Goal: Task Accomplishment & Management: Manage account settings

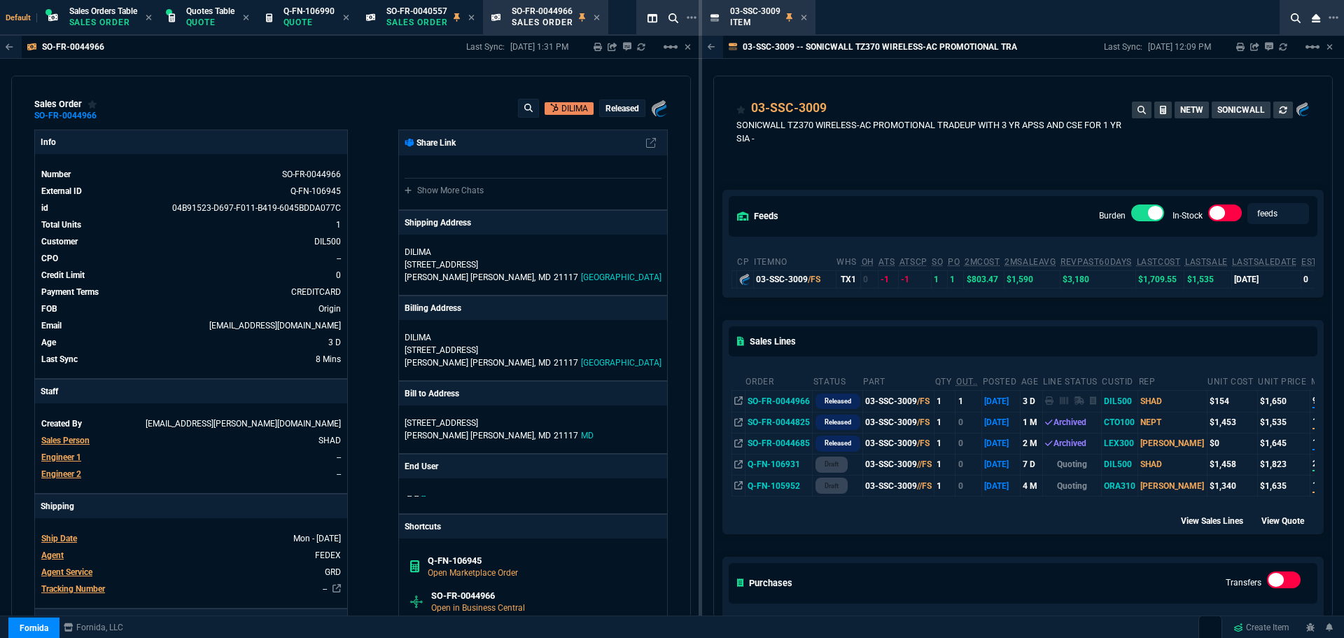
select select "4: SHAD"
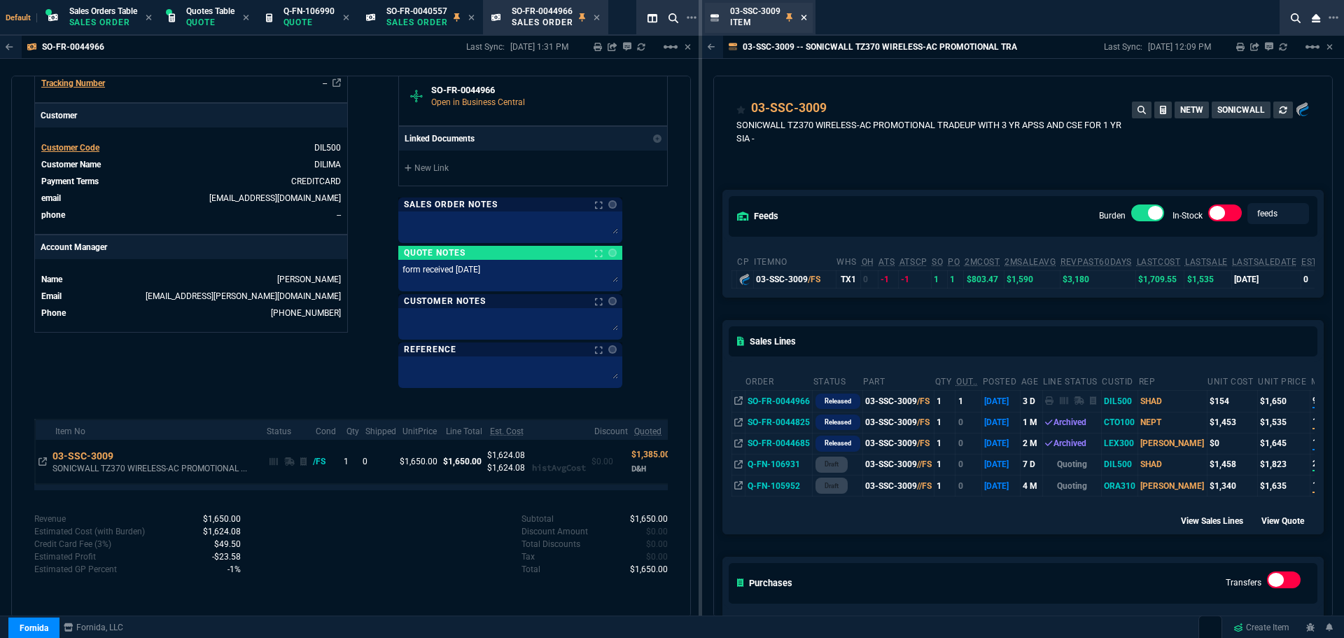
click at [806, 17] on icon at bounding box center [804, 17] width 6 height 8
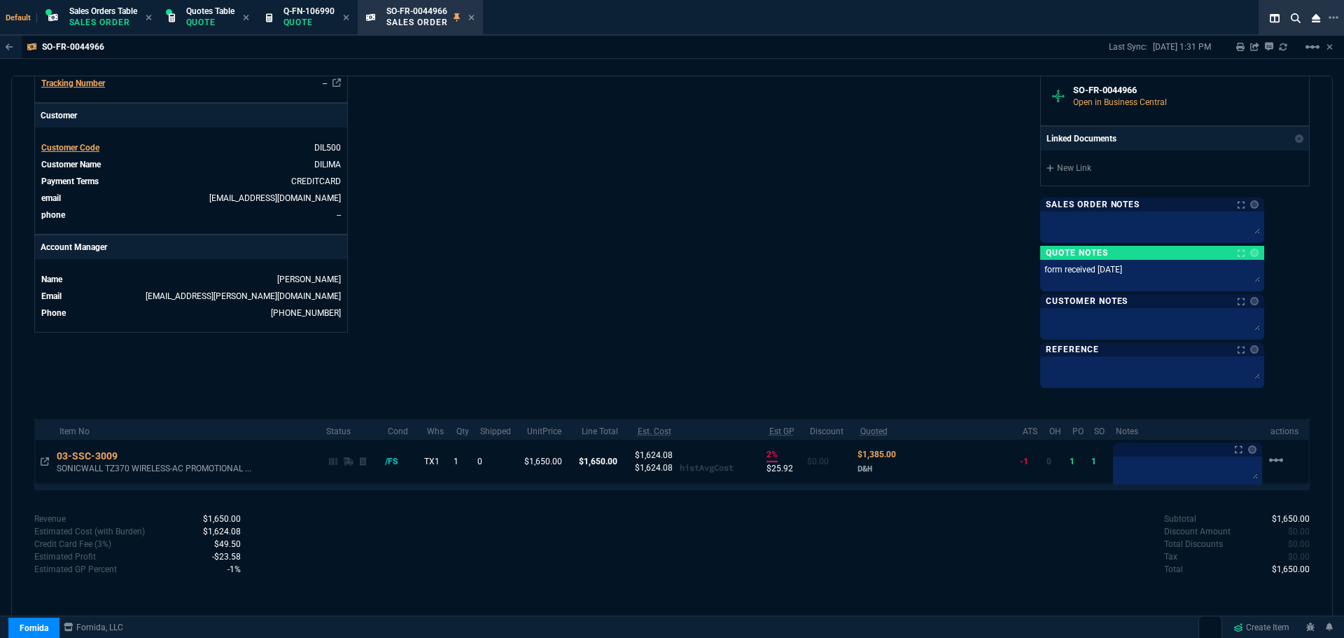
scroll to position [505, 0]
click at [204, 18] on p "Quote" at bounding box center [210, 22] width 48 height 11
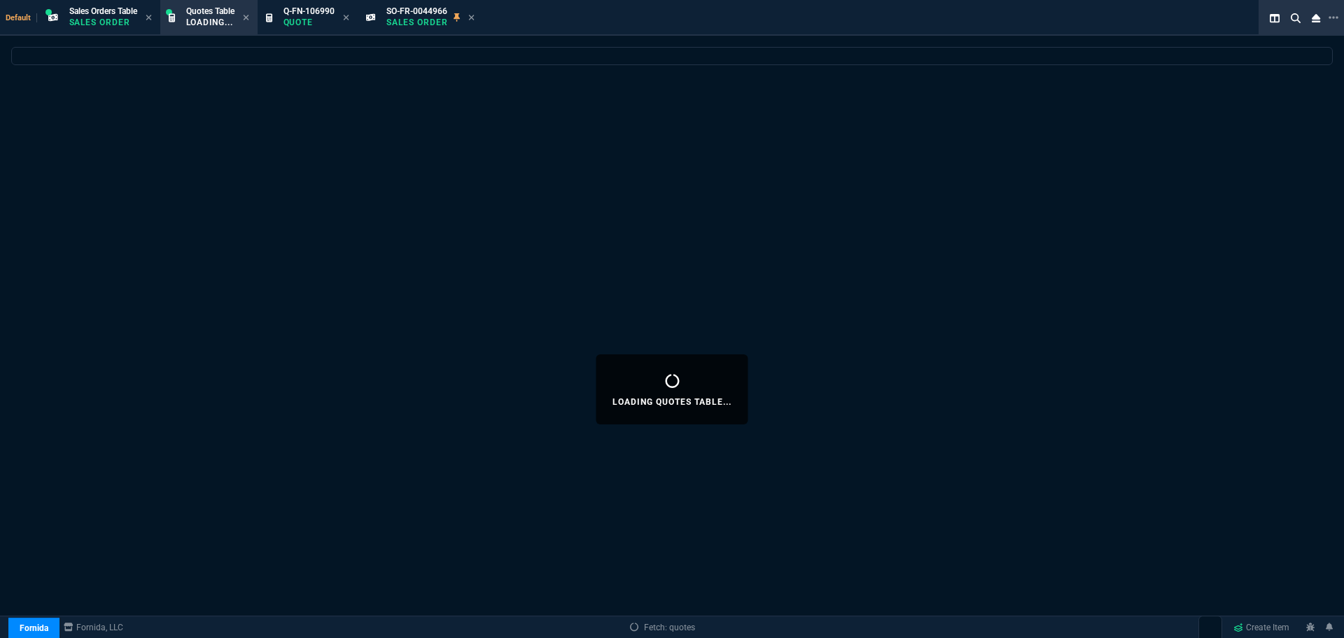
select select
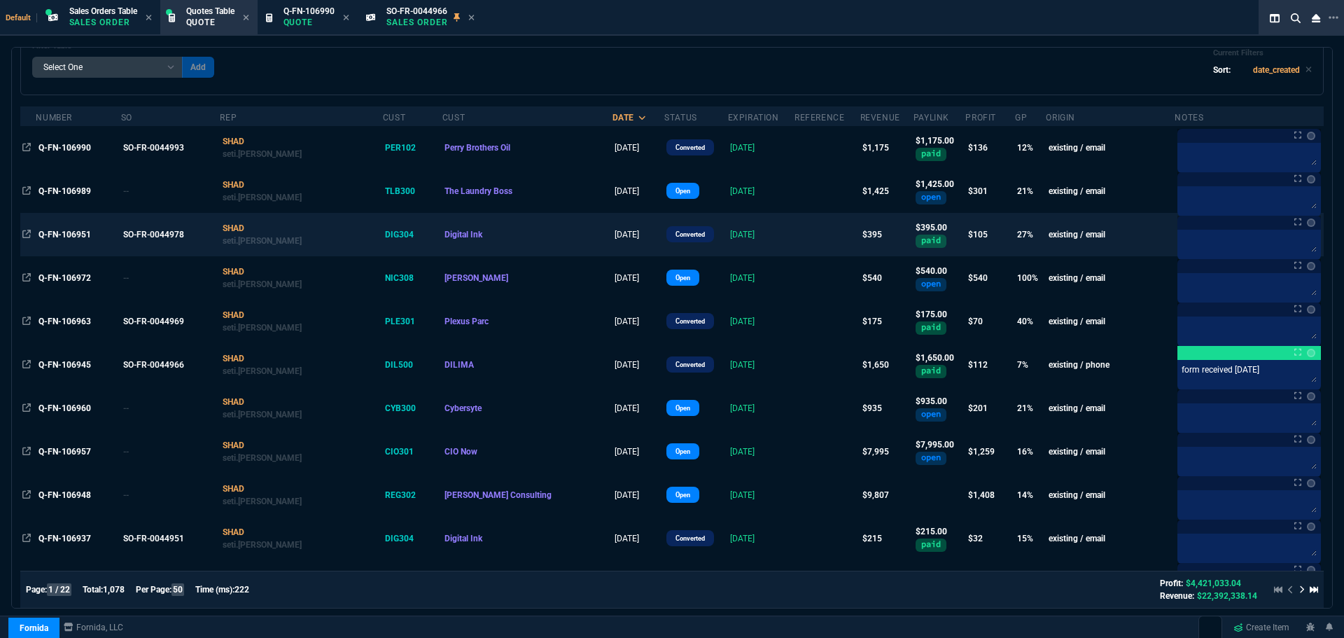
scroll to position [0, 0]
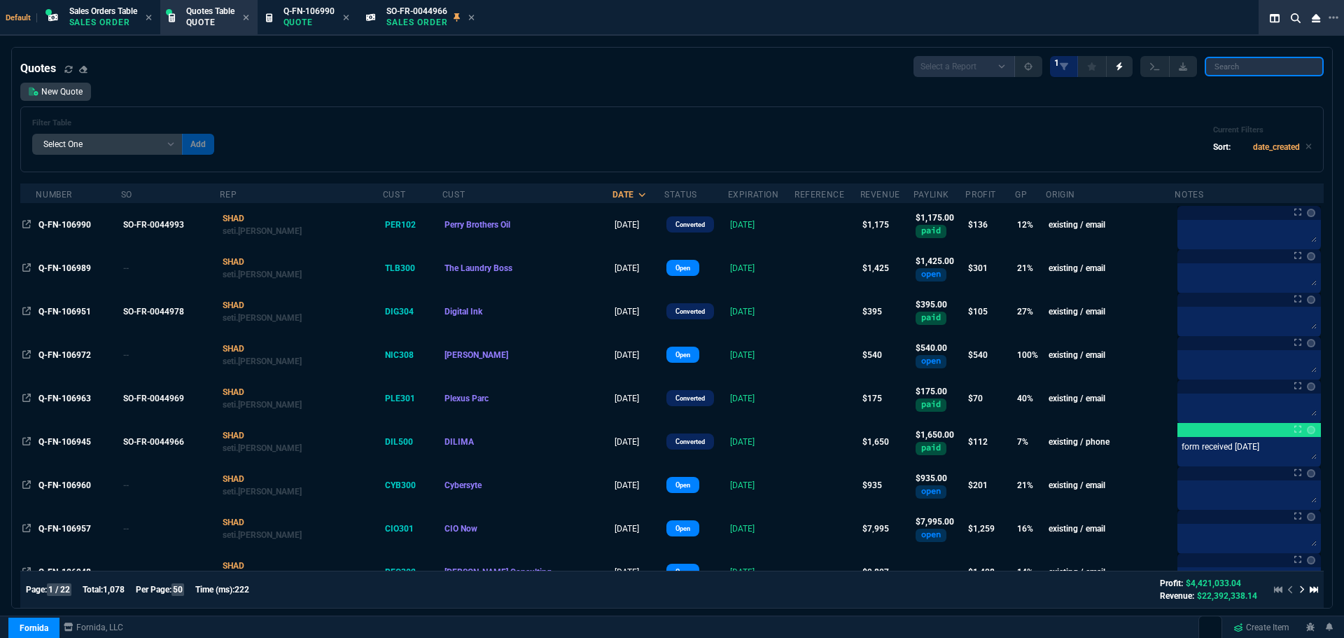
click at [1249, 69] on input "search" at bounding box center [1264, 67] width 119 height 20
paste input "TEC308"
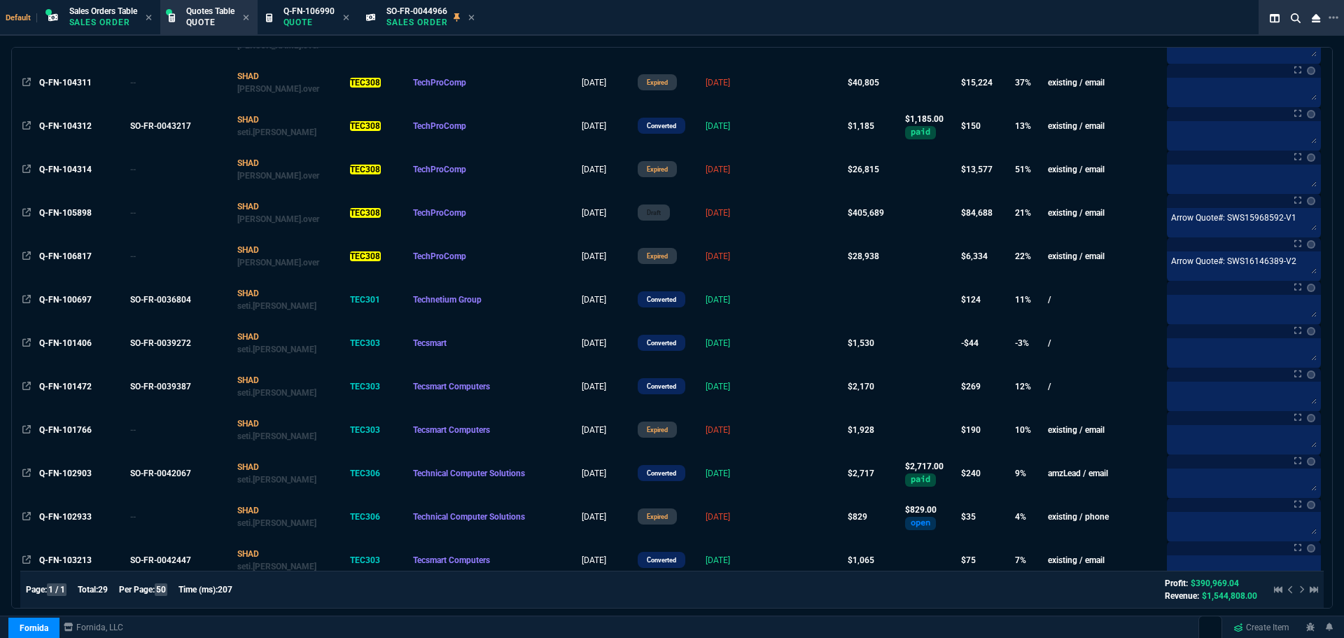
scroll to position [487, 0]
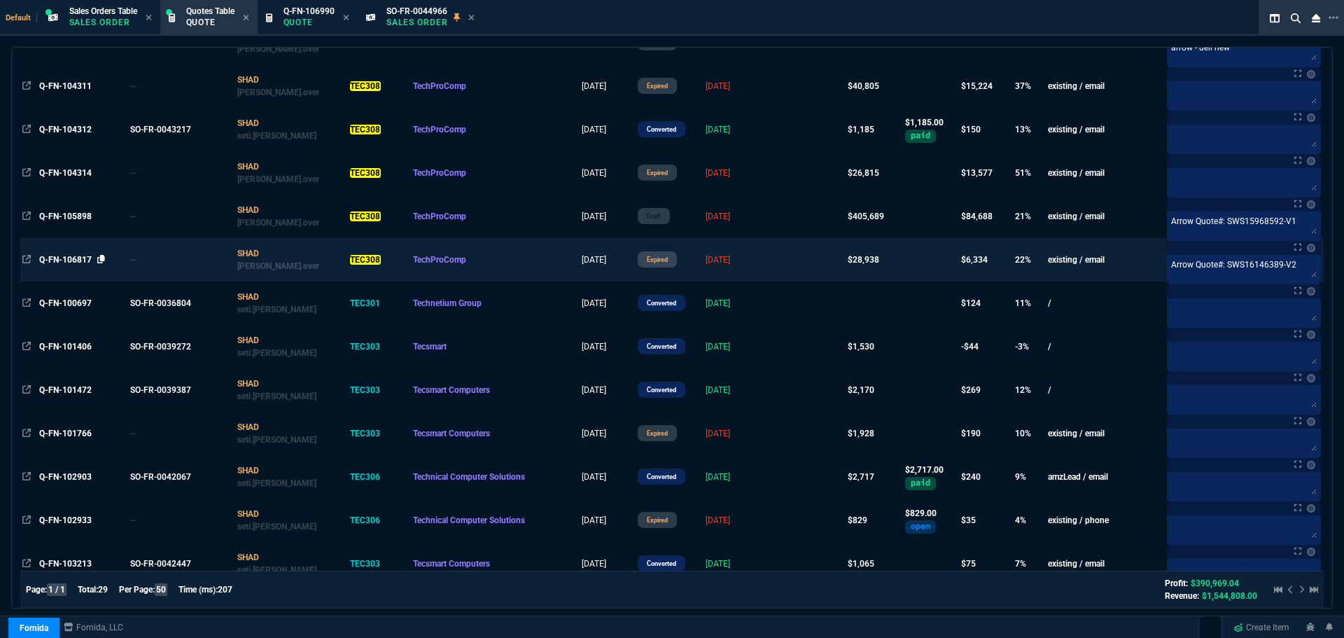
type input "TEC308"
click at [101, 258] on icon at bounding box center [101, 259] width 8 height 8
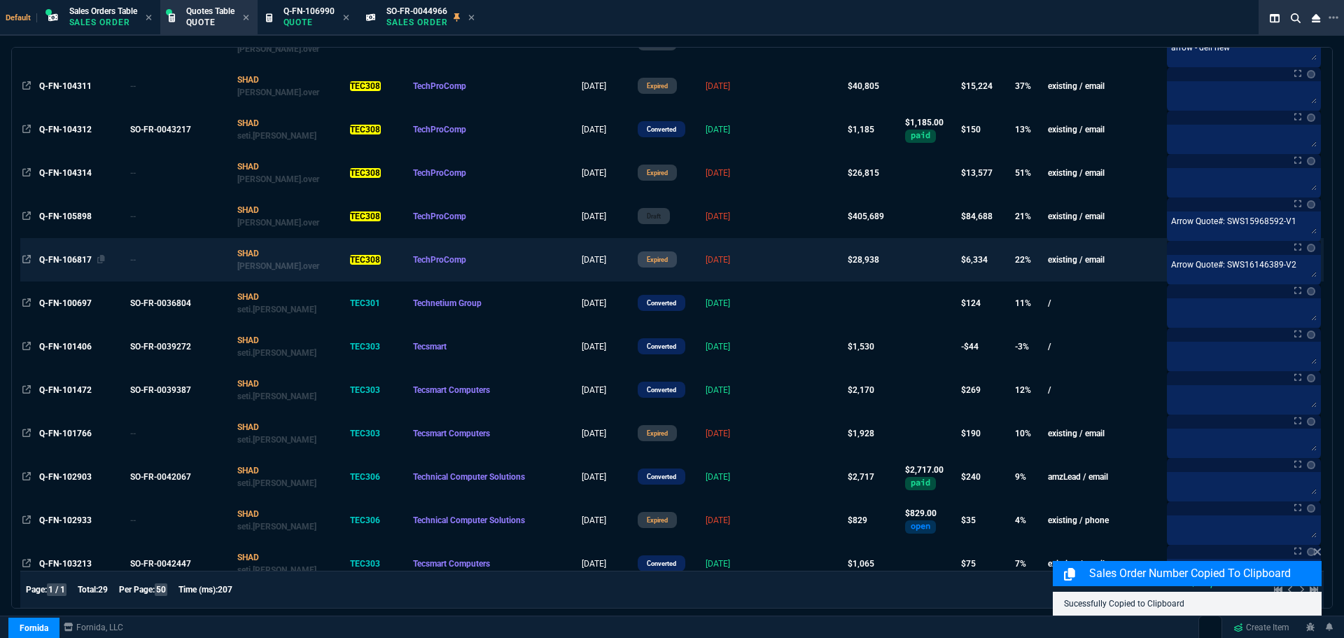
click at [70, 258] on span "Q-FN-106817" at bounding box center [65, 260] width 52 height 10
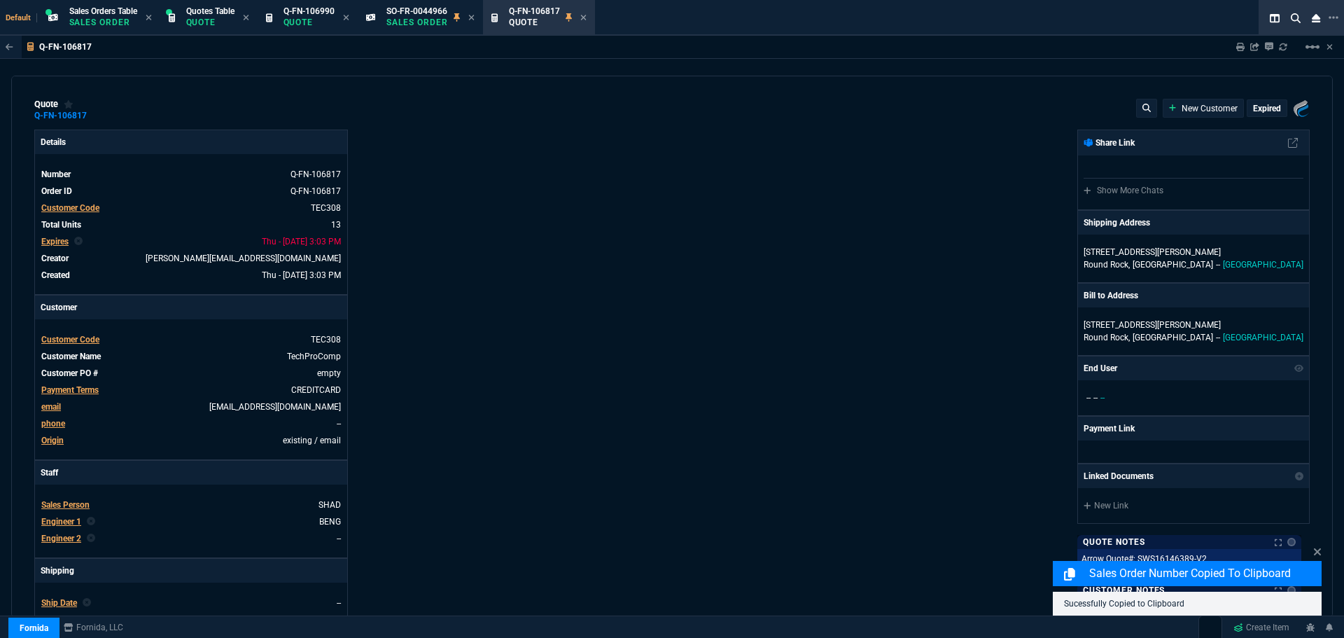
type input "25"
type input "2713"
type input "27"
type input "400"
type input "75"
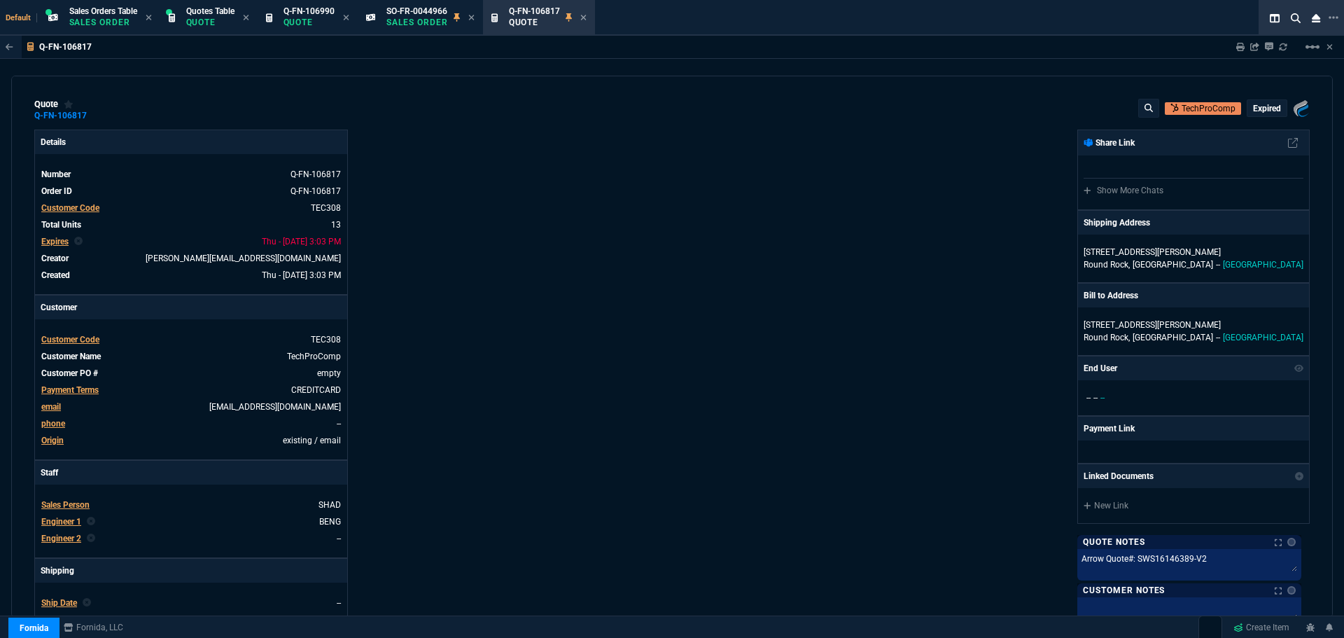
click at [1253, 108] on p "expired" at bounding box center [1267, 108] width 28 height 11
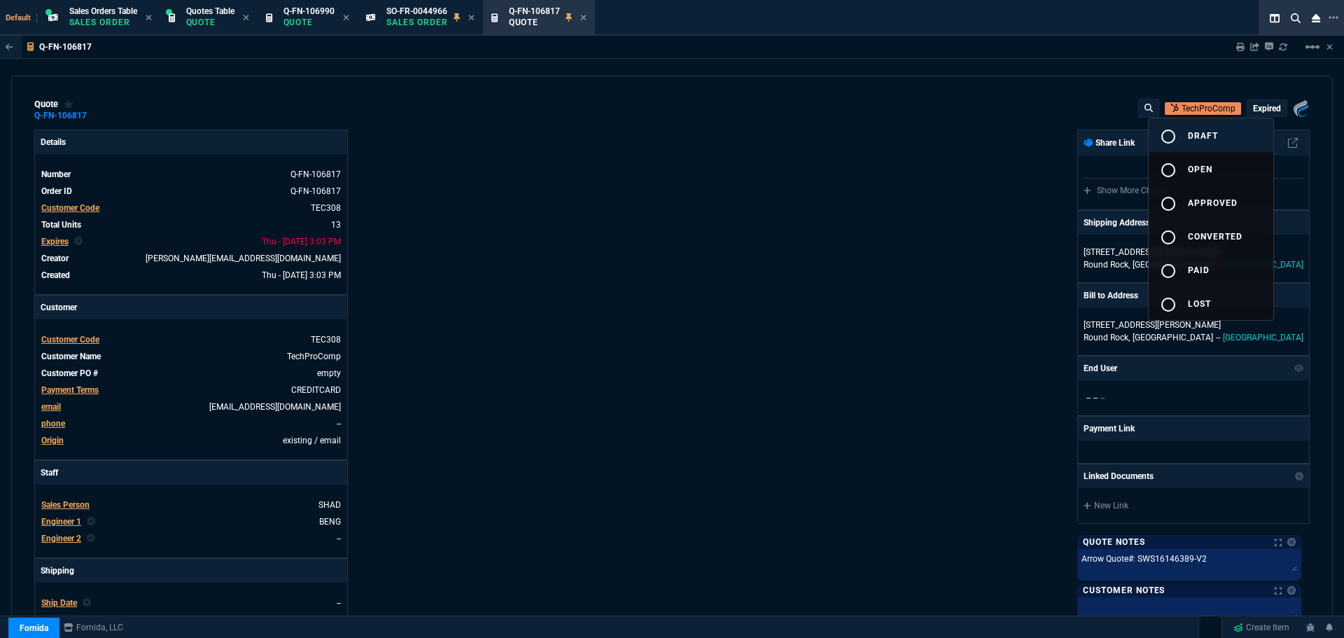
click at [1207, 128] on button "radio_button_unchecked draft" at bounding box center [1211, 135] width 125 height 34
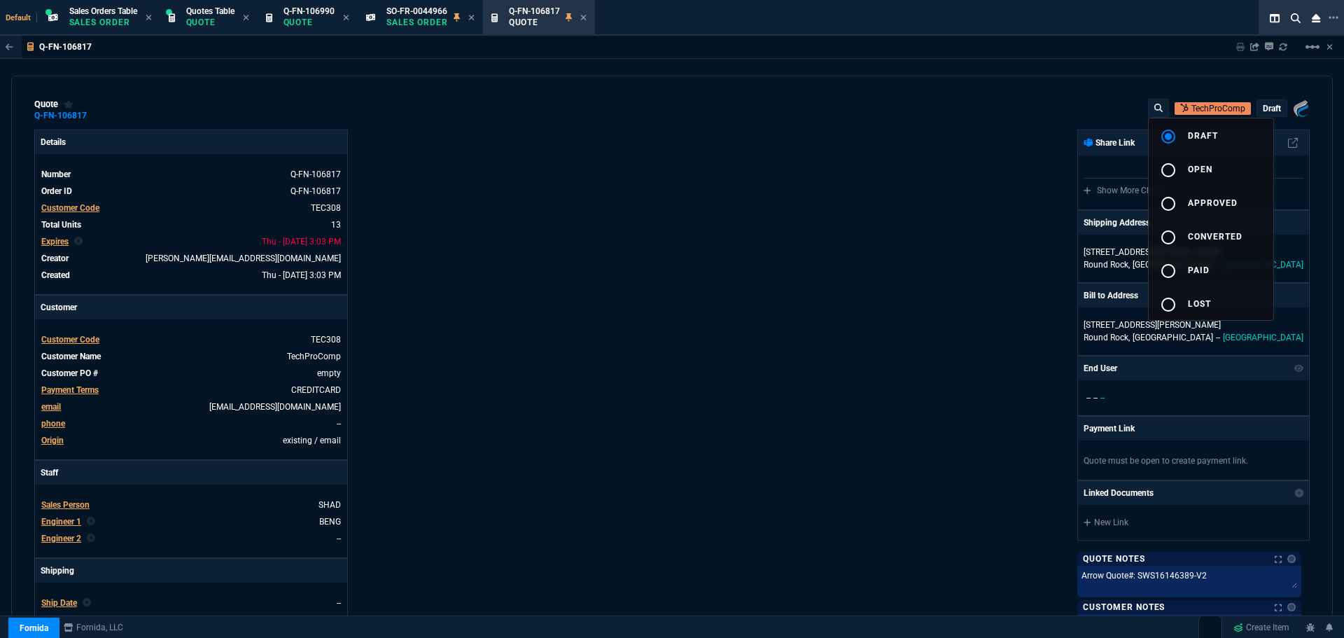
type input "25"
type input "2713"
type input "27"
type input "400"
type input "75"
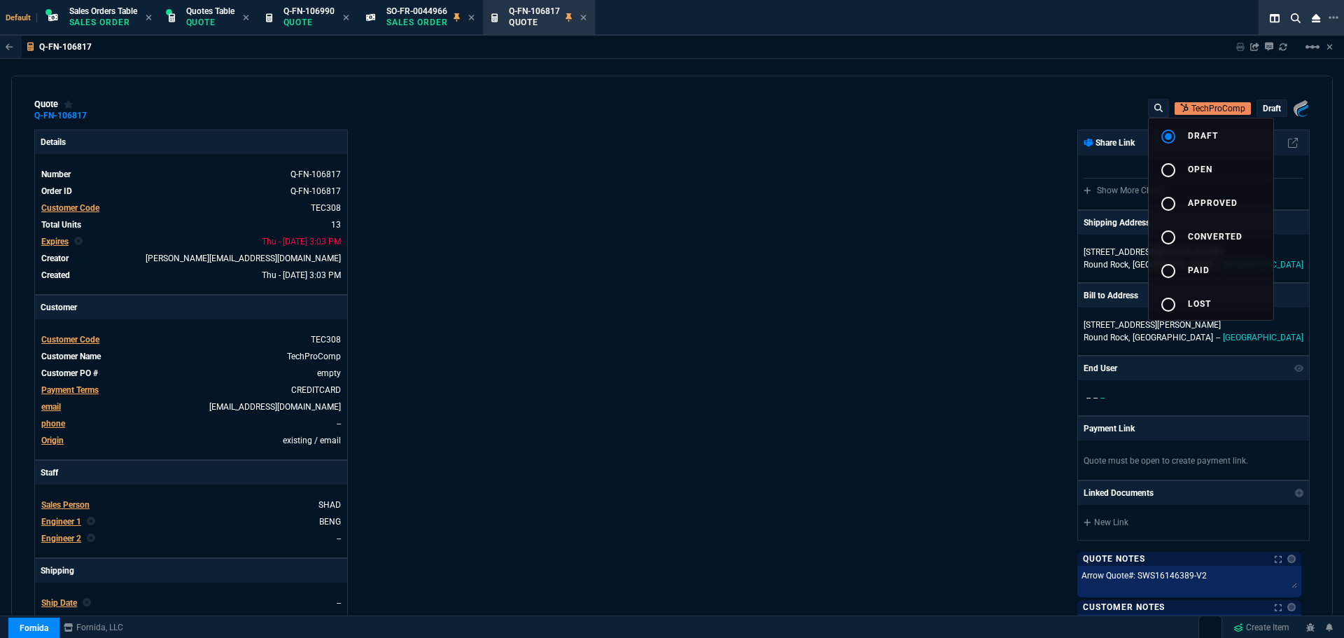
click at [54, 241] on div at bounding box center [672, 319] width 1344 height 638
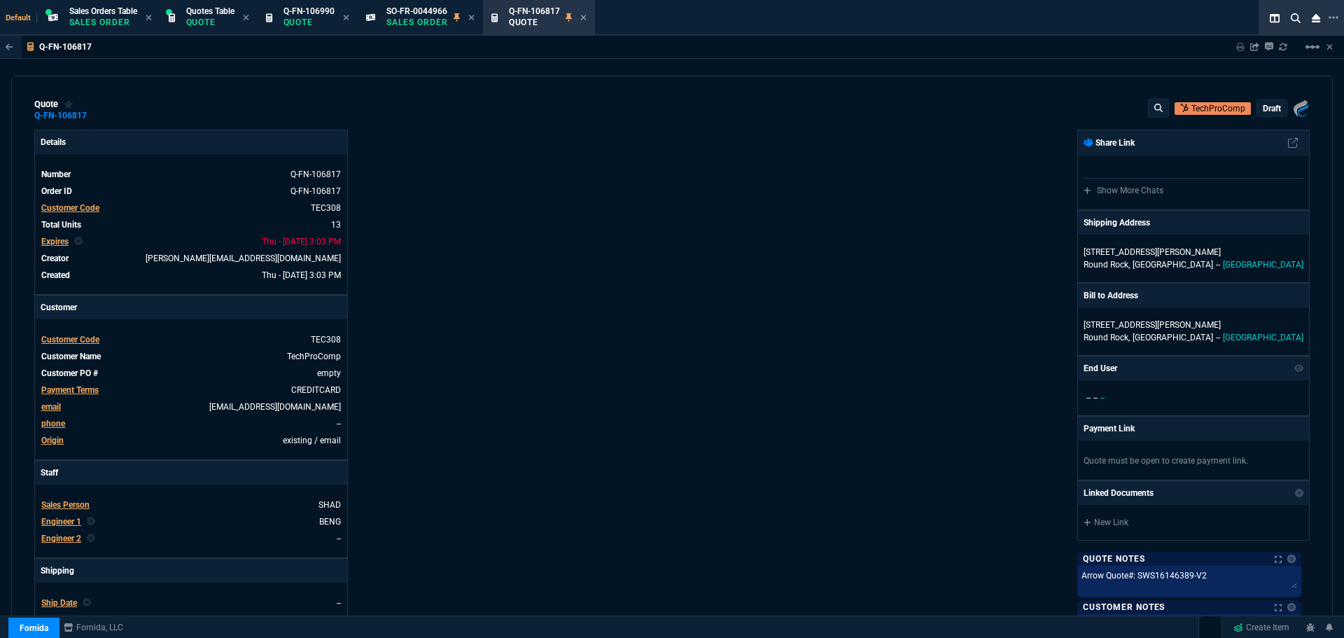
click at [54, 245] on span "Expires" at bounding box center [54, 242] width 27 height 10
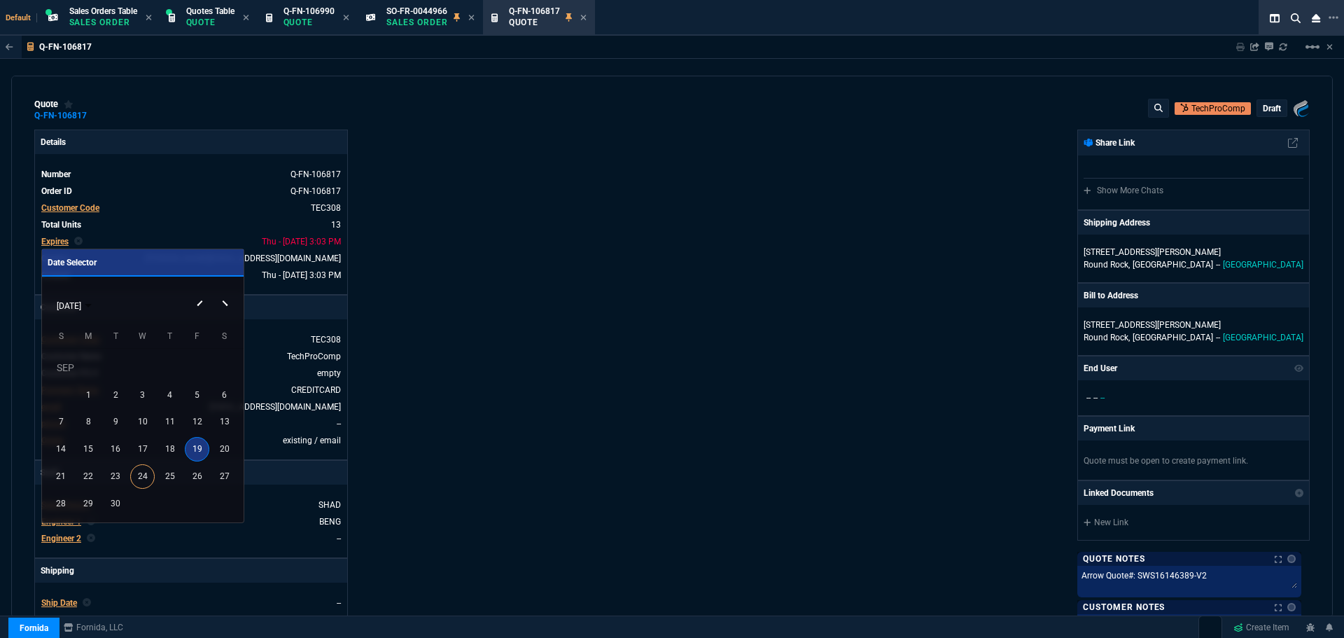
click at [223, 304] on div "SEP 2025" at bounding box center [142, 305] width 195 height 27
click at [225, 300] on div "SEP 2025" at bounding box center [142, 305] width 195 height 27
click at [111, 501] on div "30" at bounding box center [116, 503] width 24 height 24
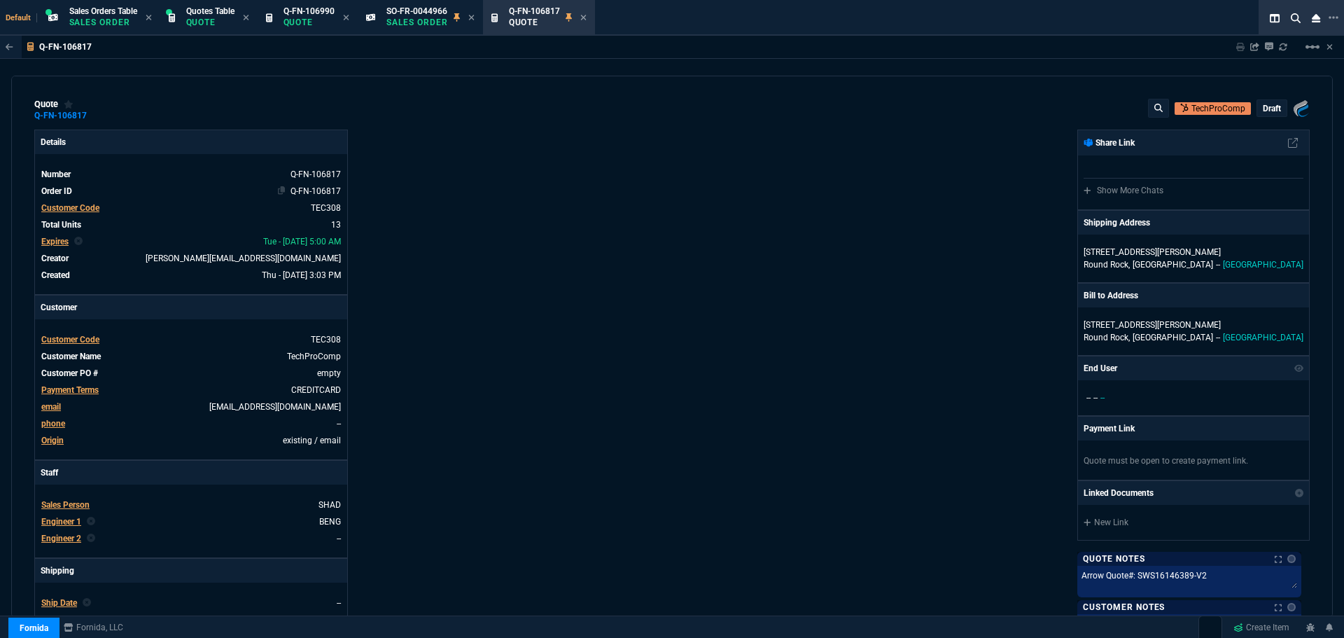
type input "25"
type input "2713"
type input "27"
type input "400"
type input "75"
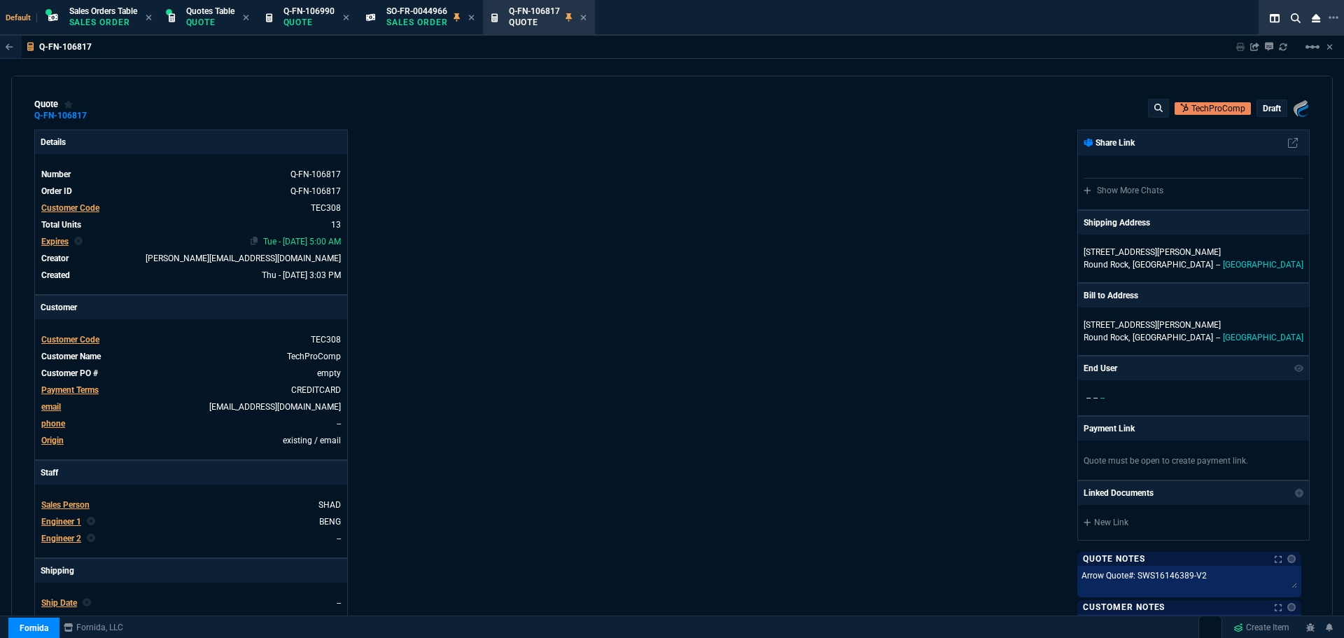
click at [286, 238] on span "Tue - 9/30/25, 5:00 AM" at bounding box center [302, 242] width 78 height 10
click at [55, 241] on span "Expires" at bounding box center [54, 242] width 27 height 10
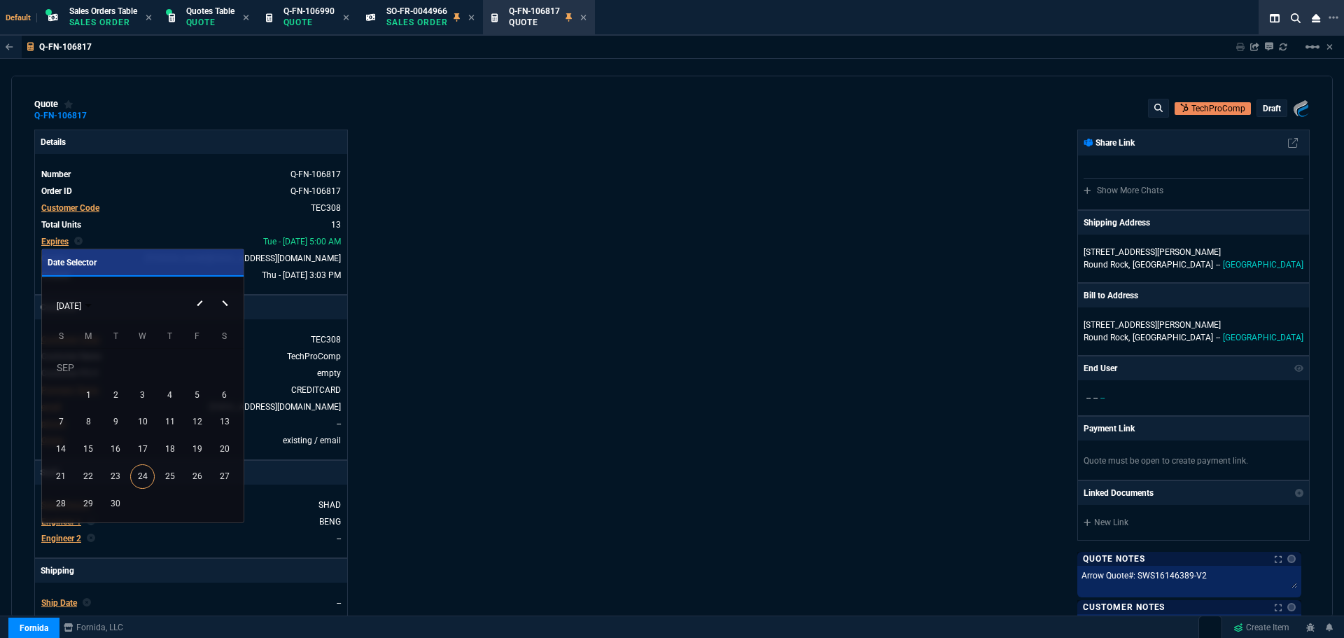
click at [226, 292] on button "Next month" at bounding box center [226, 292] width 28 height 0
click at [194, 365] on div "3" at bounding box center [197, 367] width 24 height 24
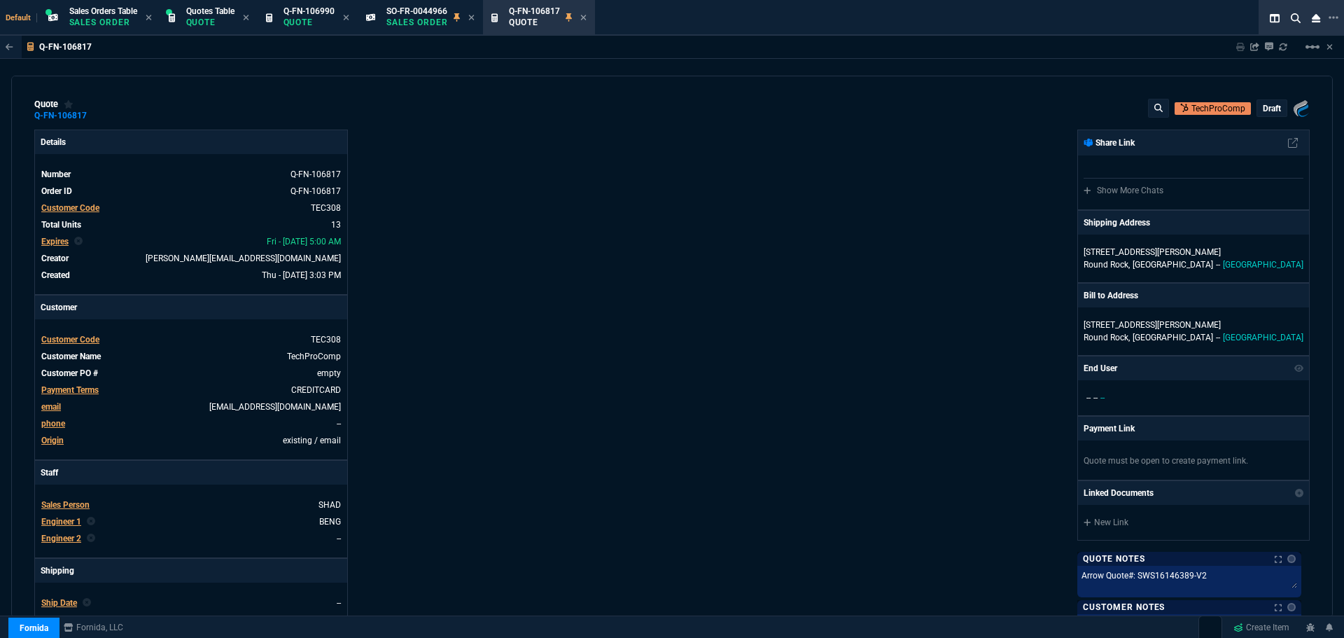
type input "25"
type input "2713"
type input "27"
type input "400"
type input "75"
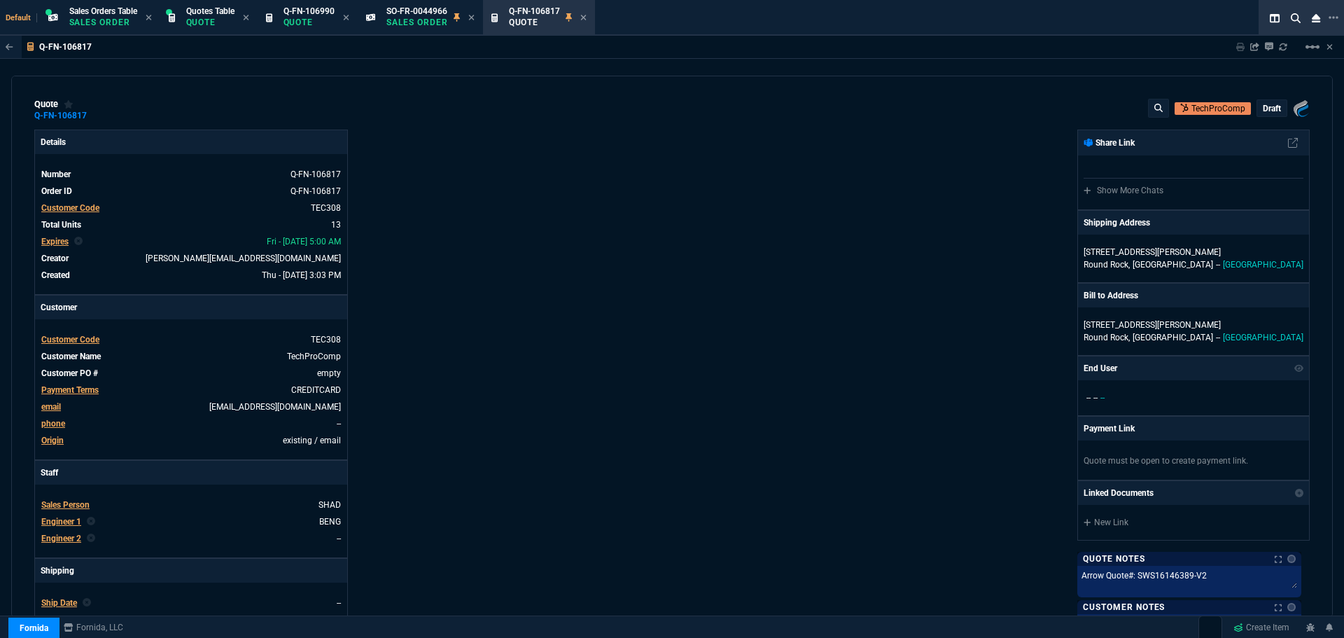
click at [1263, 108] on p "draft" at bounding box center [1272, 108] width 18 height 11
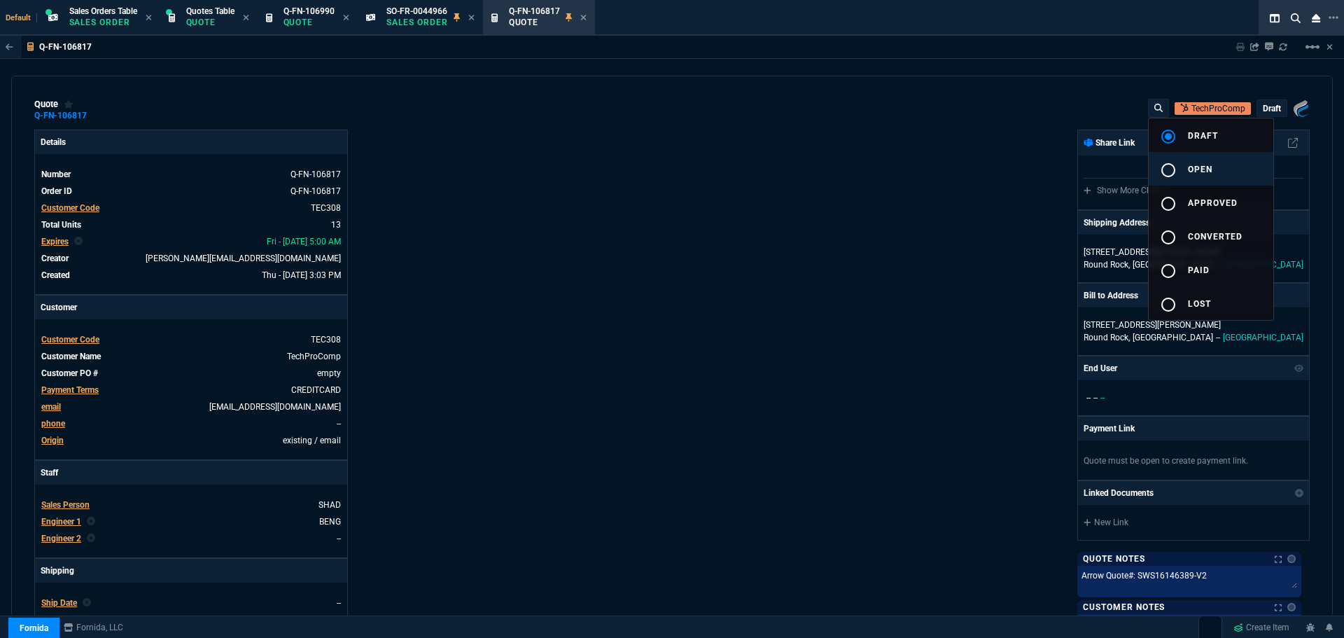
click at [1174, 169] on mat-icon "radio_button_unchecked" at bounding box center [1168, 170] width 17 height 17
type input "25"
type input "2713"
type input "27"
type input "400"
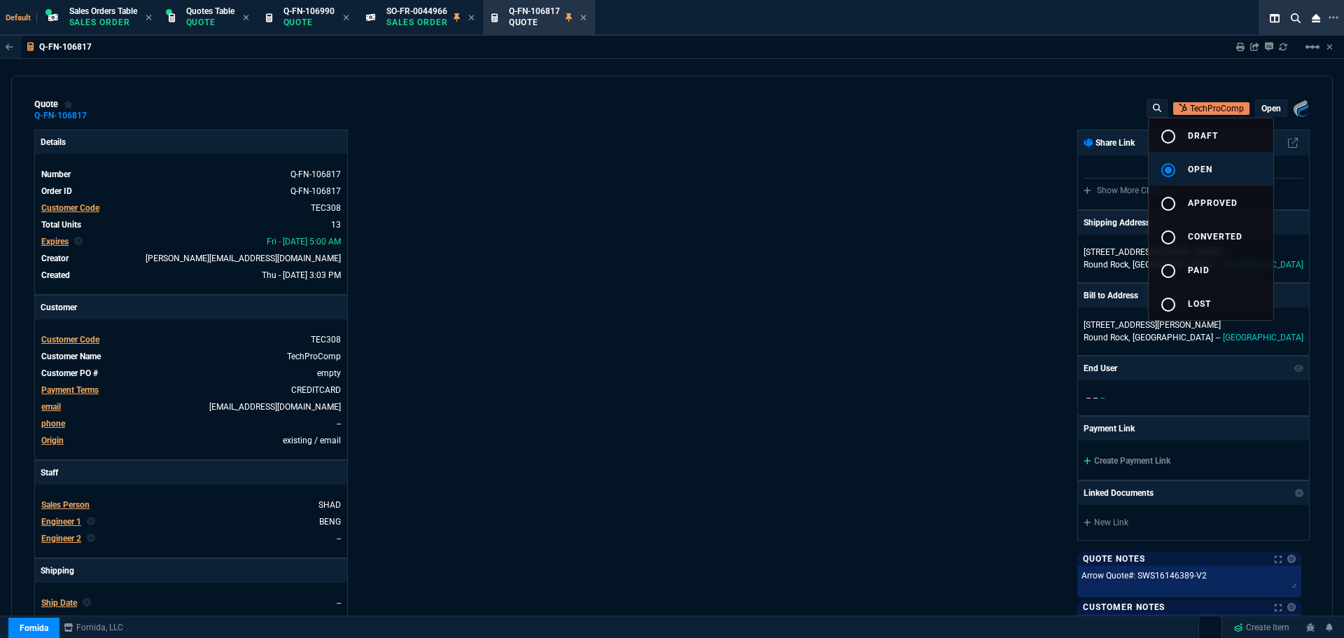
click at [958, 265] on div at bounding box center [672, 319] width 1344 height 638
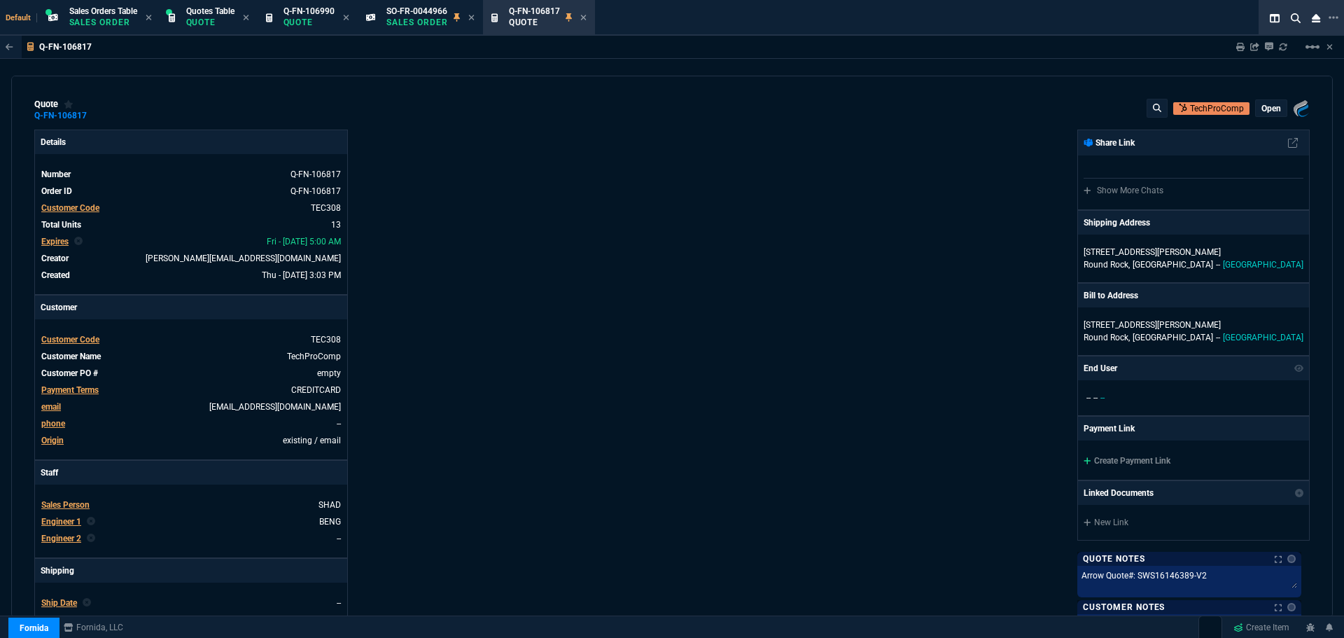
type input "75"
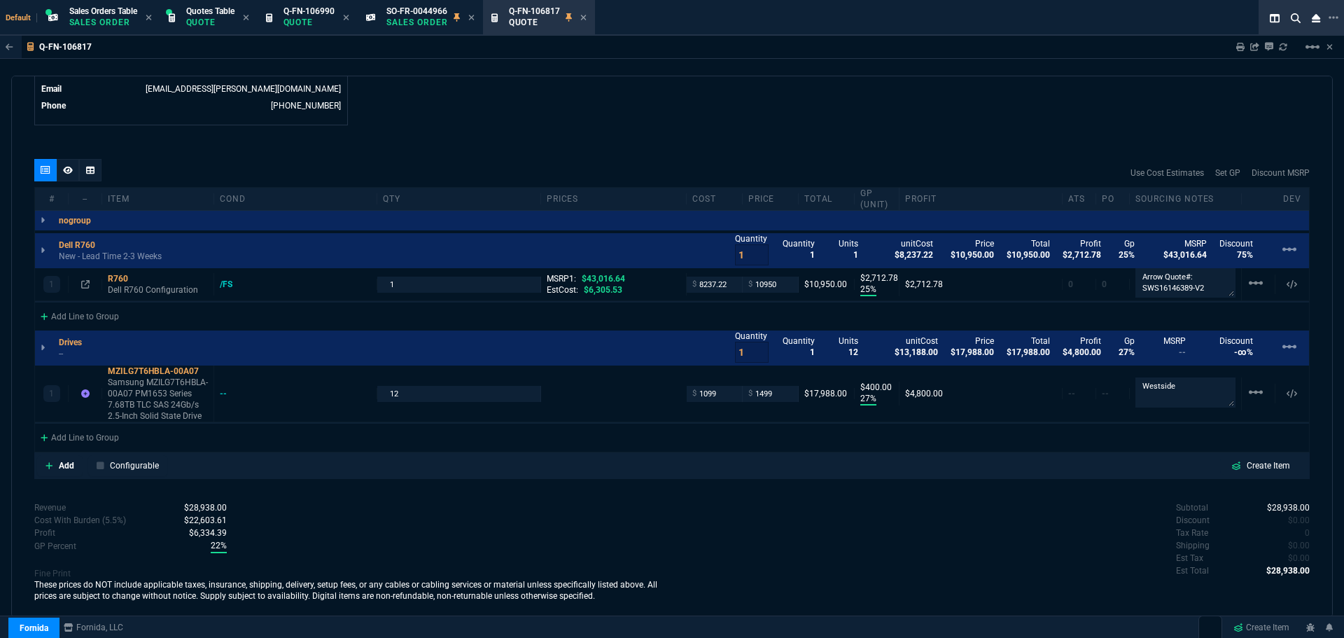
scroll to position [739, 0]
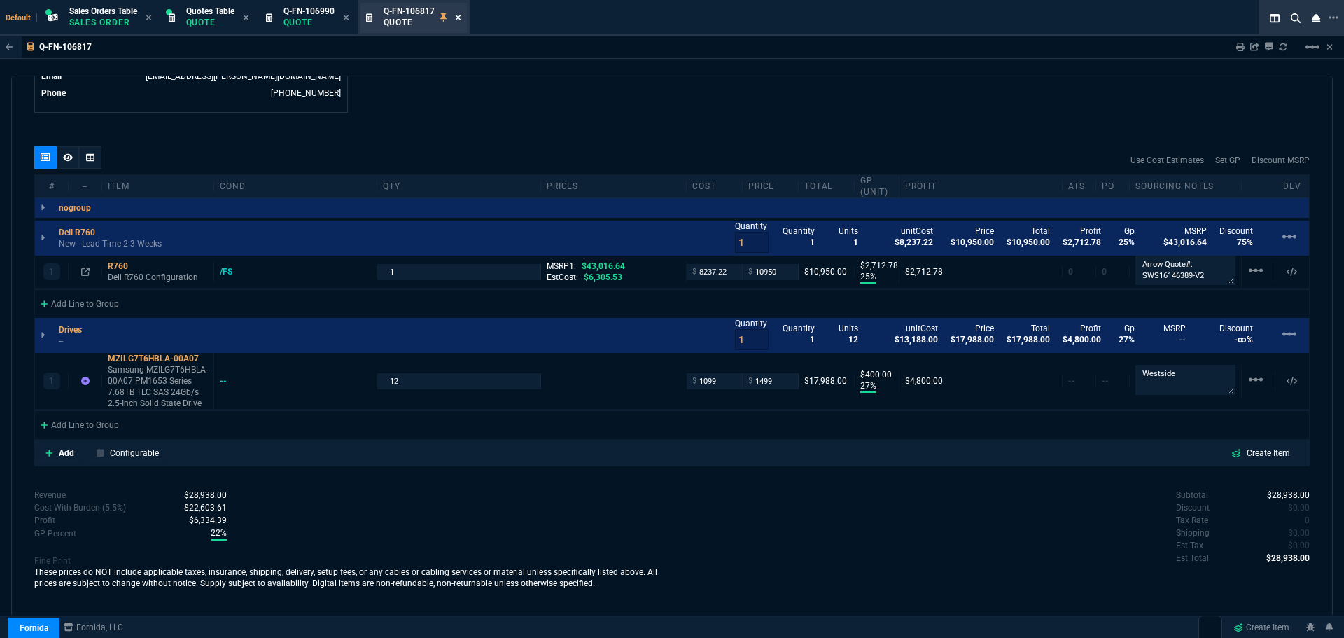
click at [461, 17] on icon at bounding box center [458, 17] width 6 height 8
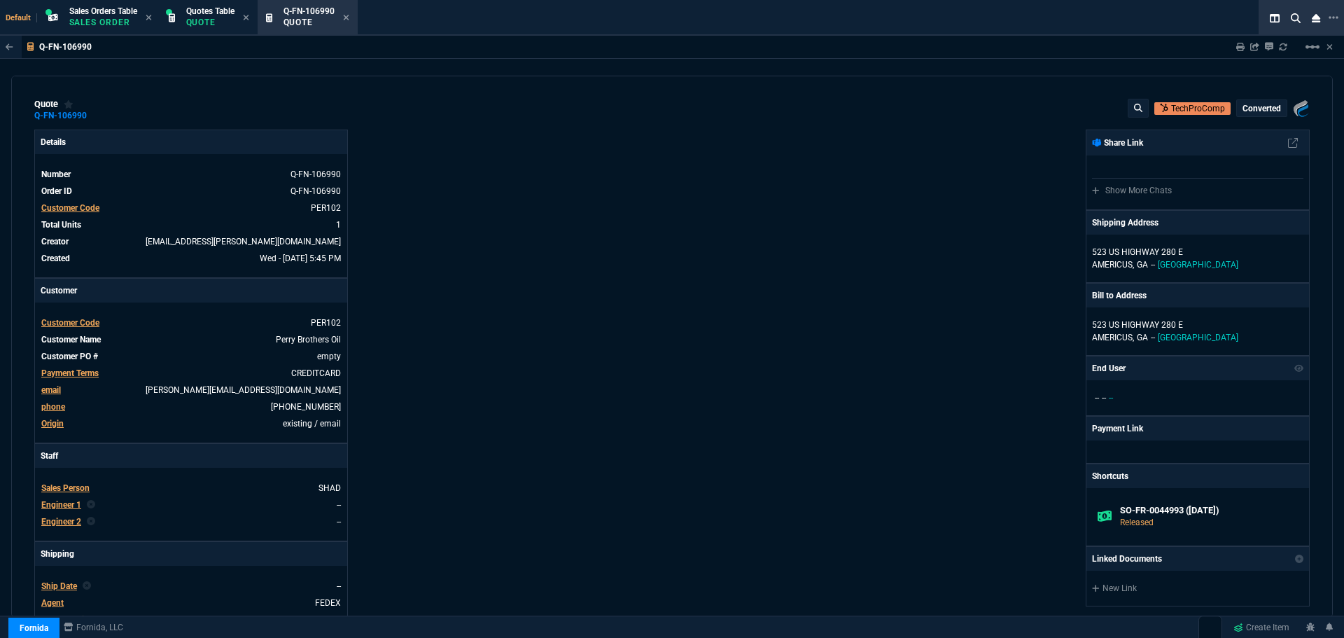
type input "16"
type input "190"
type input "8"
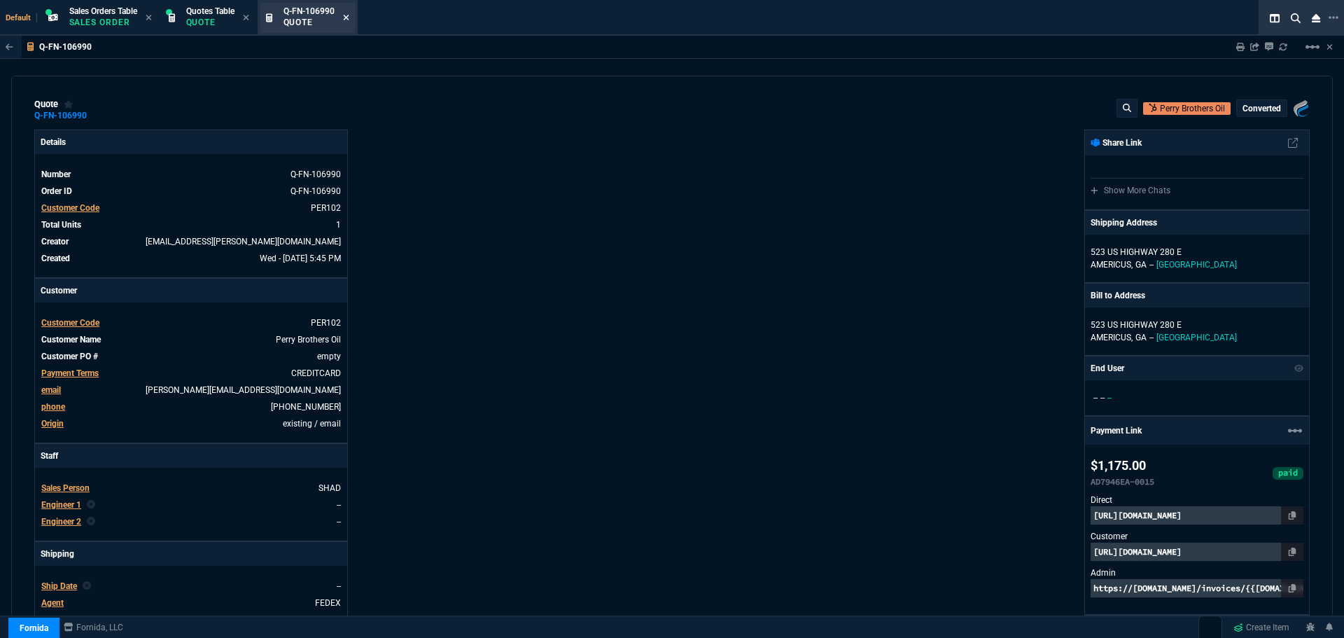
click at [349, 17] on icon at bounding box center [346, 18] width 6 height 6
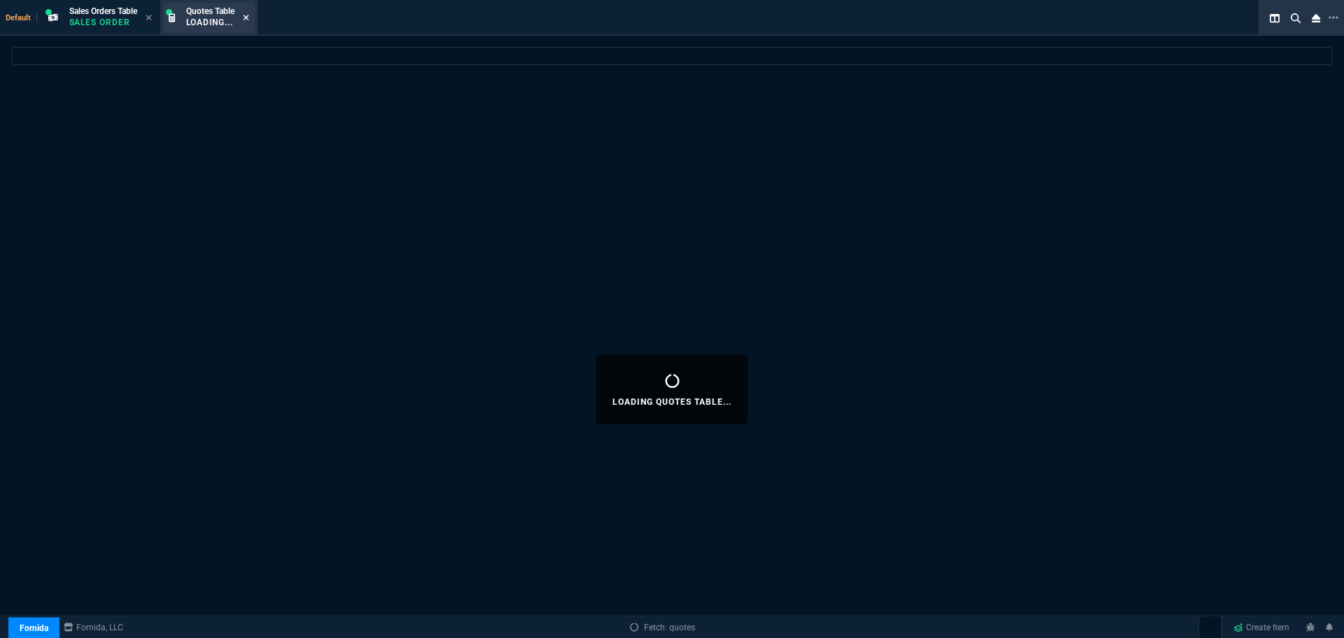
select select
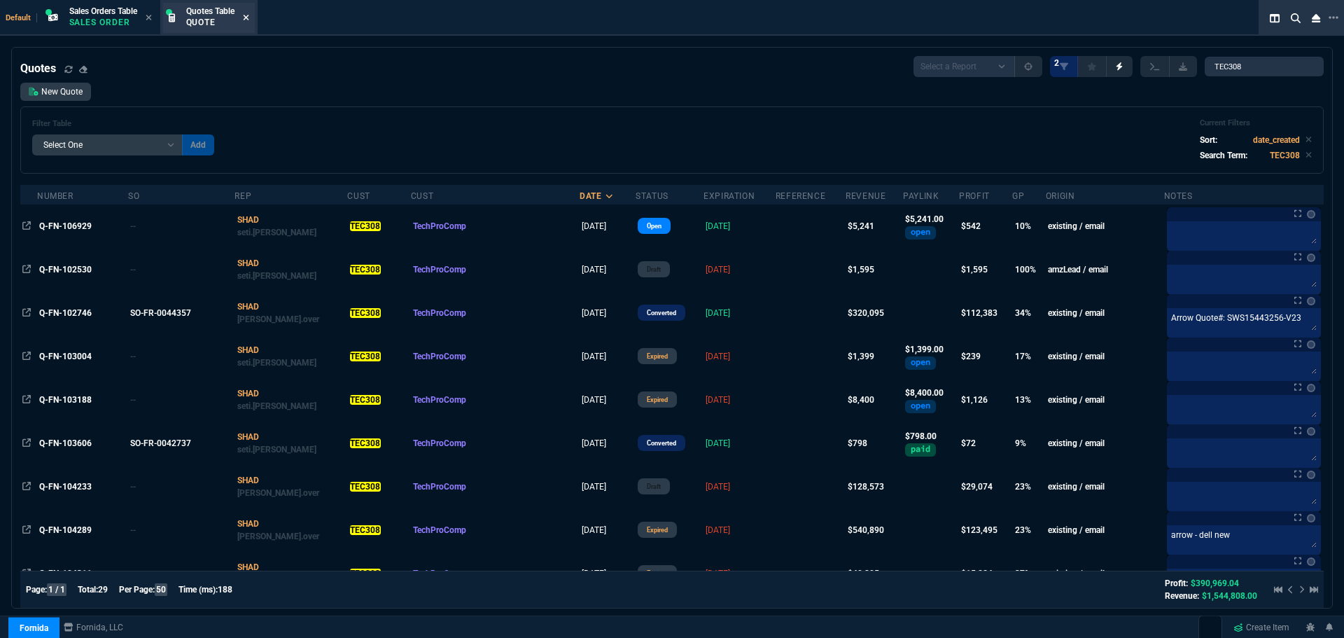
click at [248, 16] on icon at bounding box center [246, 18] width 6 height 6
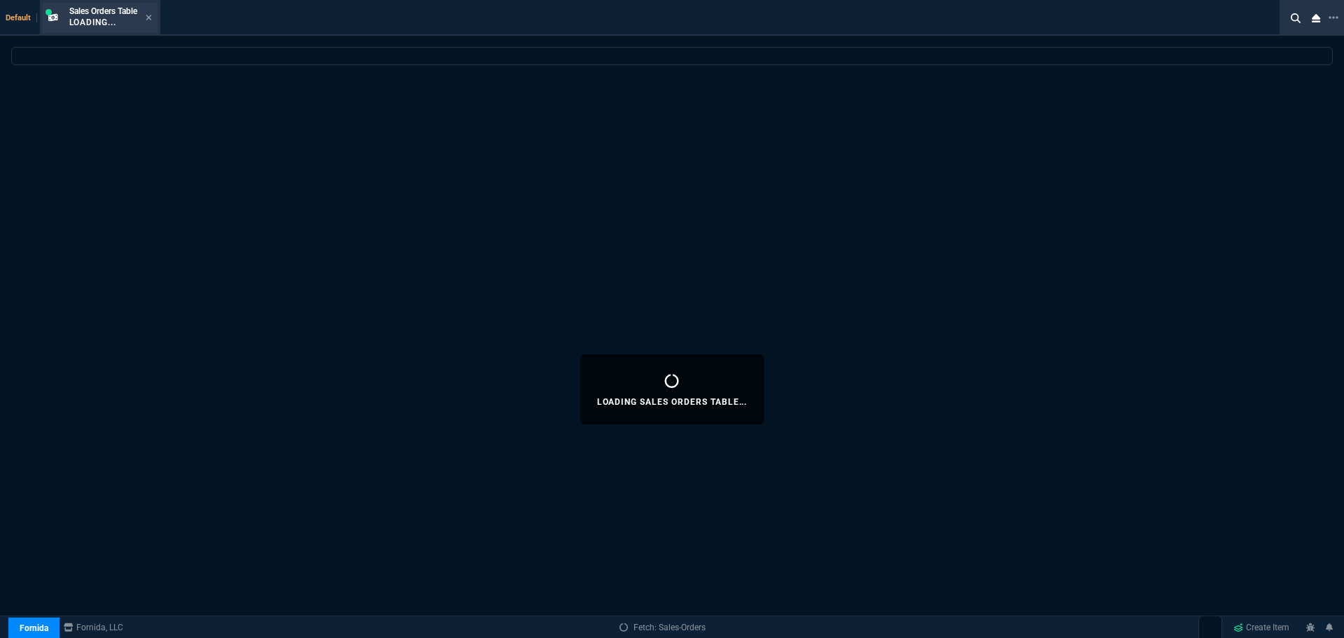
select select
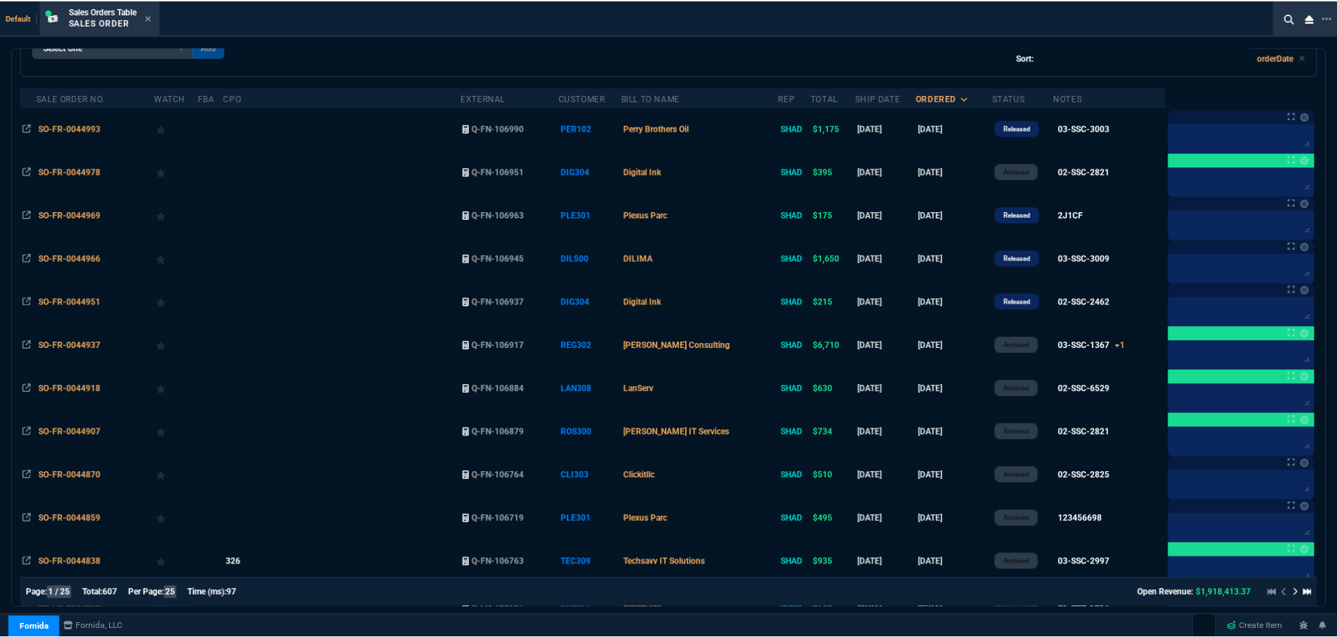
scroll to position [0, 0]
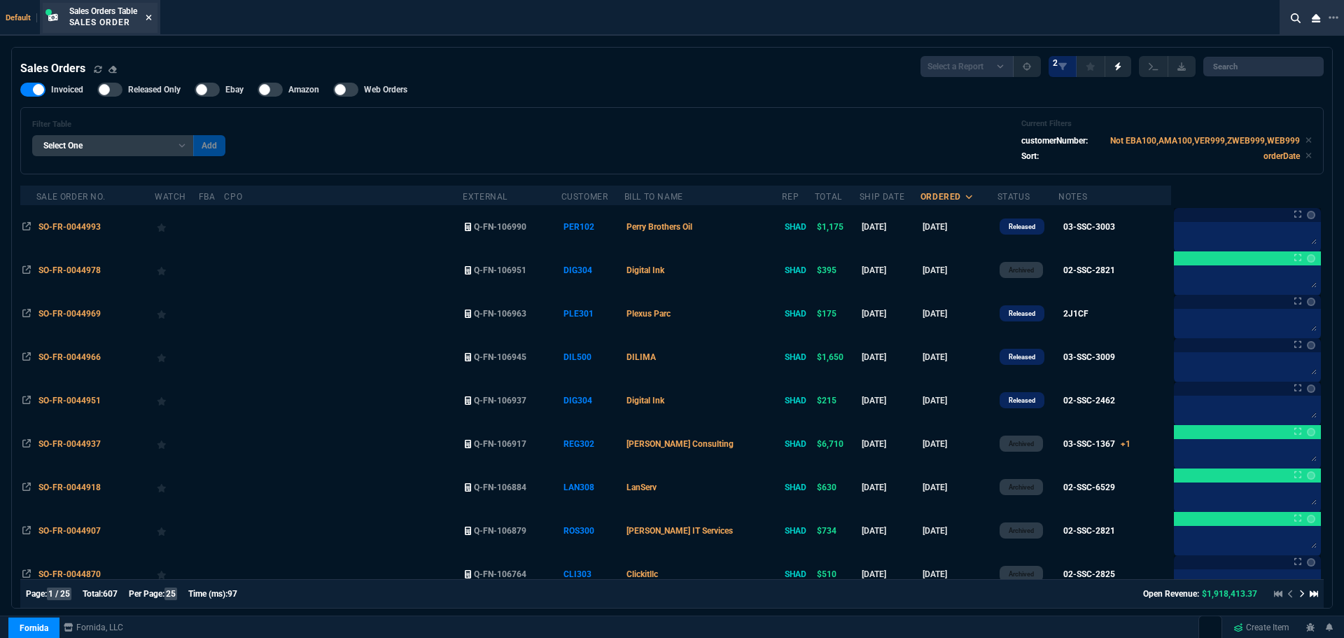
click at [151, 17] on icon at bounding box center [149, 18] width 6 height 6
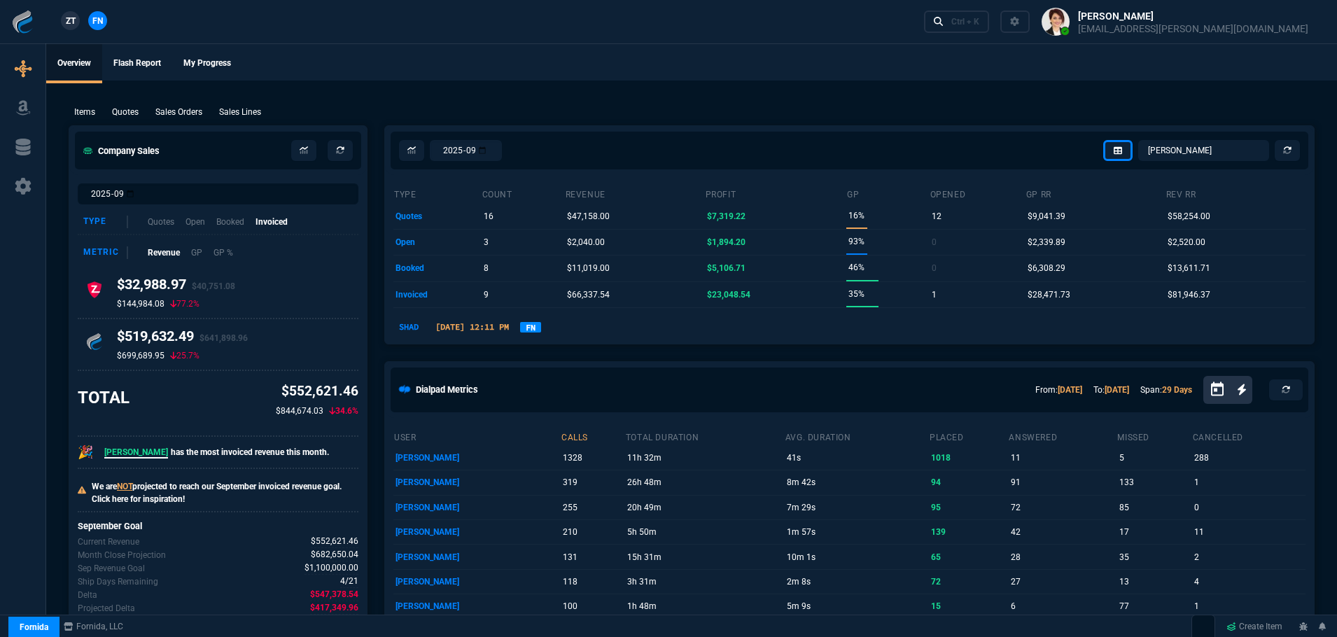
click at [541, 328] on link "FN" at bounding box center [530, 327] width 21 height 10
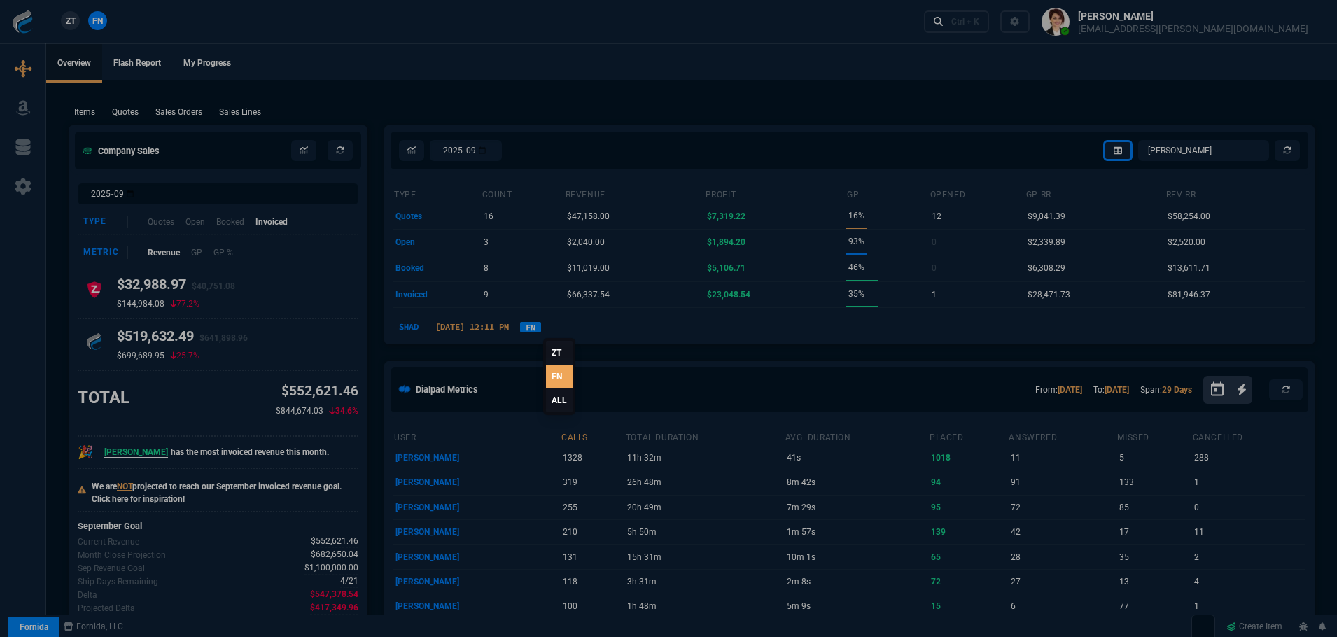
click at [559, 394] on link "ALL" at bounding box center [559, 400] width 27 height 24
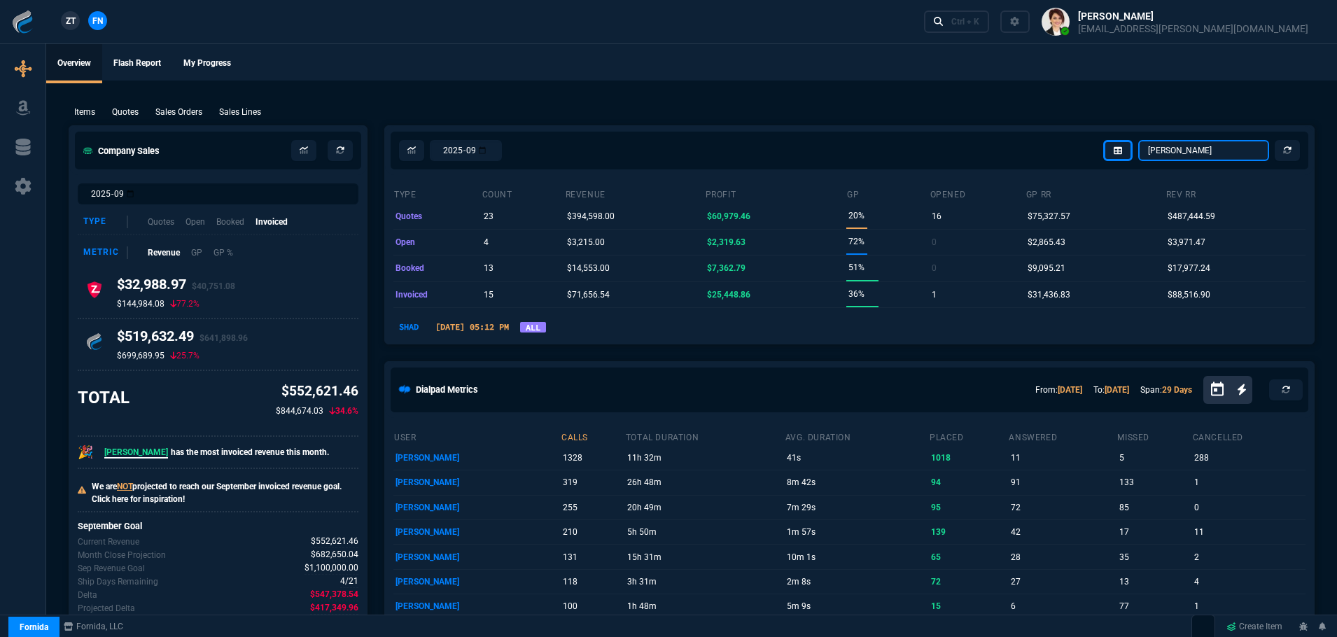
click at [1244, 147] on select "[PERSON_NAME] Over [PERSON_NAME] [PERSON_NAME] Seti [PERSON_NAME] Wafek [PERSON…" at bounding box center [1203, 150] width 131 height 21
click at [1139, 140] on select "[PERSON_NAME] Over [PERSON_NAME] [PERSON_NAME] Seti [PERSON_NAME] Wafek [PERSON…" at bounding box center [1203, 150] width 131 height 21
click at [1293, 150] on link at bounding box center [1287, 150] width 25 height 21
click at [1176, 153] on select "[PERSON_NAME] Over [PERSON_NAME] [PERSON_NAME] Seti [PERSON_NAME] Wafek [PERSON…" at bounding box center [1203, 150] width 131 height 21
select select "12: [PERSON_NAME]"
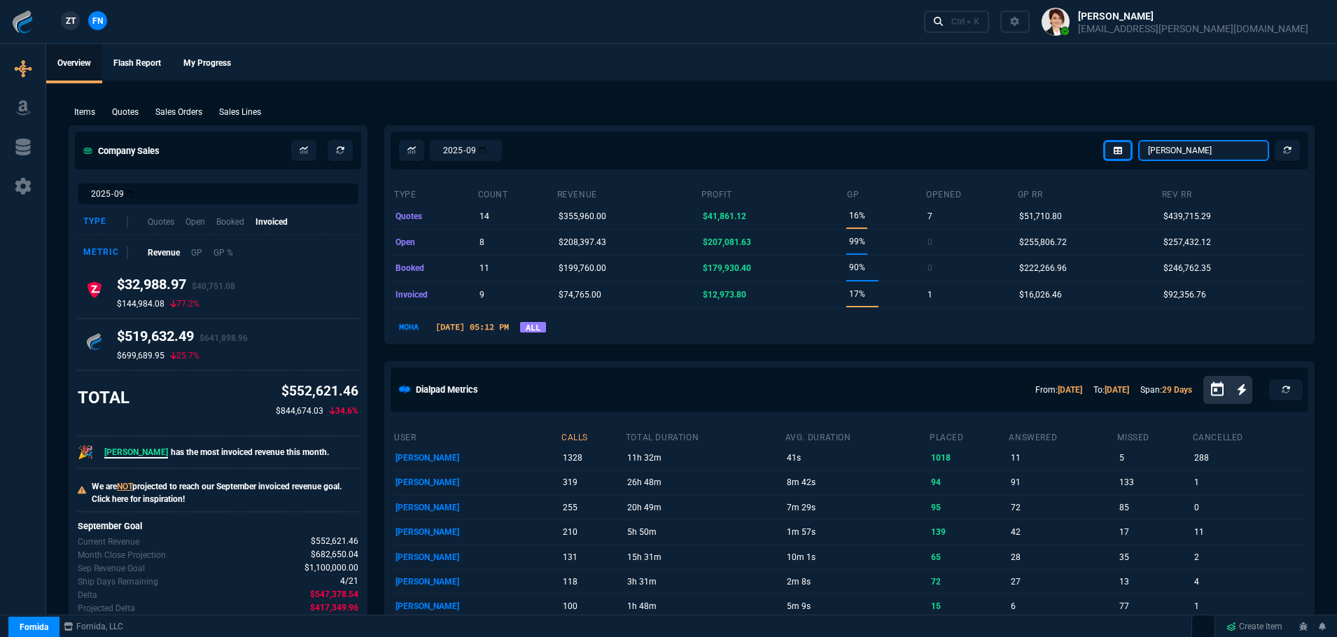
click at [1139, 140] on select "[PERSON_NAME] Over [PERSON_NAME] [PERSON_NAME] Seti [PERSON_NAME] Wafek [PERSON…" at bounding box center [1203, 150] width 131 height 21
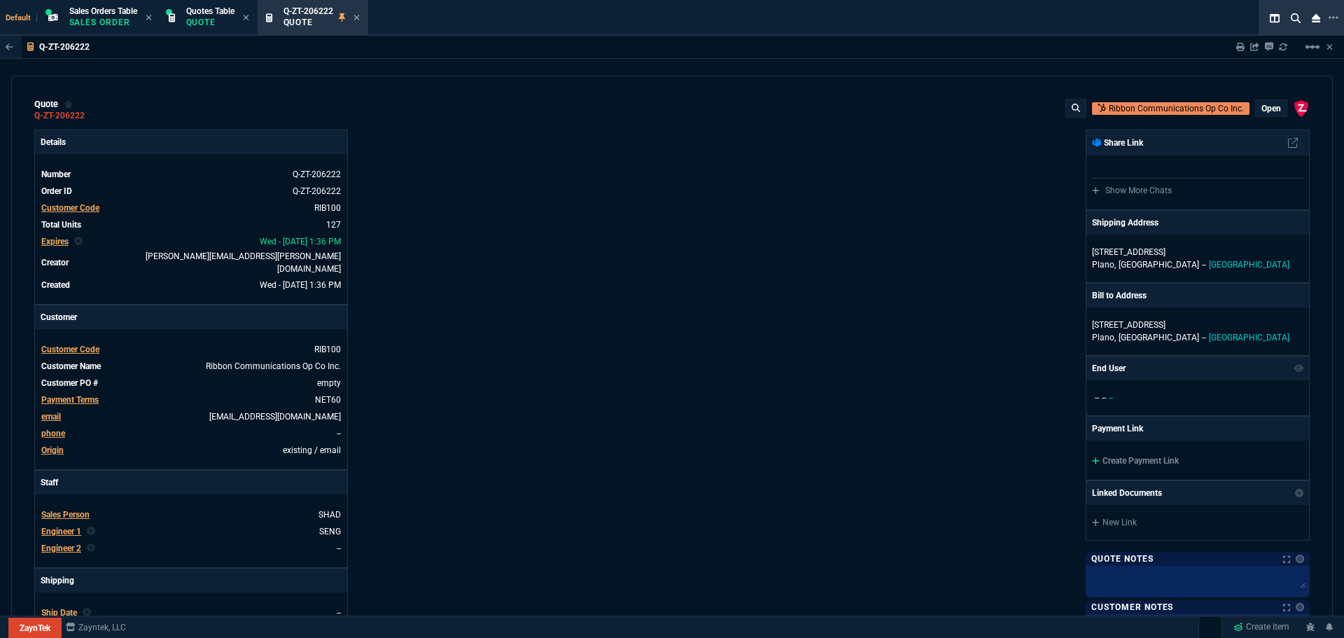
select select "4: SHAD"
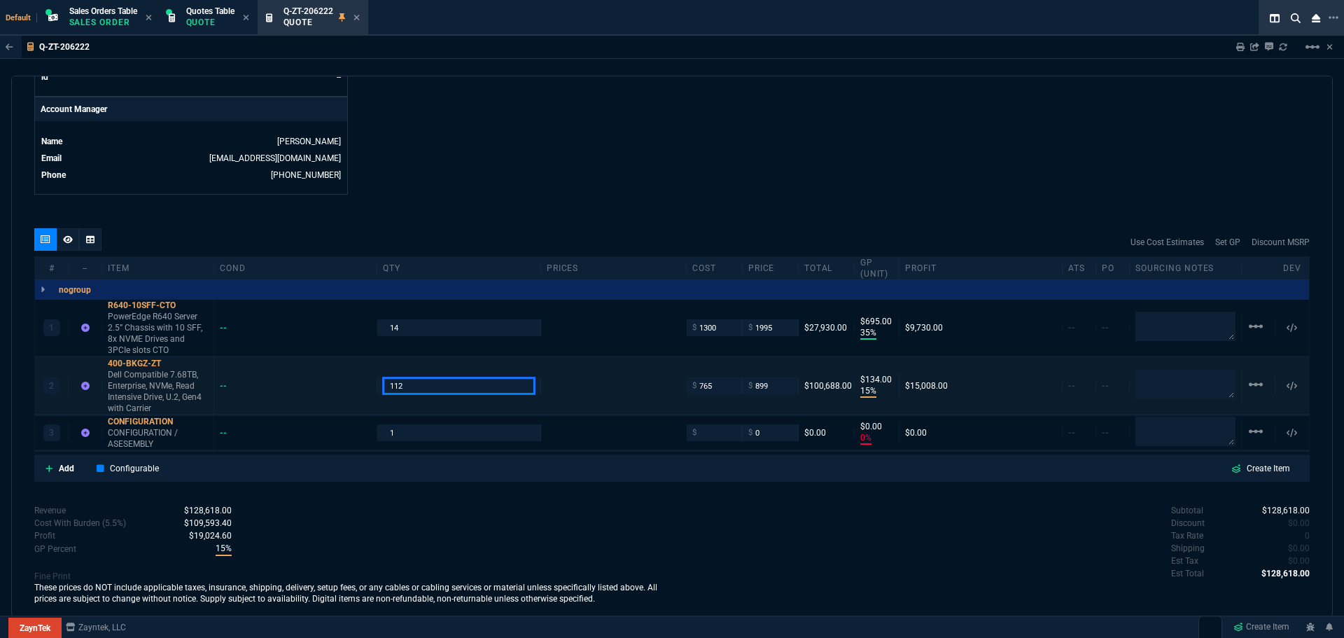
click at [428, 381] on input "112" at bounding box center [458, 385] width 151 height 16
type input "168"
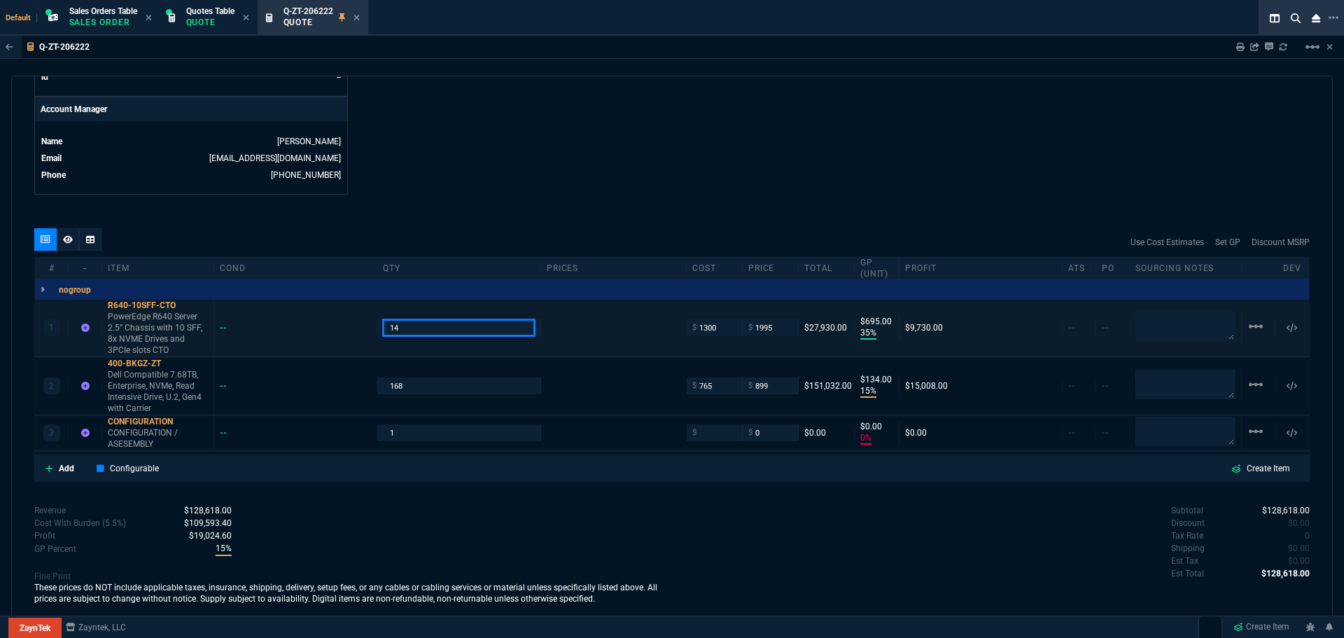
click at [402, 319] on input "14" at bounding box center [458, 327] width 151 height 16
type input "21"
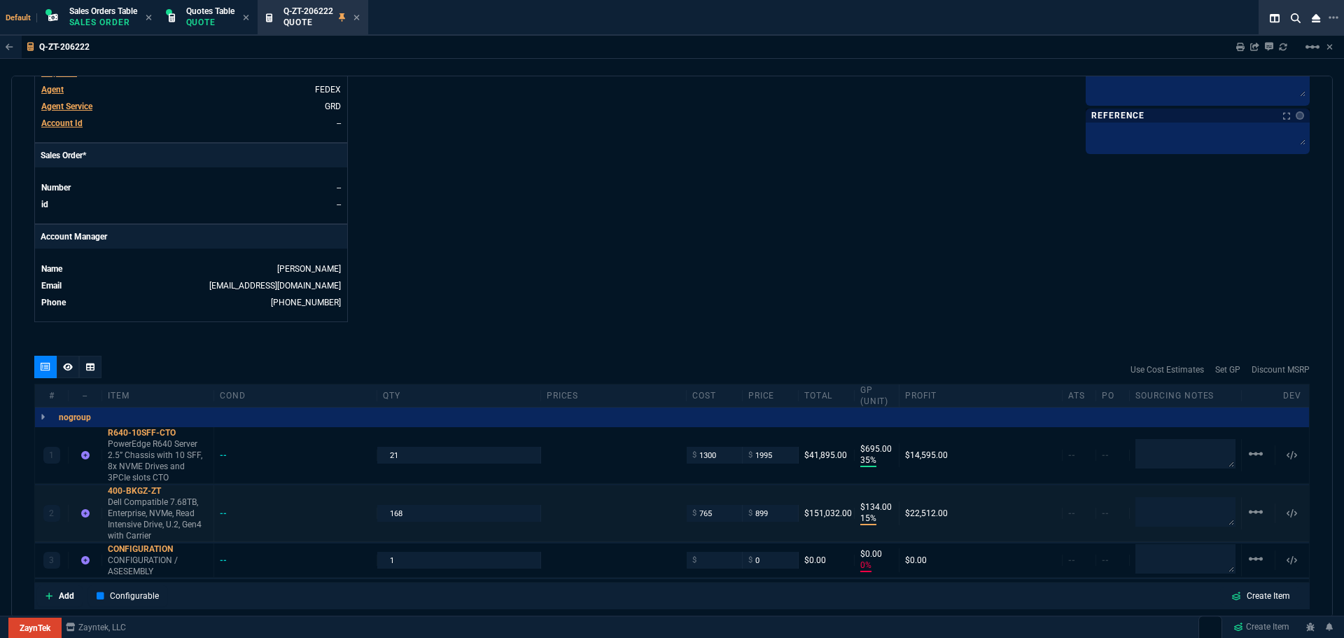
scroll to position [673, 0]
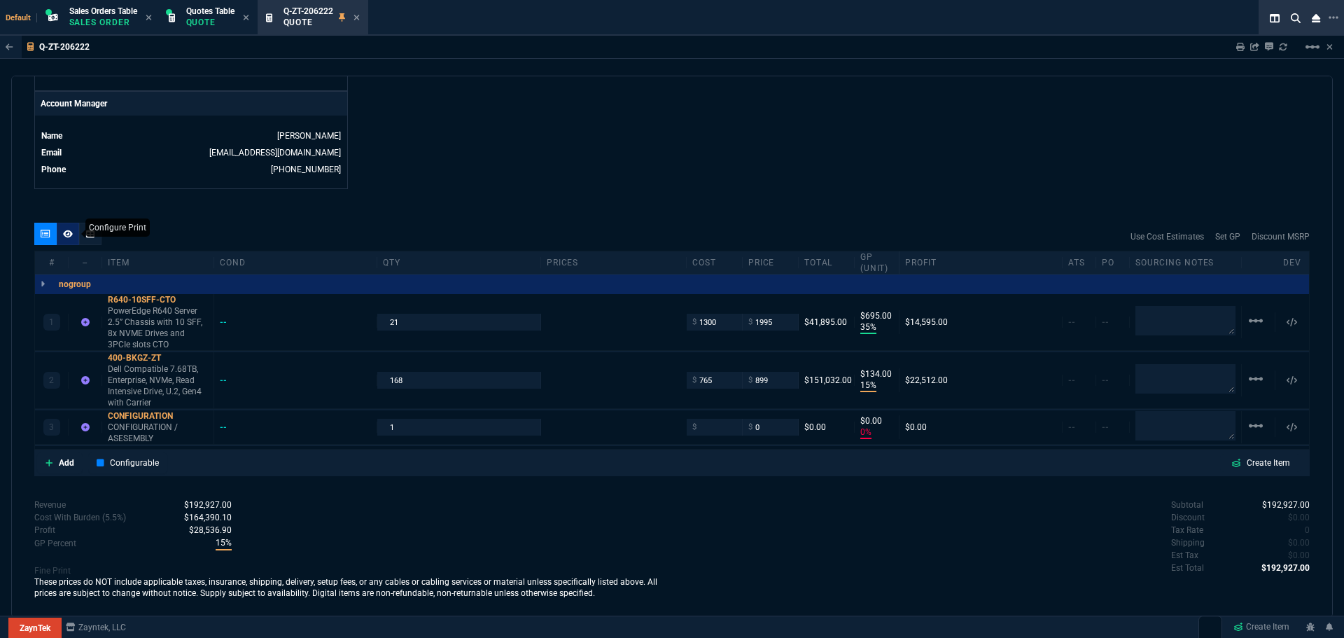
click at [66, 230] on icon at bounding box center [68, 234] width 10 height 8
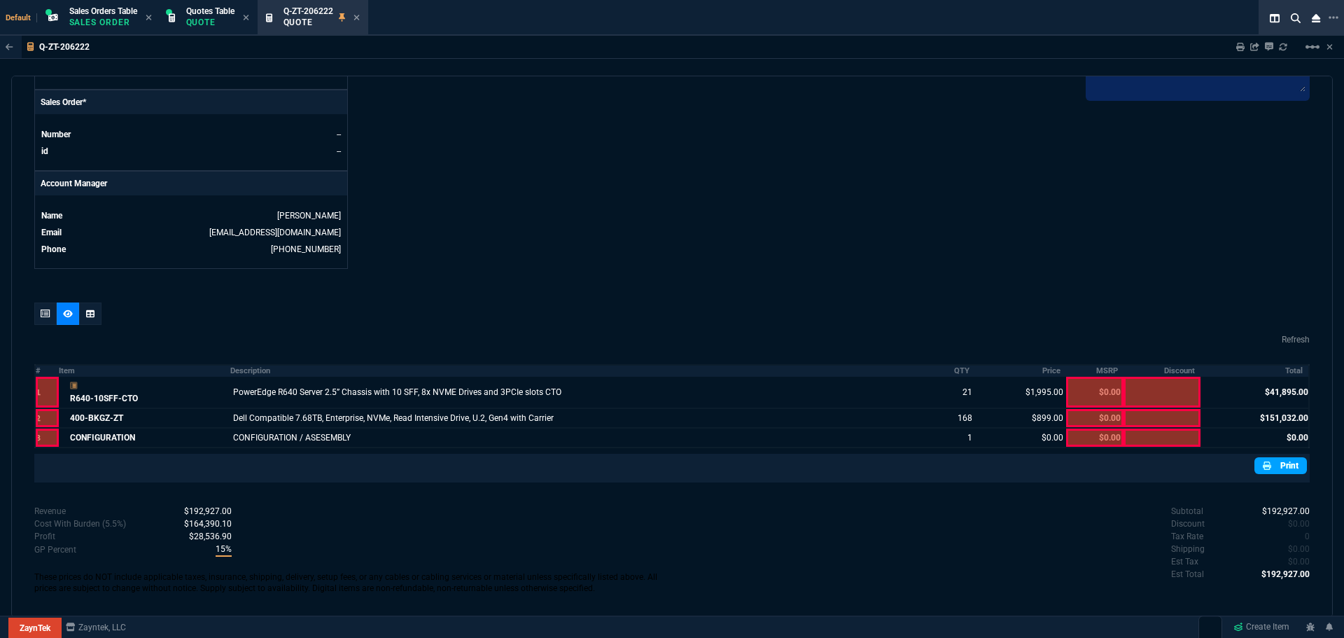
click at [1267, 457] on link "Print" at bounding box center [1280, 465] width 52 height 17
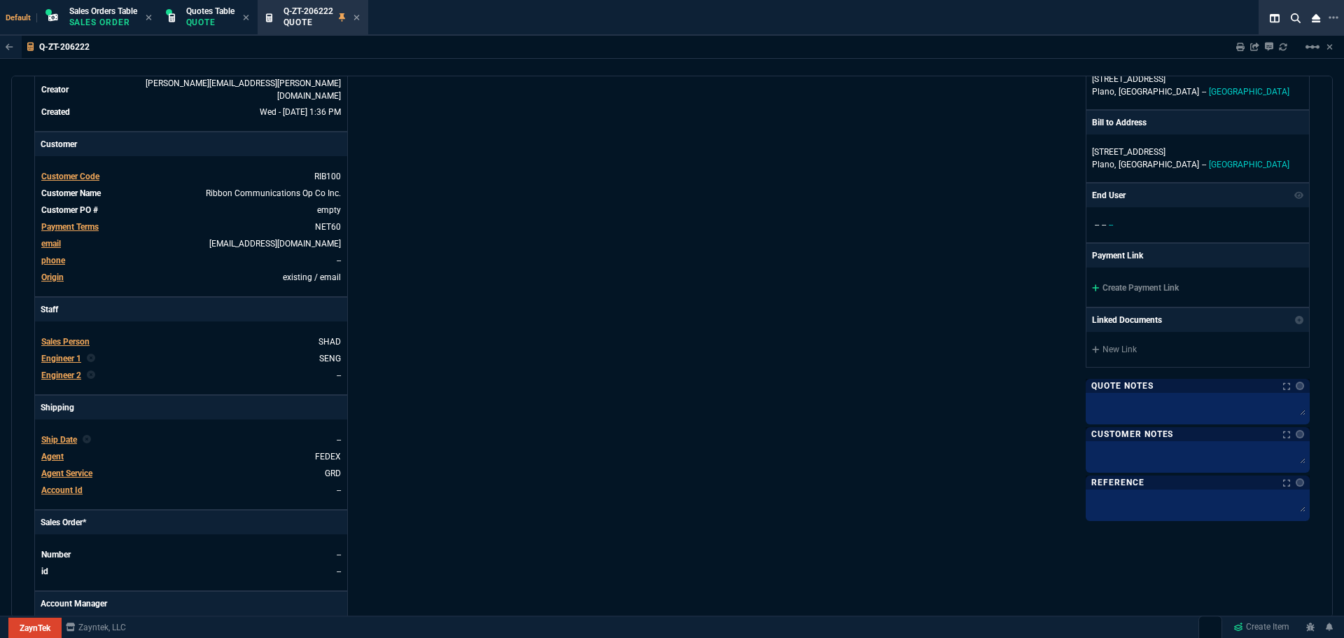
scroll to position [0, 0]
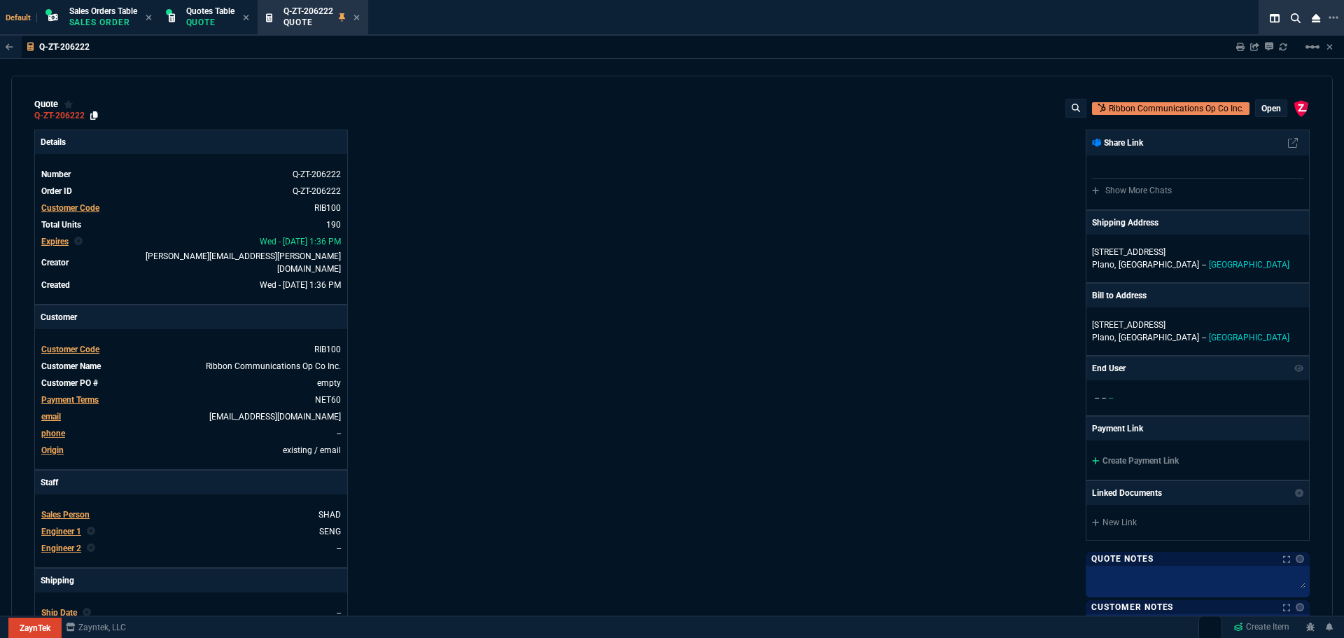
click at [94, 115] on icon at bounding box center [94, 115] width 8 height 8
click at [360, 15] on icon at bounding box center [356, 17] width 6 height 8
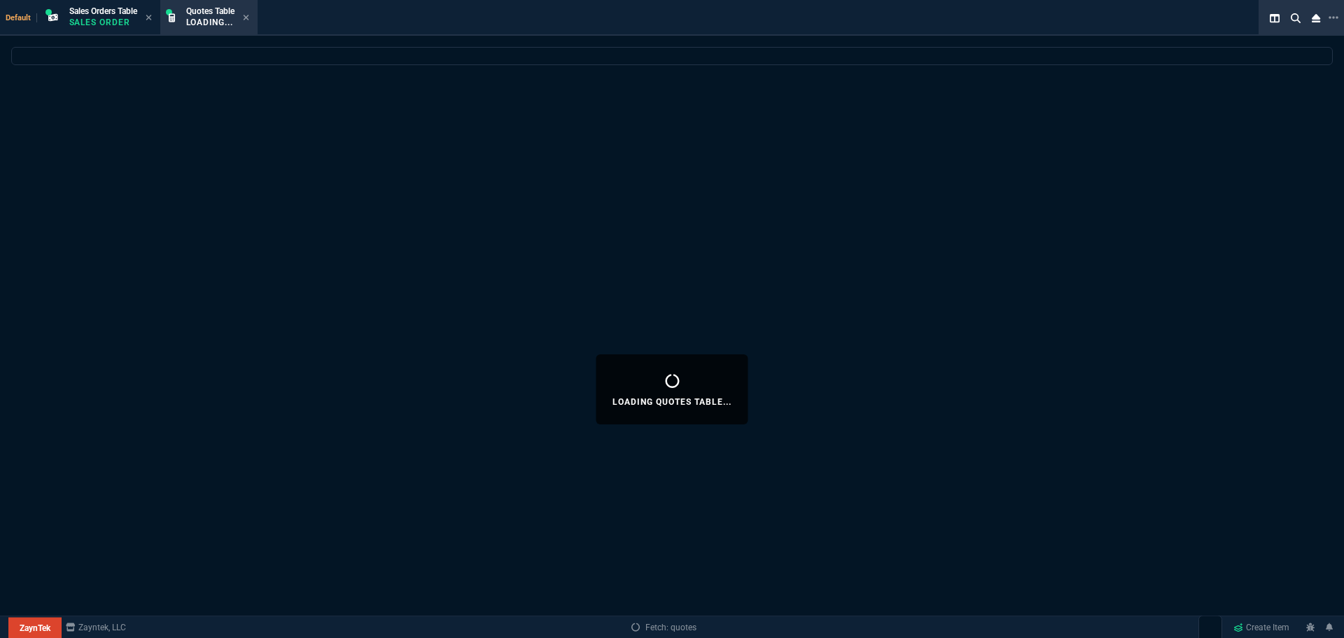
click at [249, 16] on icon at bounding box center [246, 17] width 6 height 8
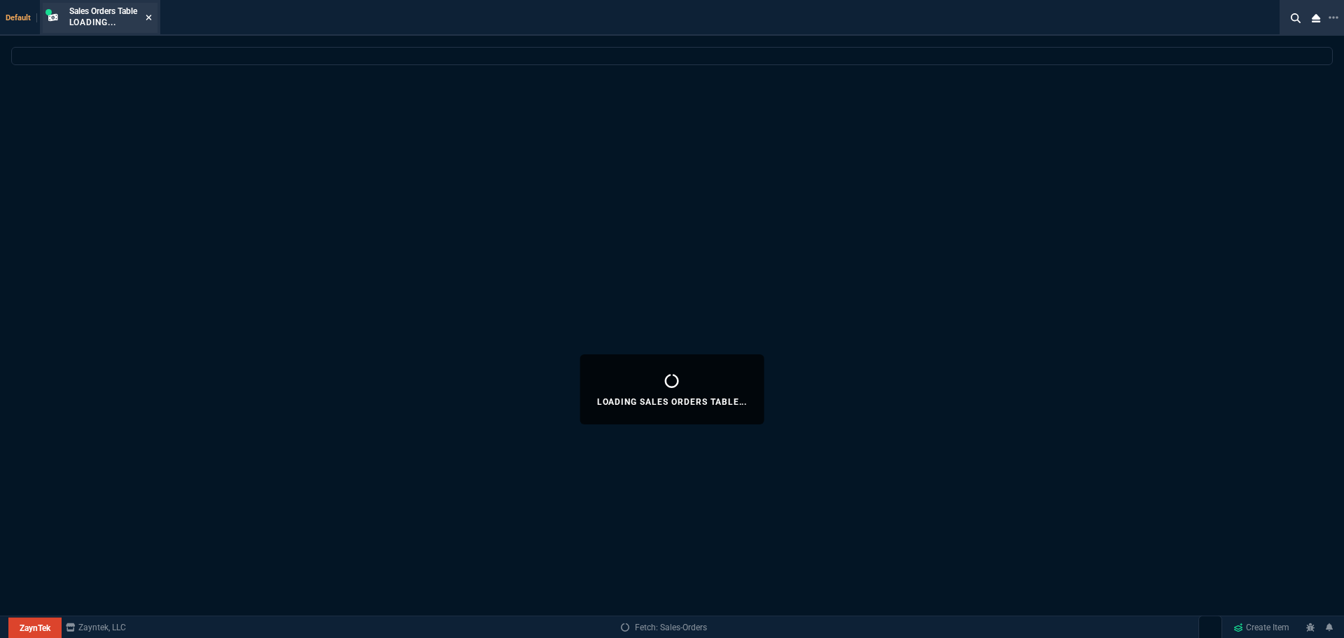
select select
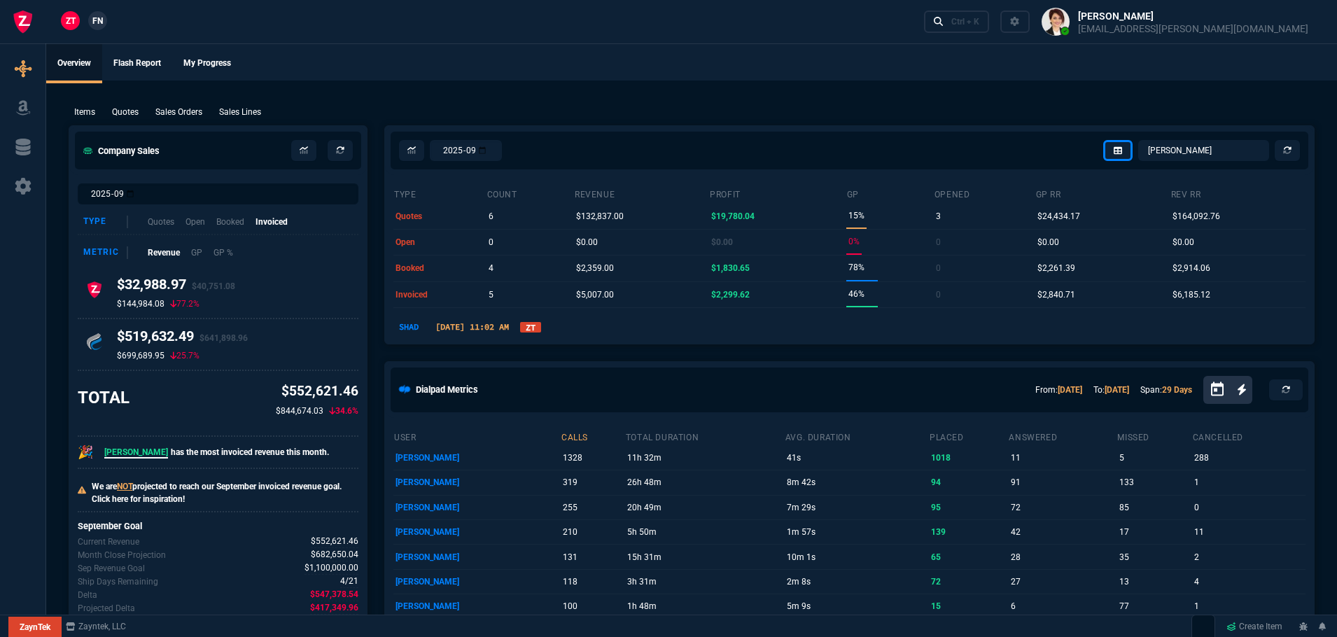
click at [541, 325] on link "ZT" at bounding box center [530, 327] width 21 height 10
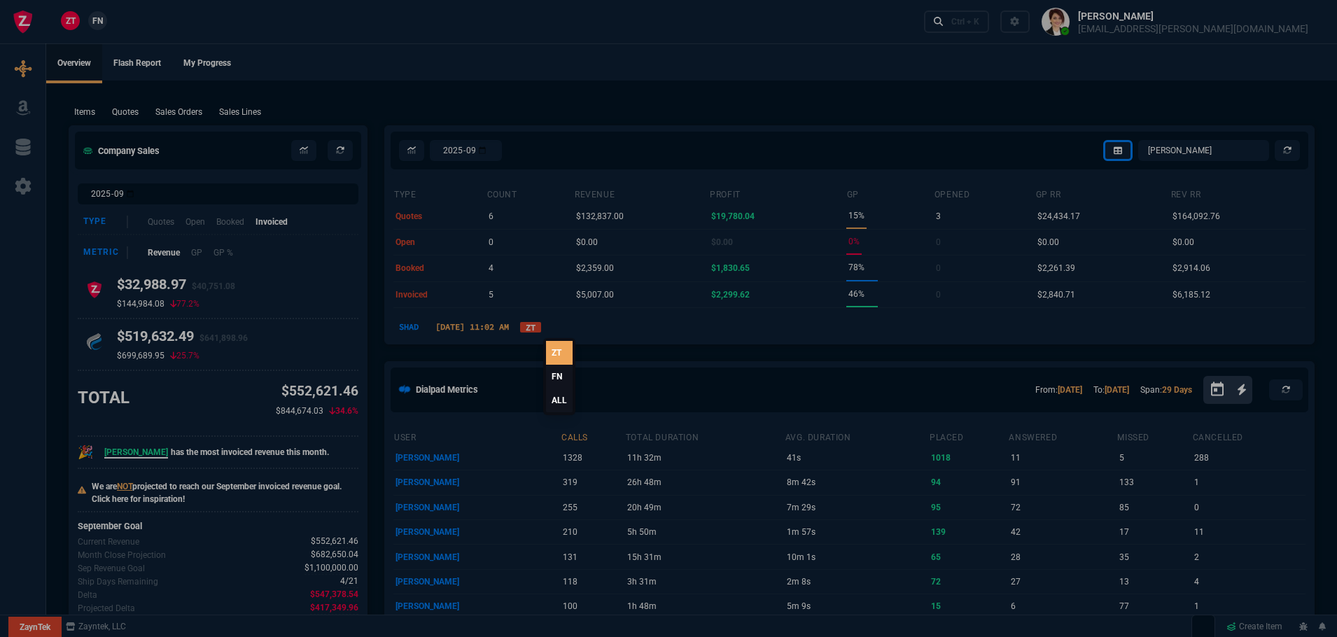
click at [556, 396] on link "ALL" at bounding box center [559, 400] width 27 height 24
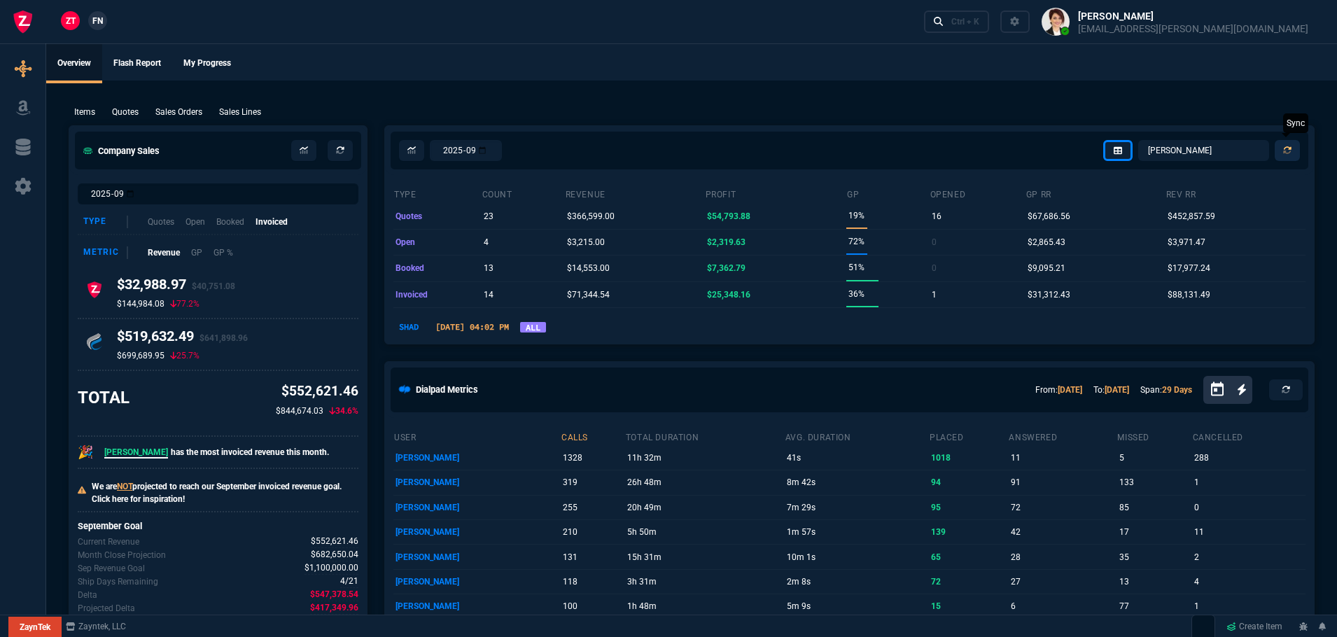
click at [1292, 146] on link at bounding box center [1287, 150] width 25 height 21
click at [1153, 150] on select "[PERSON_NAME] Over [PERSON_NAME] [PERSON_NAME] Seti [PERSON_NAME] Wafek [PERSON…" at bounding box center [1203, 150] width 131 height 21
click at [1139, 140] on select "[PERSON_NAME] Over [PERSON_NAME] [PERSON_NAME] Seti [PERSON_NAME] Wafek [PERSON…" at bounding box center [1203, 150] width 131 height 21
click at [1163, 153] on select "[PERSON_NAME] Over [PERSON_NAME] [PERSON_NAME] Seti [PERSON_NAME] Wafek [PERSON…" at bounding box center [1203, 150] width 131 height 21
click at [1139, 140] on select "[PERSON_NAME] Over [PERSON_NAME] [PERSON_NAME] Seti [PERSON_NAME] Wafek [PERSON…" at bounding box center [1203, 150] width 131 height 21
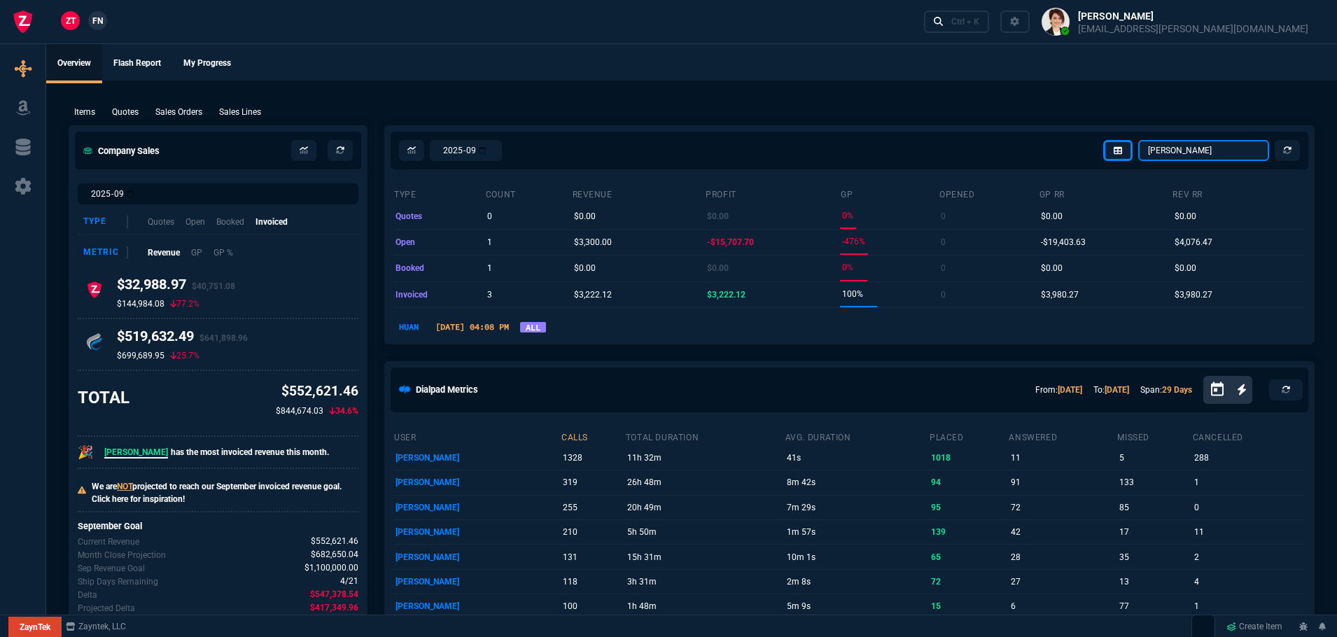
click at [1161, 148] on select "[PERSON_NAME] Over [PERSON_NAME] [PERSON_NAME] Seti [PERSON_NAME] Wafek [PERSON…" at bounding box center [1203, 150] width 131 height 21
click at [1139, 140] on select "[PERSON_NAME] Over [PERSON_NAME] [PERSON_NAME] Seti [PERSON_NAME] Wafek [PERSON…" at bounding box center [1203, 150] width 131 height 21
click at [1160, 154] on select "[PERSON_NAME] Over [PERSON_NAME] [PERSON_NAME] Seti [PERSON_NAME] Wafek [PERSON…" at bounding box center [1203, 150] width 131 height 21
click at [1139, 140] on select "[PERSON_NAME] Over [PERSON_NAME] [PERSON_NAME] Seti [PERSON_NAME] Wafek [PERSON…" at bounding box center [1203, 150] width 131 height 21
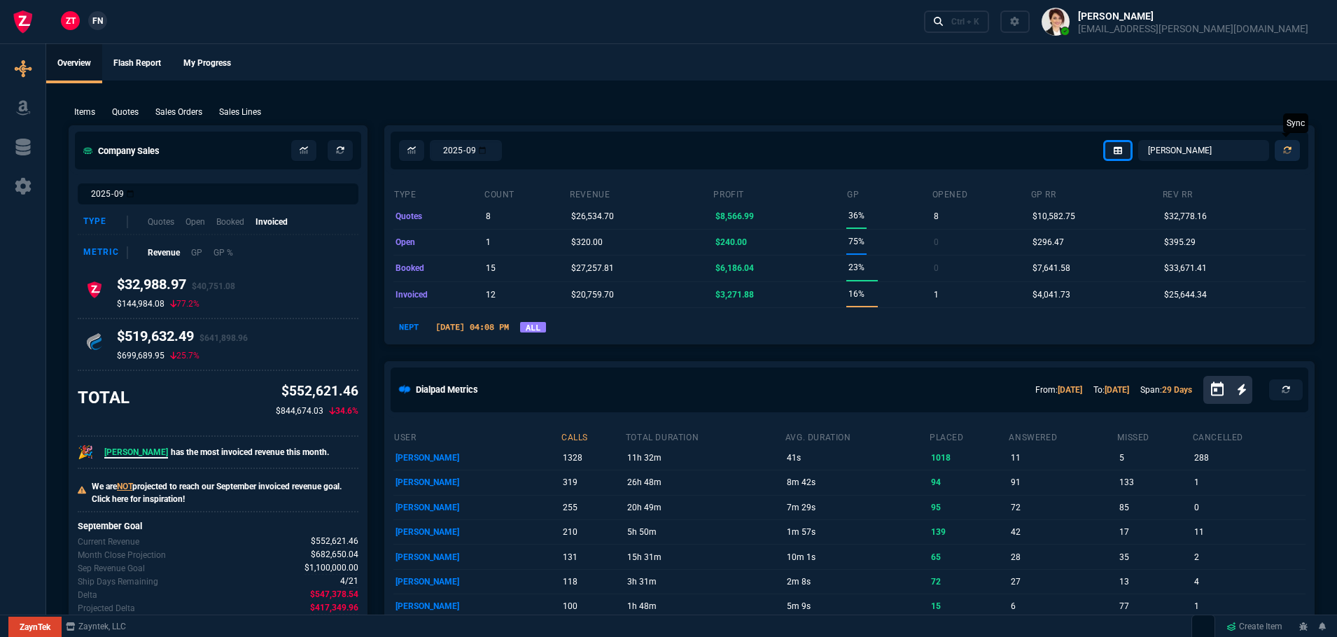
click at [1289, 153] on icon at bounding box center [1287, 150] width 8 height 8
click at [1286, 155] on icon at bounding box center [1287, 150] width 8 height 8
click at [1204, 152] on select "[PERSON_NAME] Over [PERSON_NAME] [PERSON_NAME] Seti [PERSON_NAME] Wafek [PERSON…" at bounding box center [1203, 150] width 131 height 21
click at [1139, 140] on select "[PERSON_NAME] Over [PERSON_NAME] [PERSON_NAME] Seti [PERSON_NAME] Wafek [PERSON…" at bounding box center [1203, 150] width 131 height 21
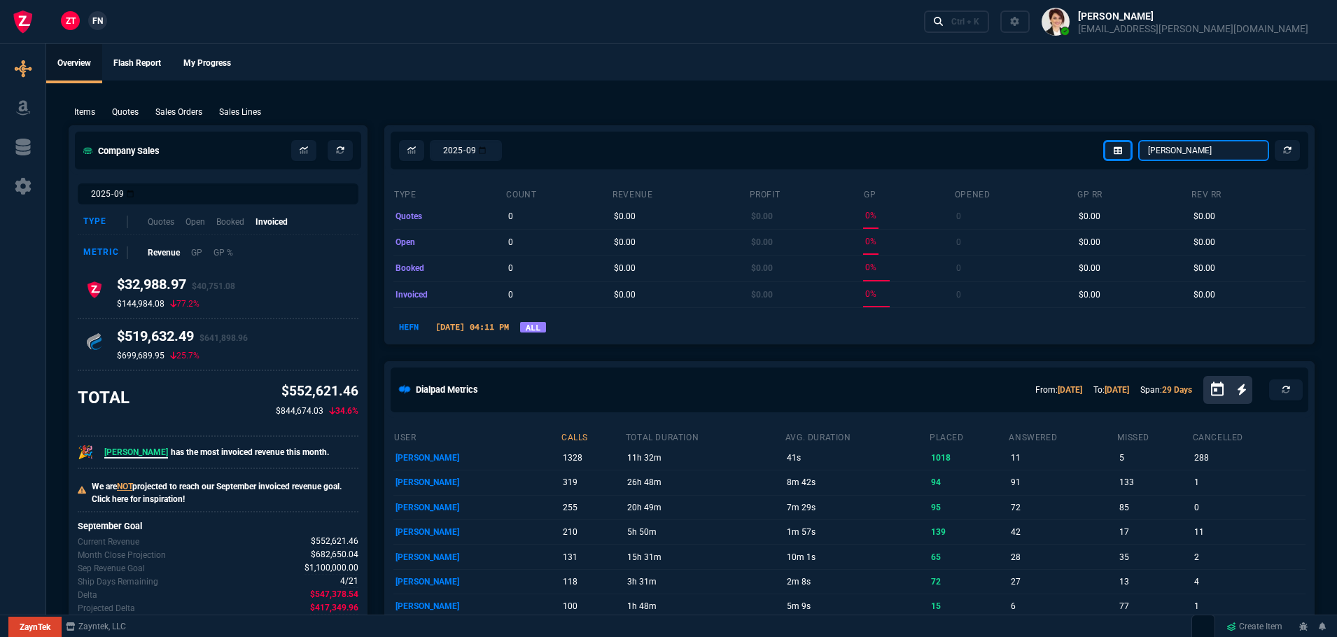
click at [1186, 147] on select "[PERSON_NAME] Over [PERSON_NAME] [PERSON_NAME] Seti [PERSON_NAME] Wafek [PERSON…" at bounding box center [1203, 150] width 131 height 21
select select "12: [PERSON_NAME]"
click at [1139, 140] on select "[PERSON_NAME] Over [PERSON_NAME] [PERSON_NAME] Seti [PERSON_NAME] Wafek [PERSON…" at bounding box center [1203, 150] width 131 height 21
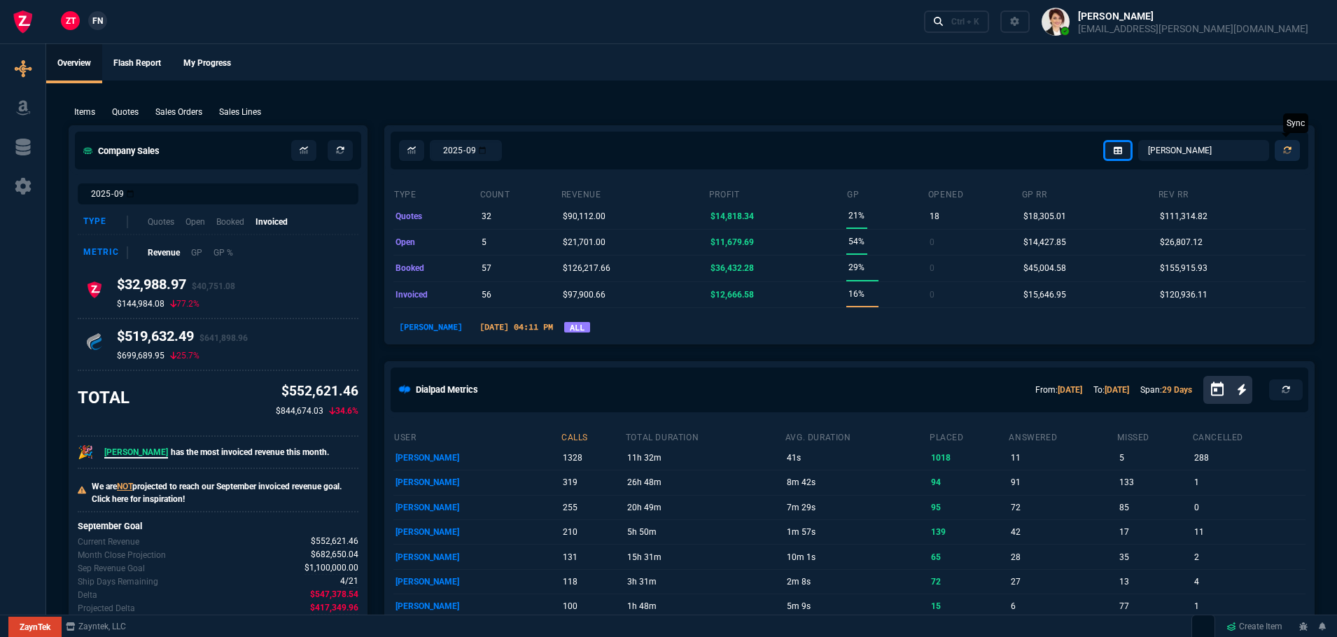
click at [1287, 152] on icon at bounding box center [1287, 150] width 8 height 8
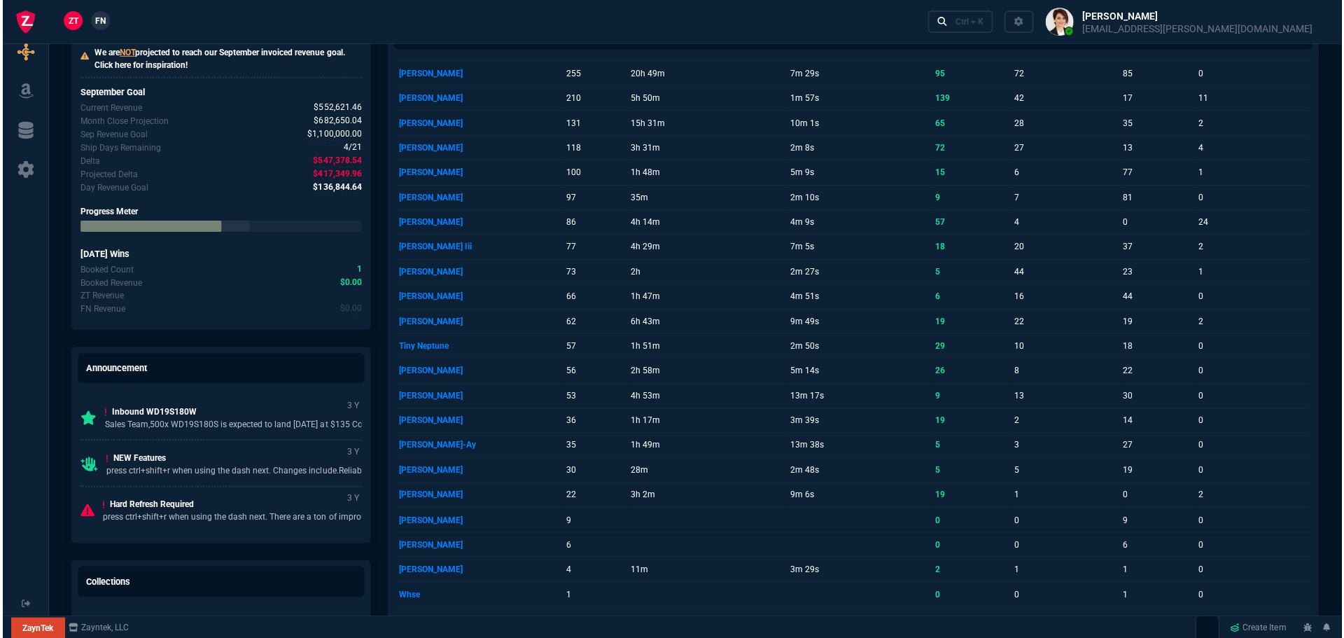
scroll to position [700, 0]
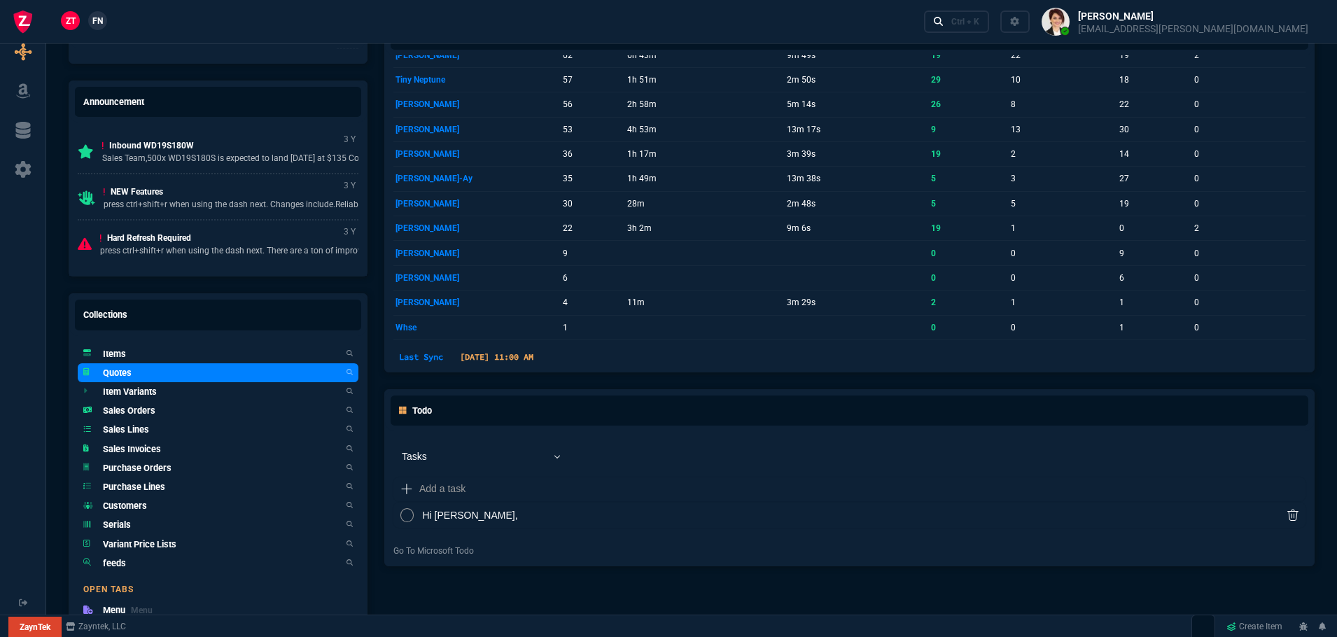
click at [108, 375] on h5 "Quotes" at bounding box center [117, 372] width 29 height 13
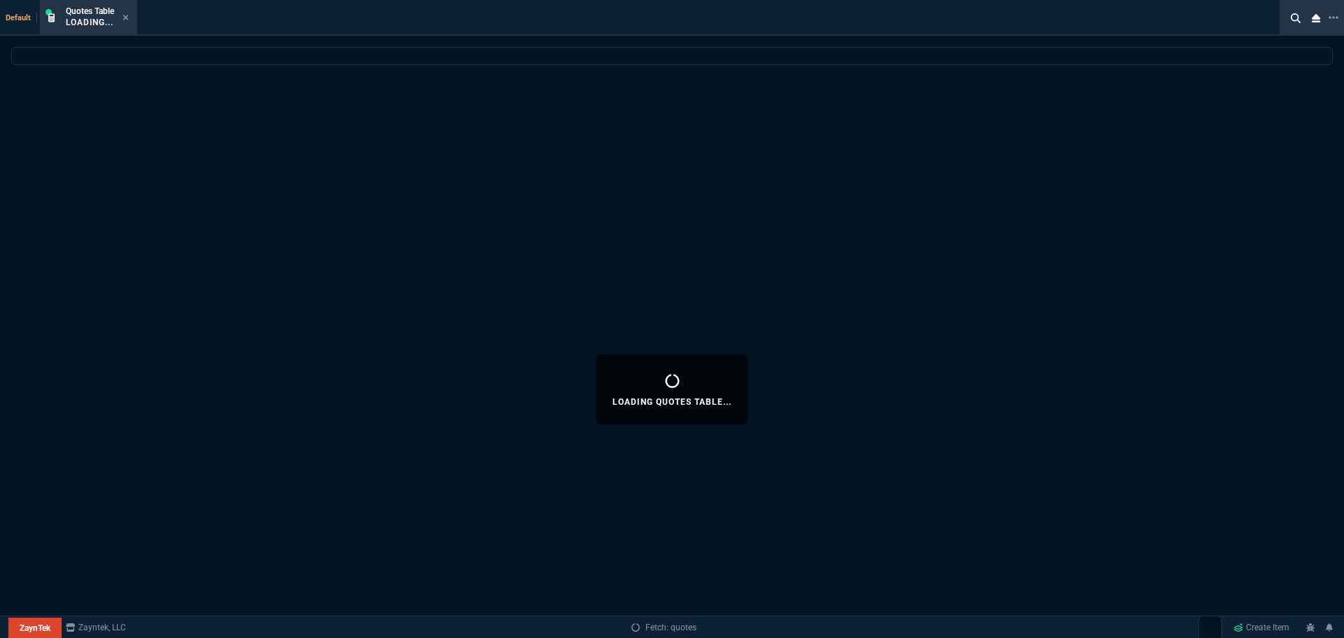
select select
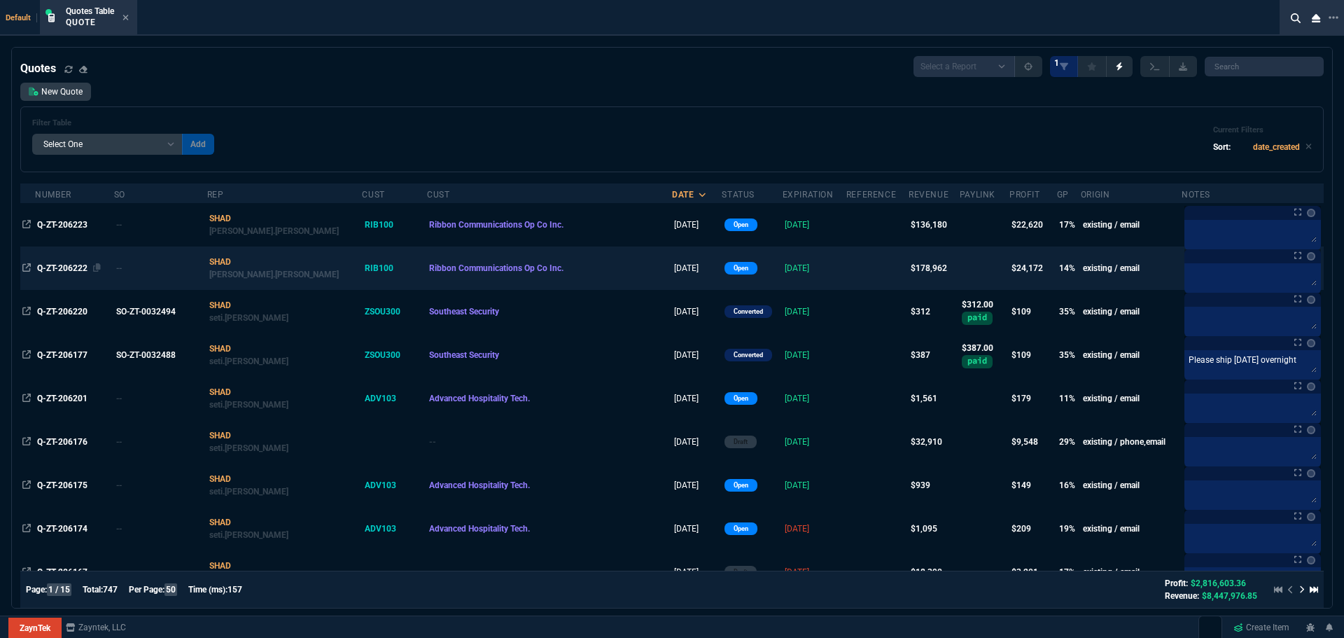
click at [64, 265] on span "Q-ZT-206222" at bounding box center [62, 268] width 50 height 10
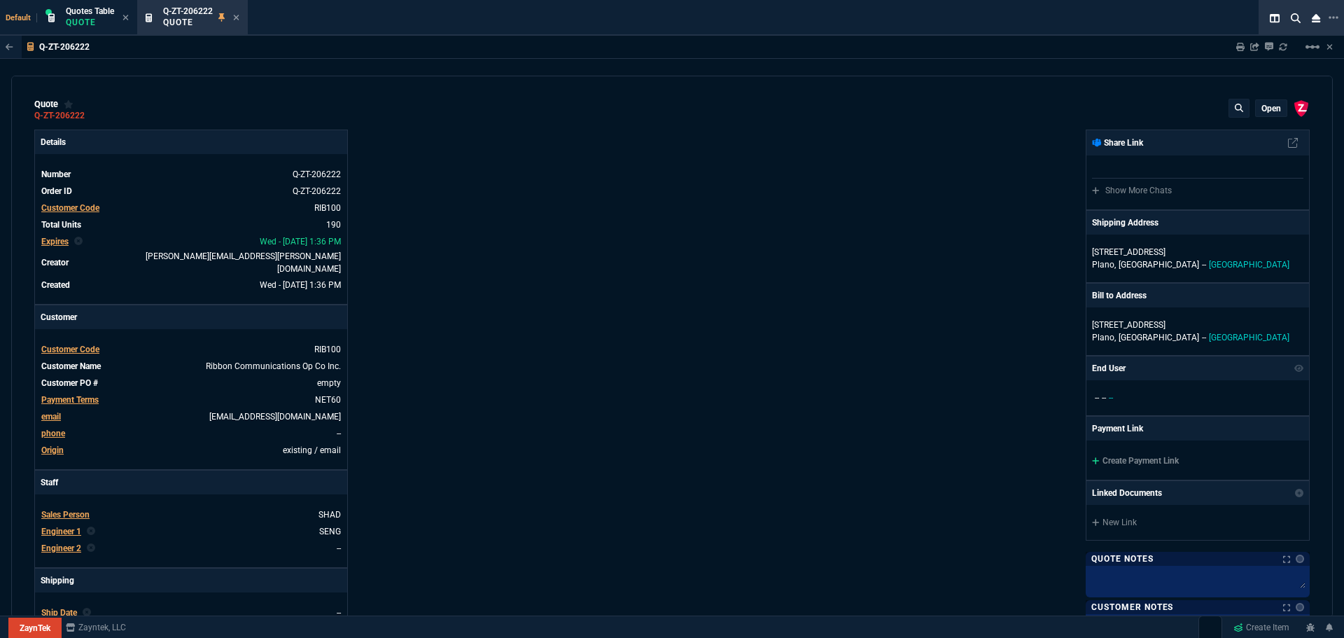
type input "35"
type input "695"
type input "15"
type input "134"
type input "0"
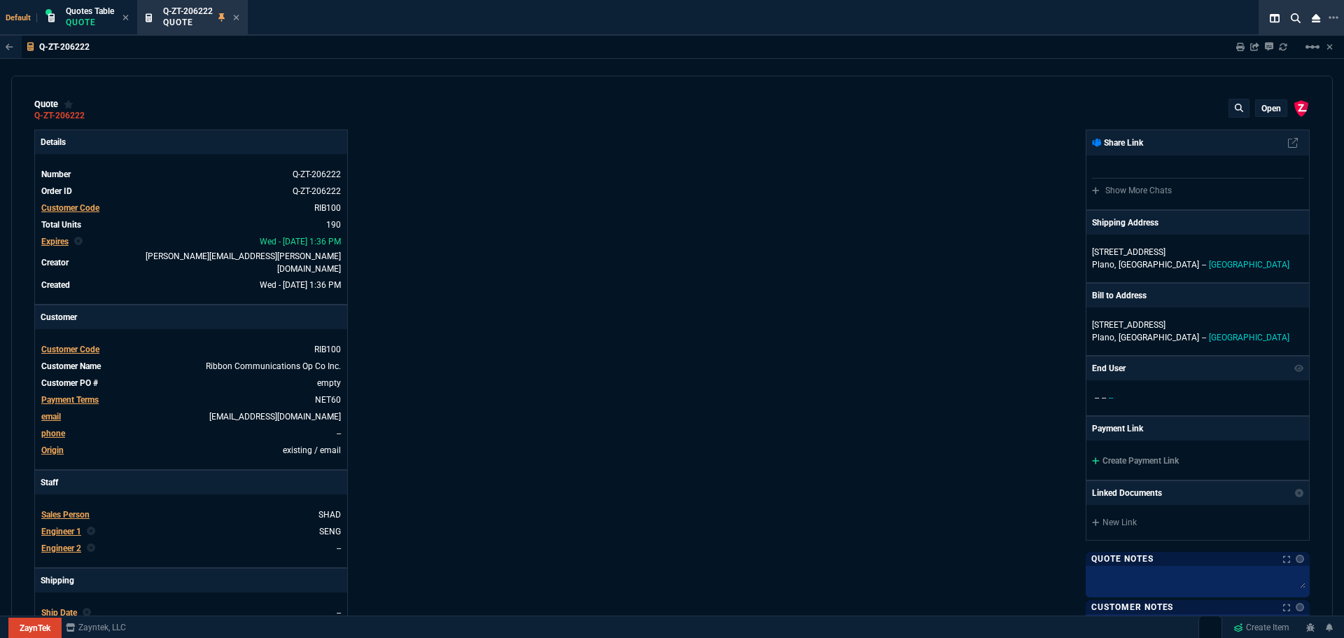
type input "0"
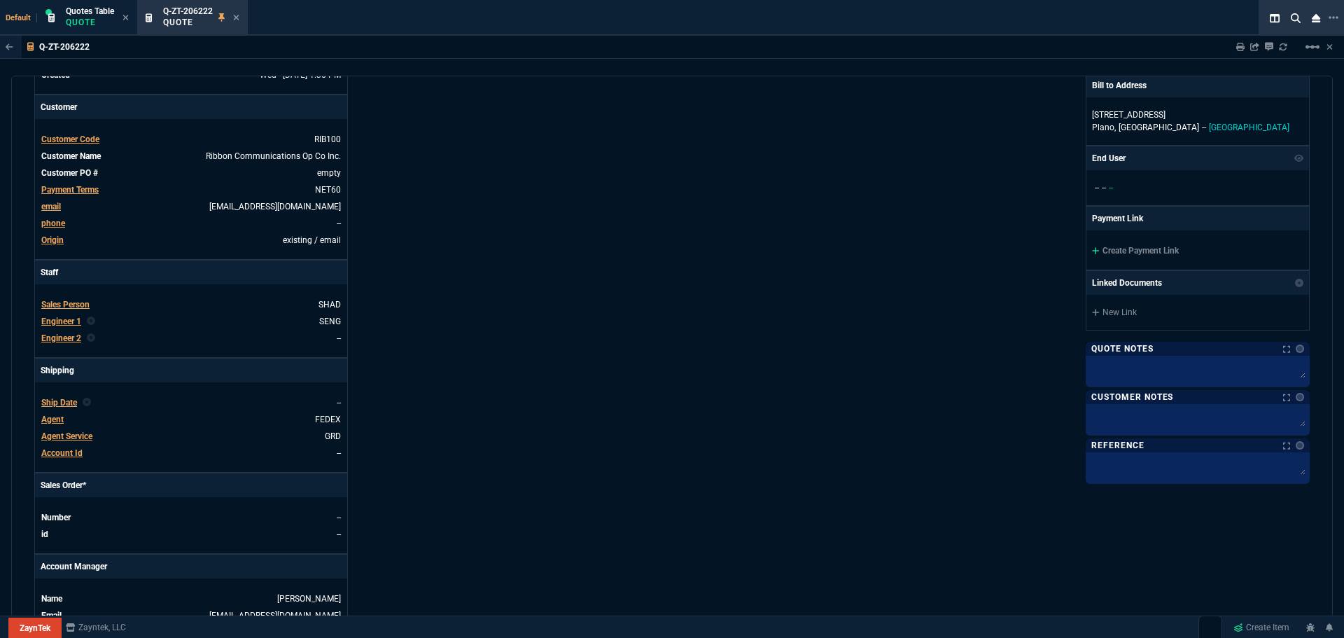
scroll to position [0, 0]
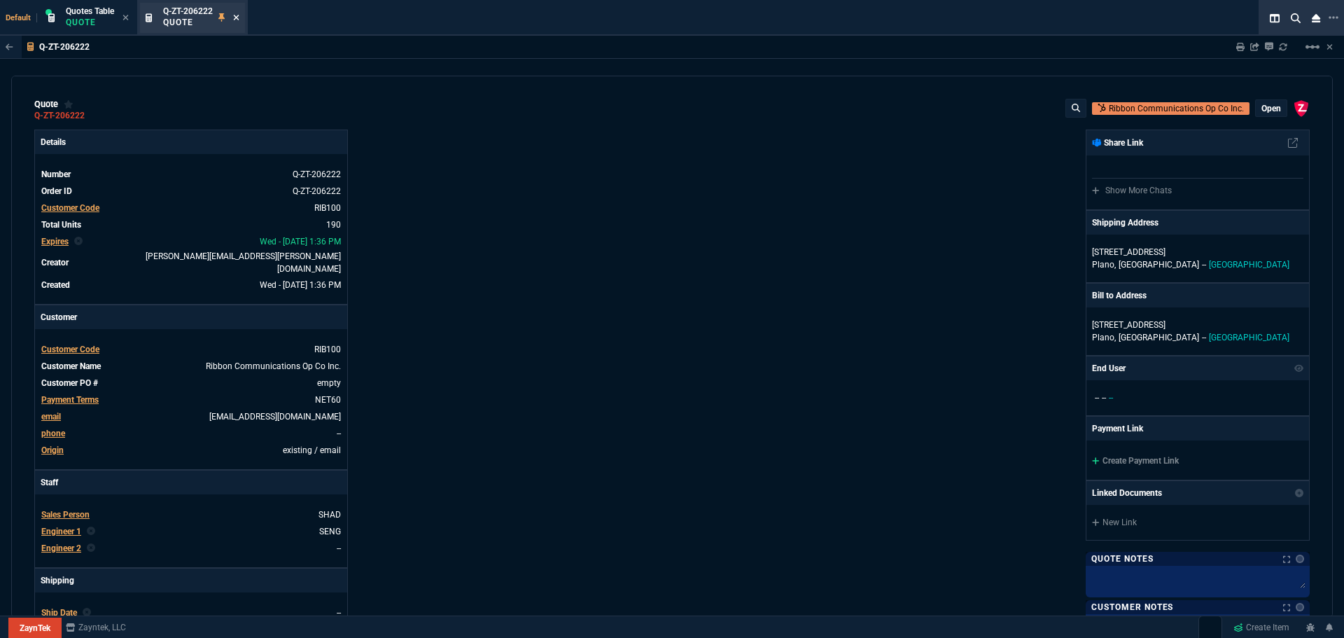
click at [239, 20] on icon at bounding box center [236, 17] width 6 height 8
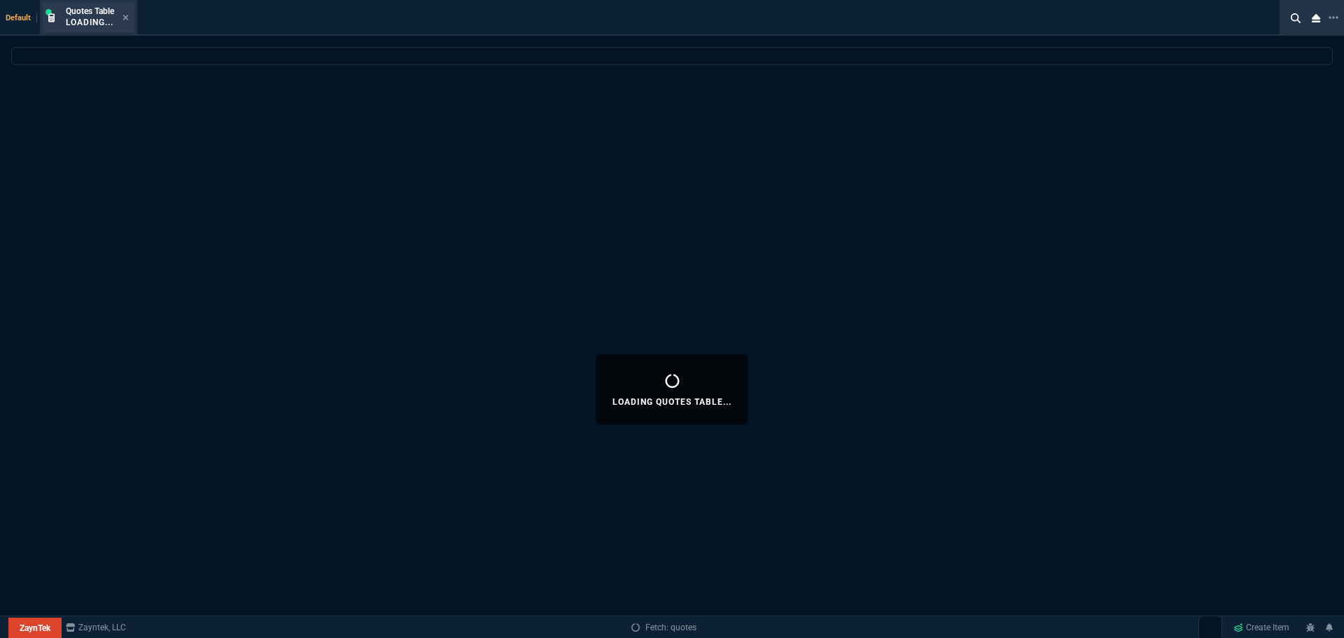
select select
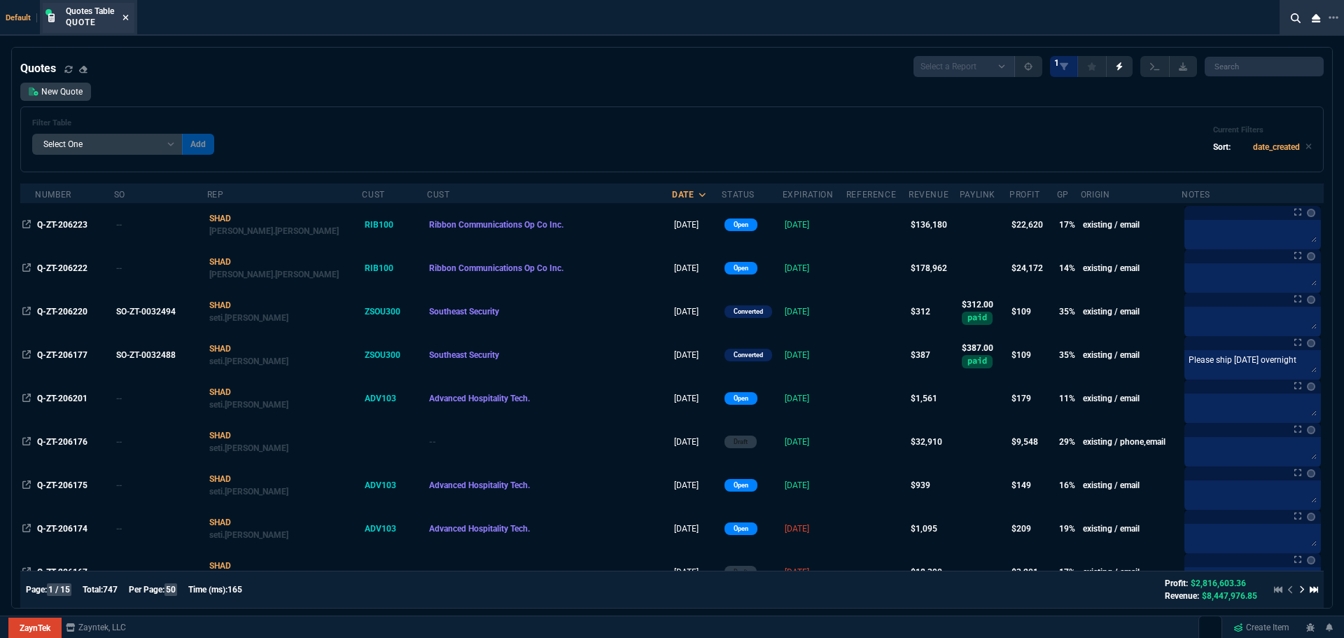
click at [125, 17] on icon at bounding box center [125, 17] width 6 height 8
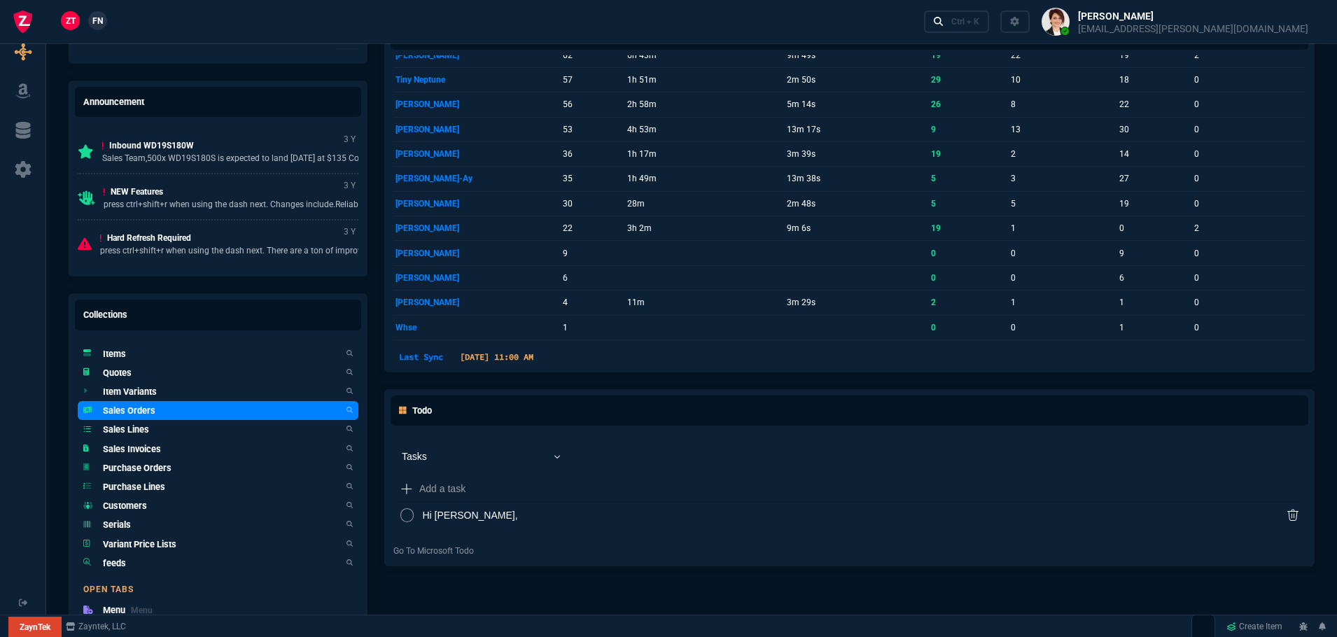
click at [129, 408] on h5 "Sales Orders" at bounding box center [129, 410] width 52 height 13
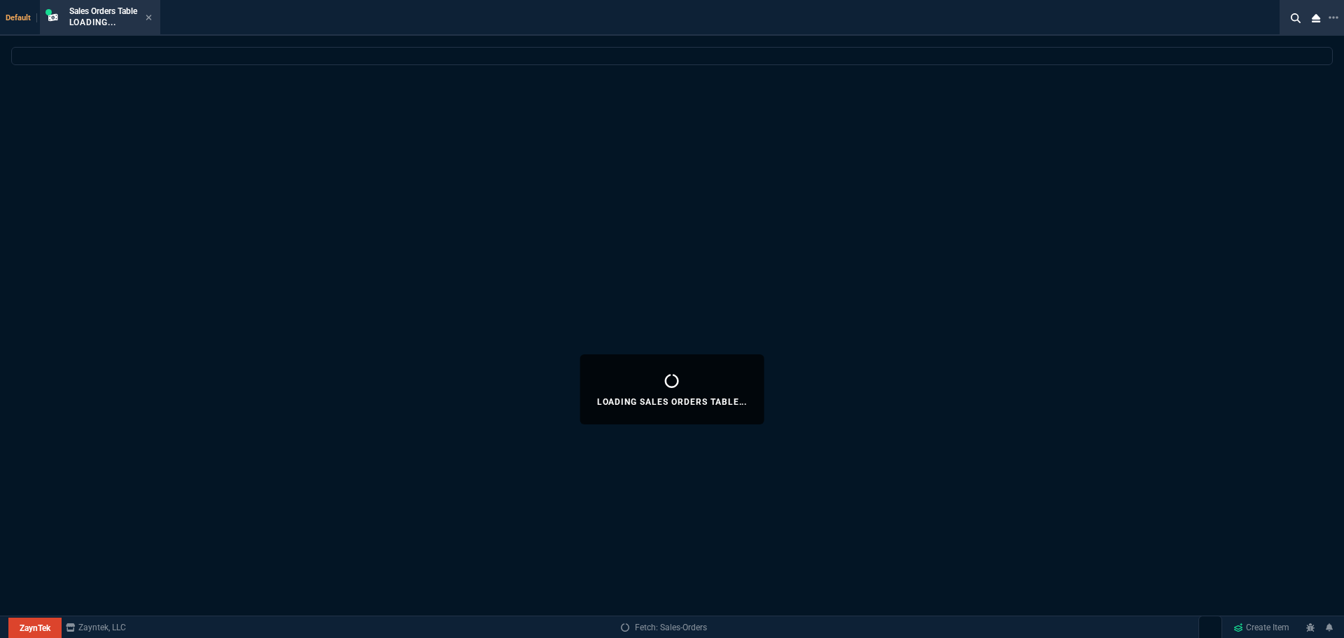
select select
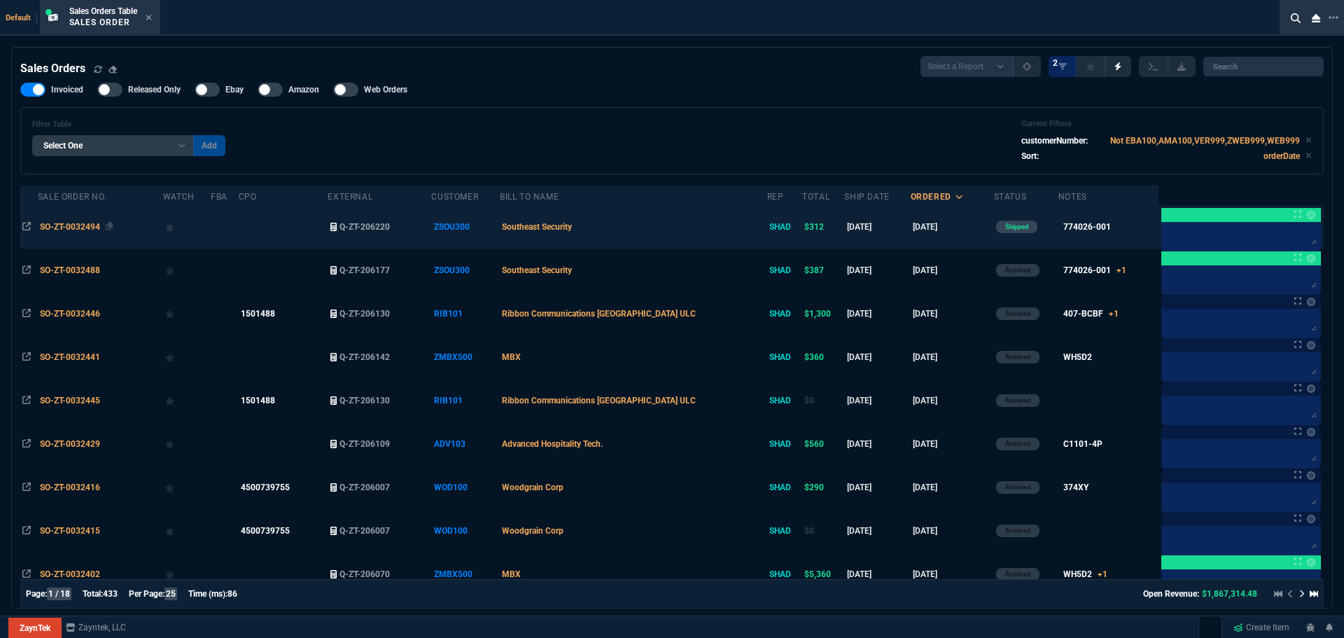
click at [85, 225] on span "SO-ZT-0032494" at bounding box center [70, 227] width 60 height 10
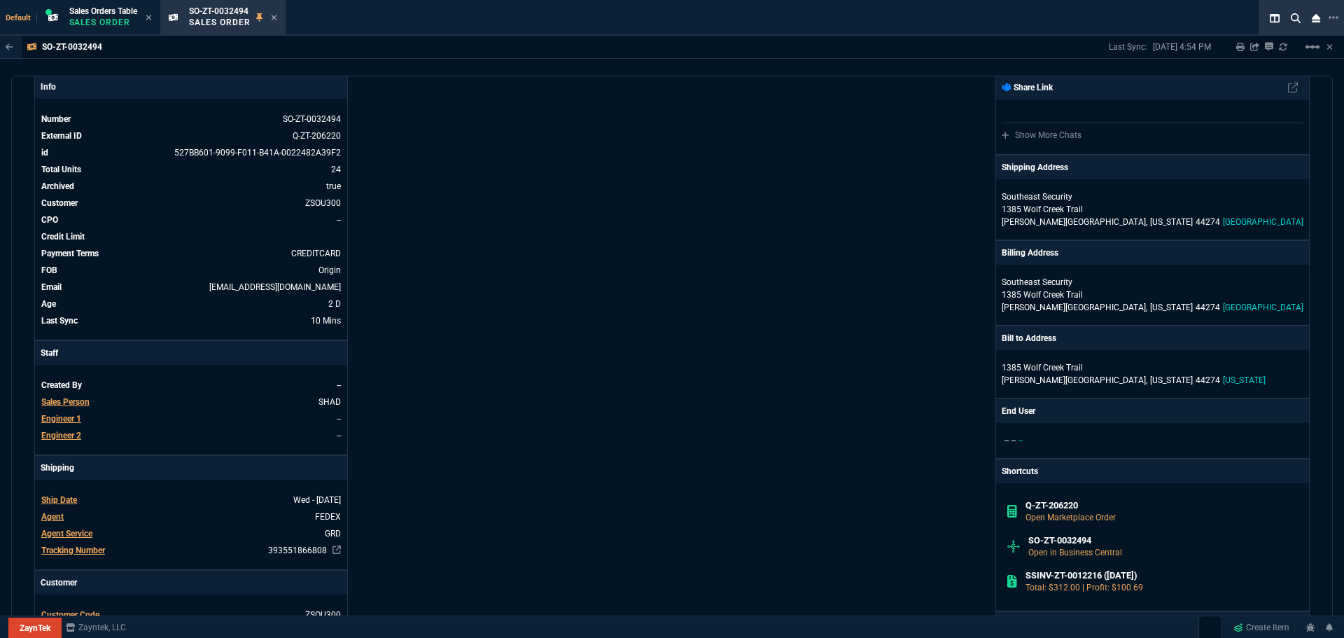
scroll to position [70, 0]
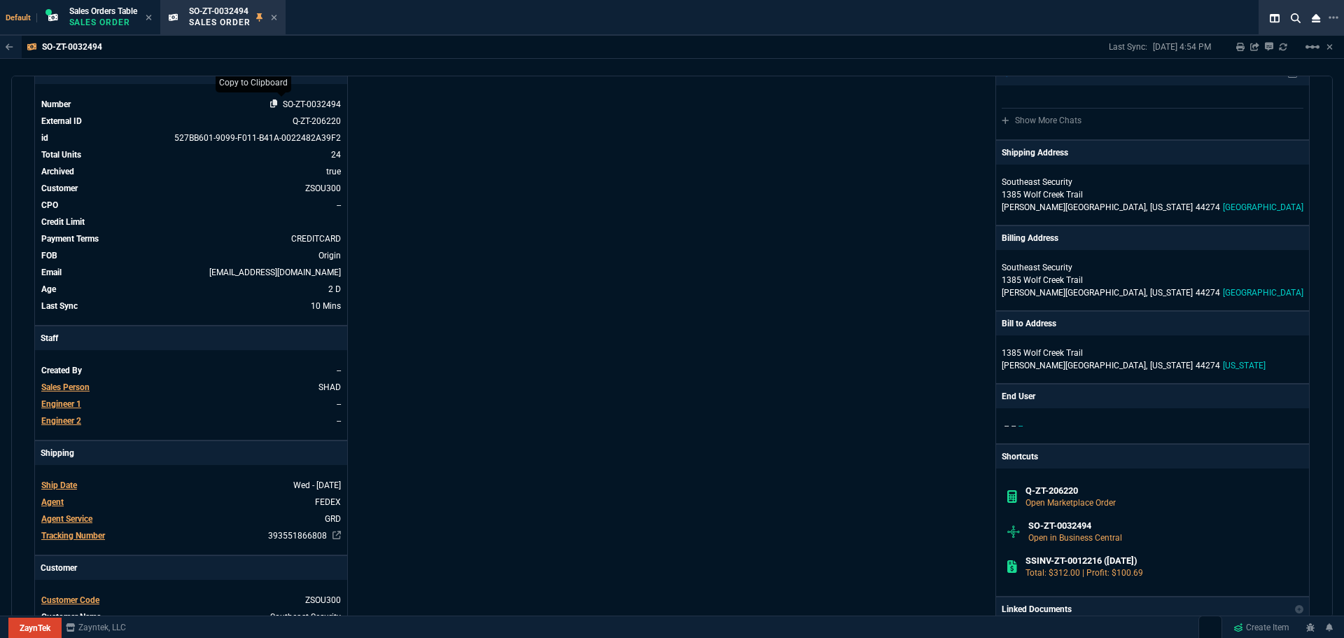
click at [270, 102] on icon at bounding box center [274, 103] width 8 height 8
click at [256, 537] on icon at bounding box center [259, 535] width 8 height 8
click at [277, 17] on icon at bounding box center [274, 17] width 6 height 8
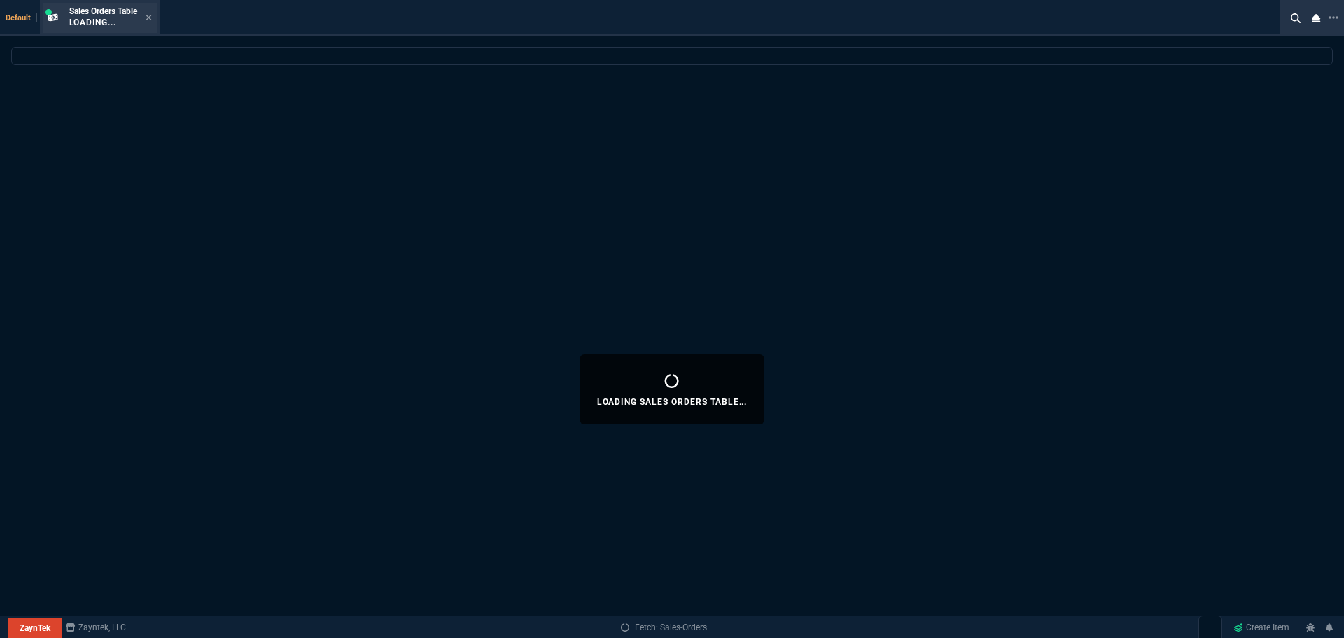
select select
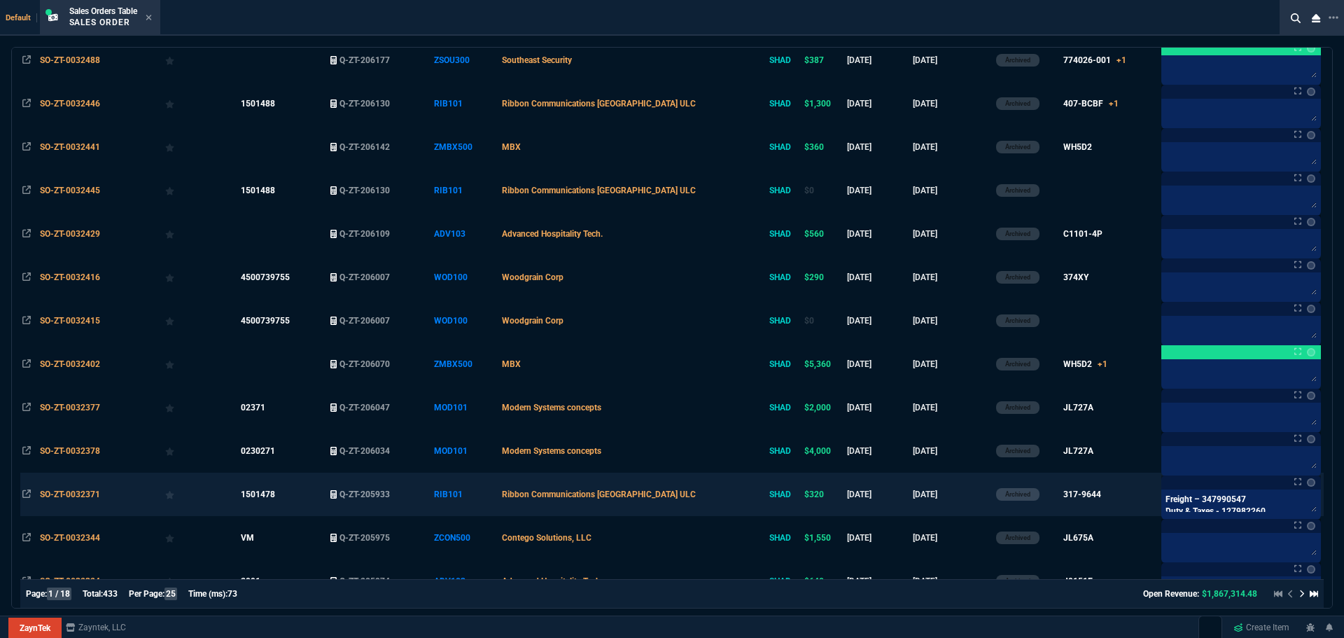
scroll to position [0, 0]
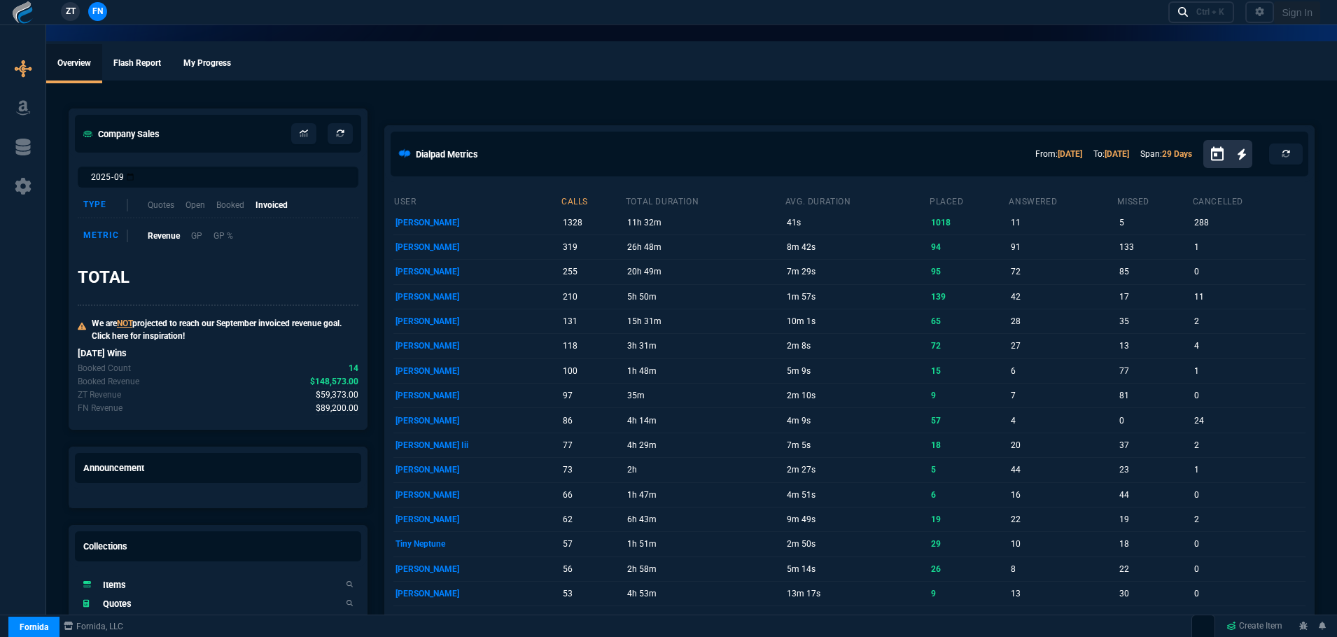
select select "12: [PERSON_NAME]"
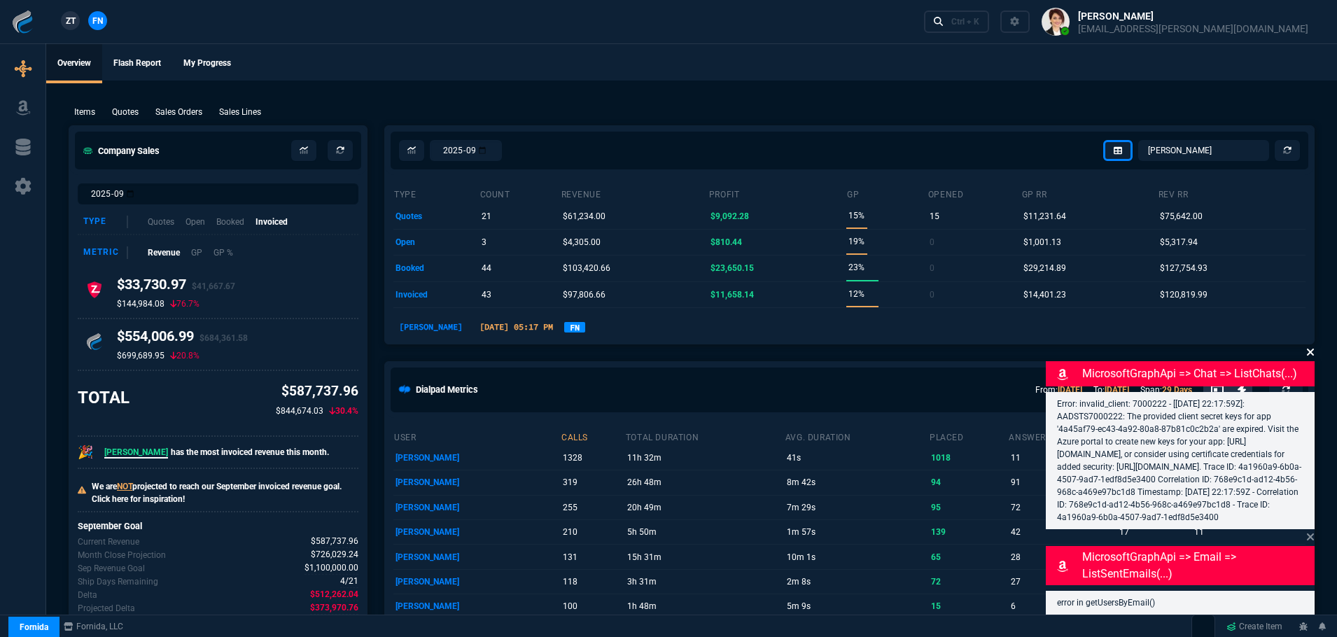
click at [1308, 346] on icon at bounding box center [1310, 351] width 8 height 11
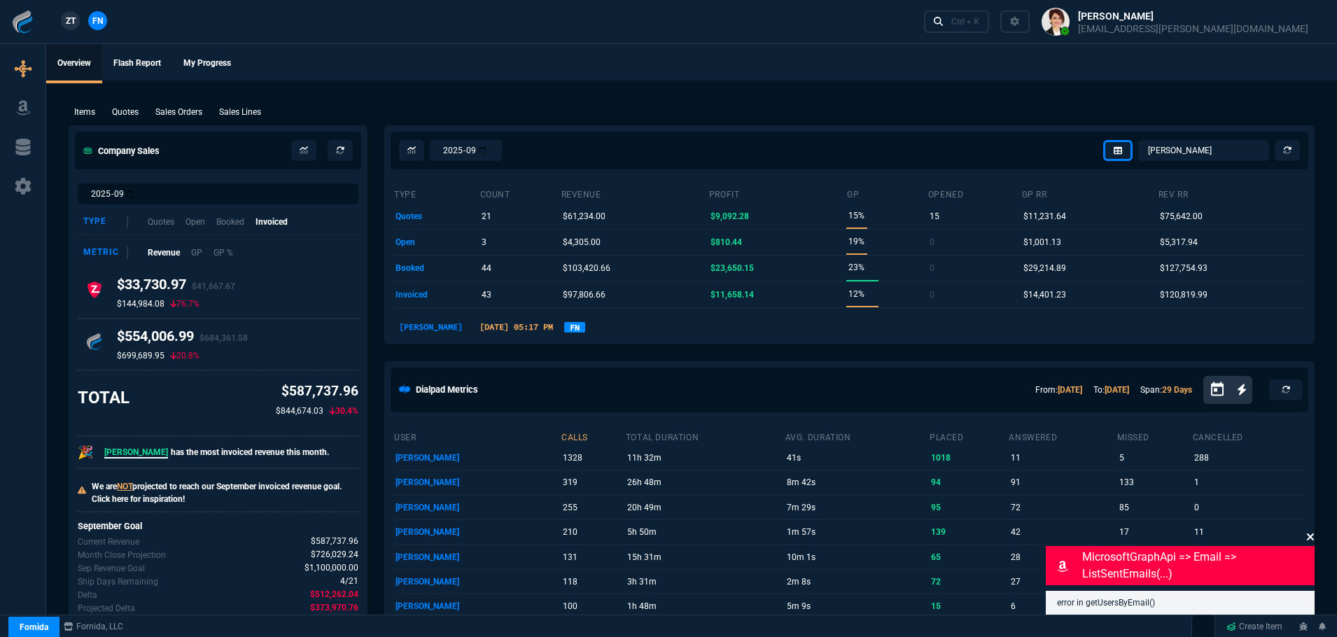
click at [1311, 538] on icon at bounding box center [1310, 536] width 7 height 7
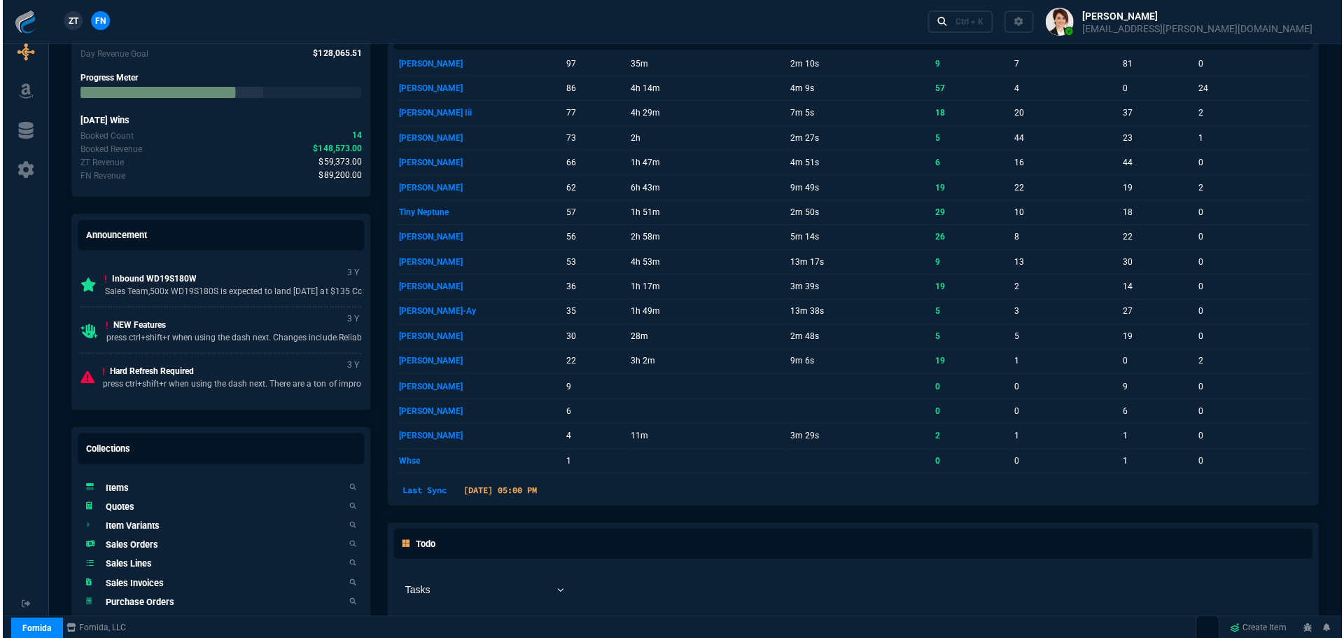
scroll to position [770, 0]
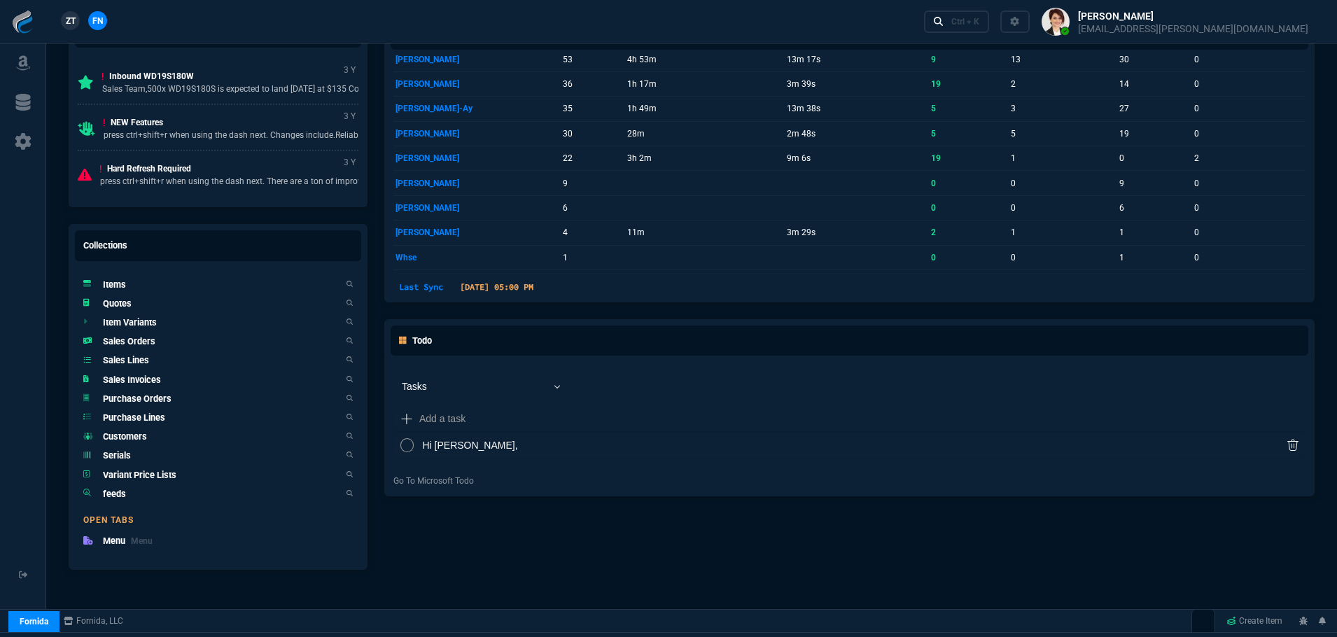
click at [122, 302] on h5 "Quotes" at bounding box center [117, 303] width 29 height 13
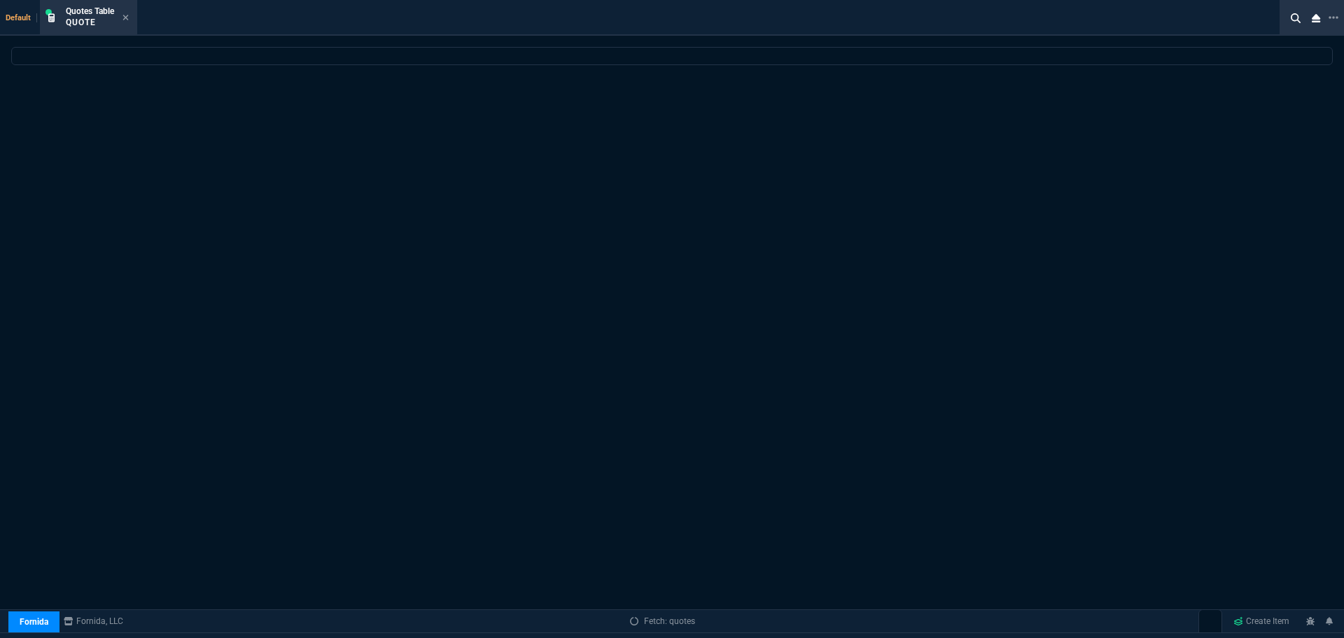
select select
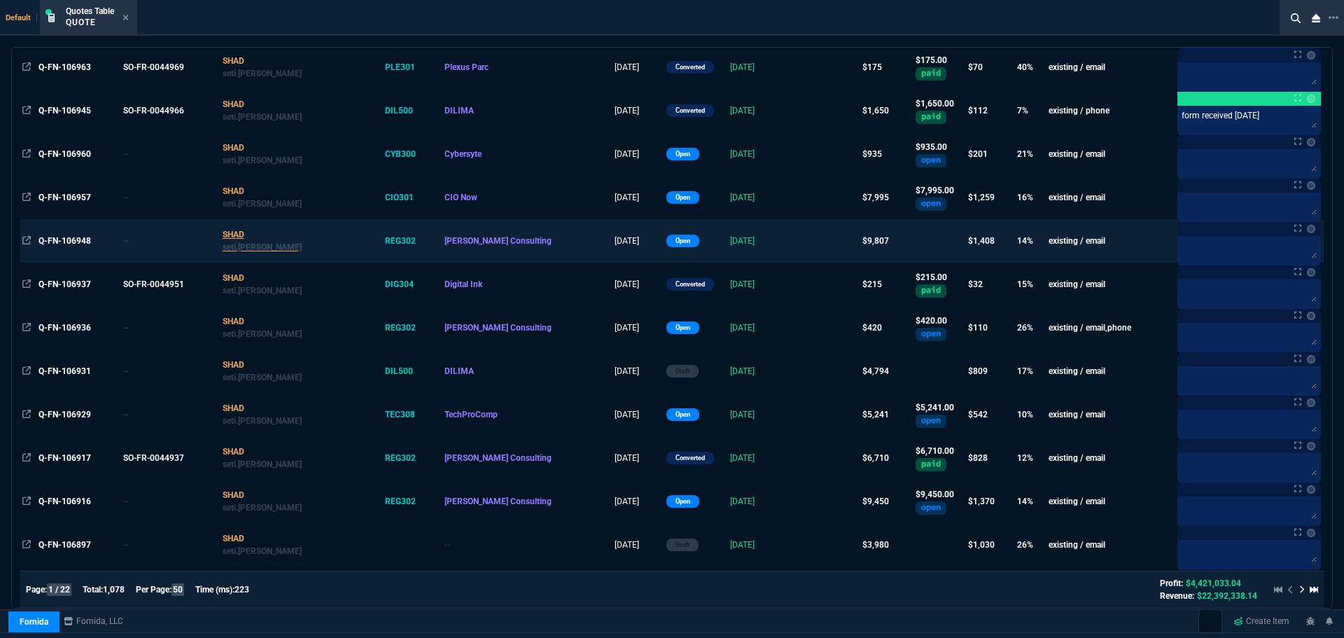
scroll to position [350, 0]
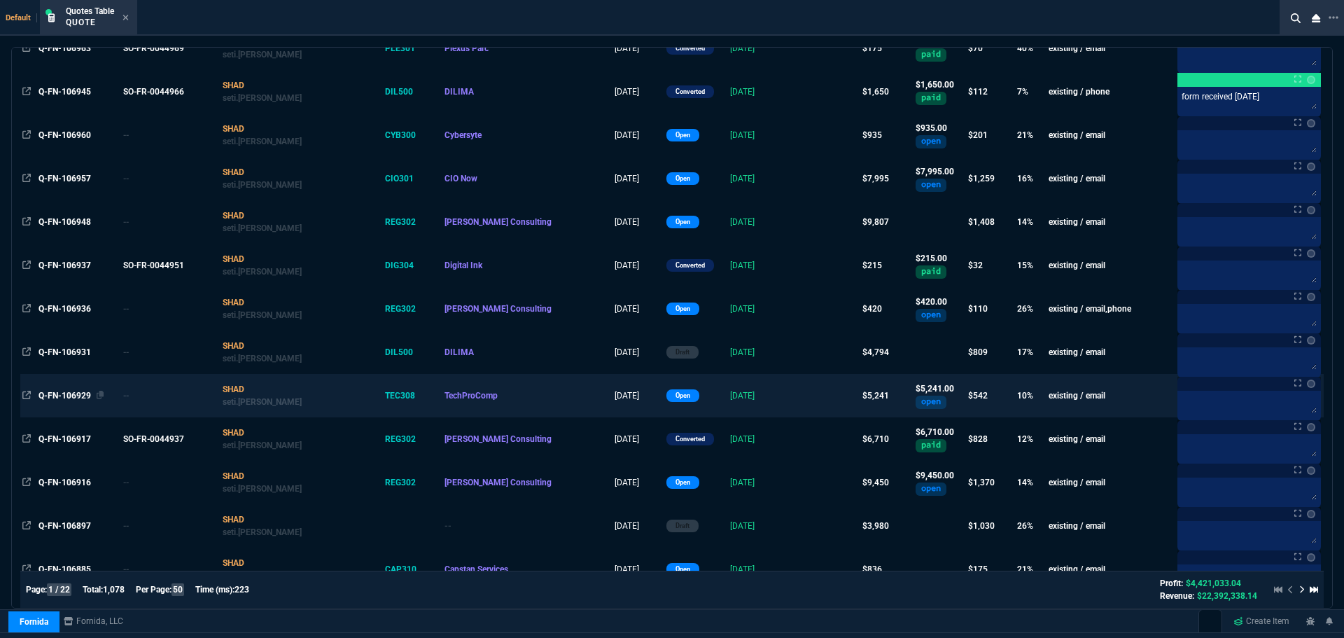
click at [67, 393] on span "Q-FN-106929" at bounding box center [64, 396] width 52 height 10
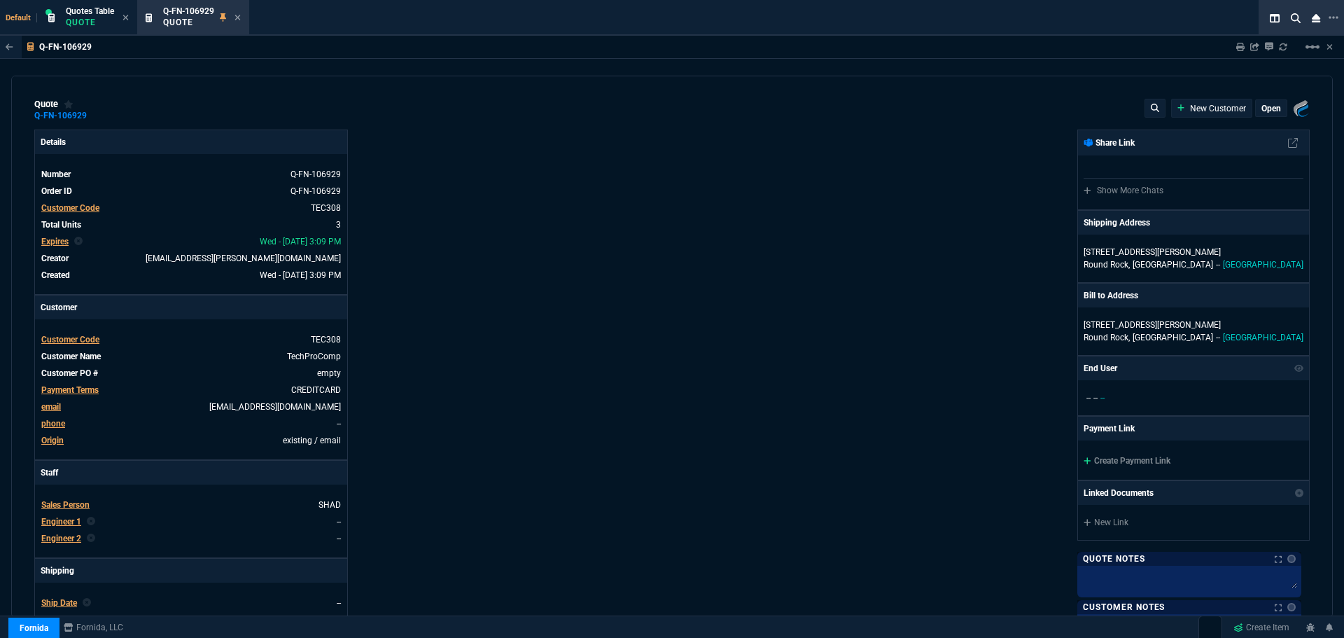
type input "15"
type input "262"
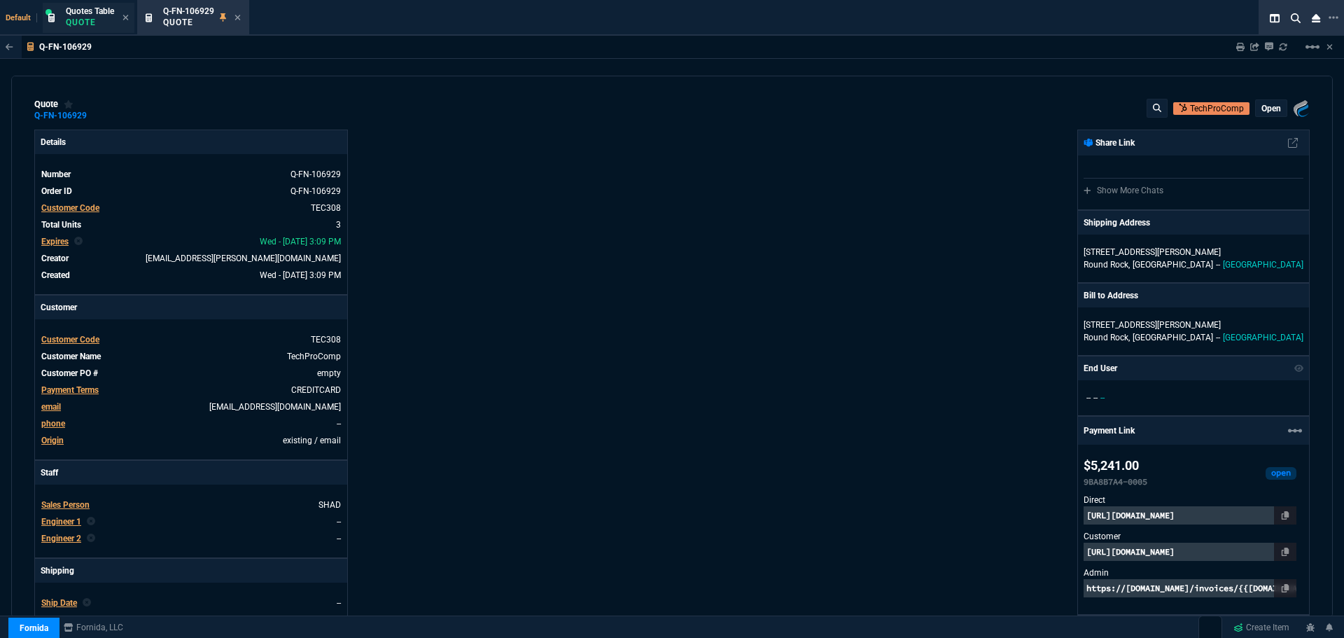
click at [96, 19] on p "Quote" at bounding box center [90, 22] width 48 height 11
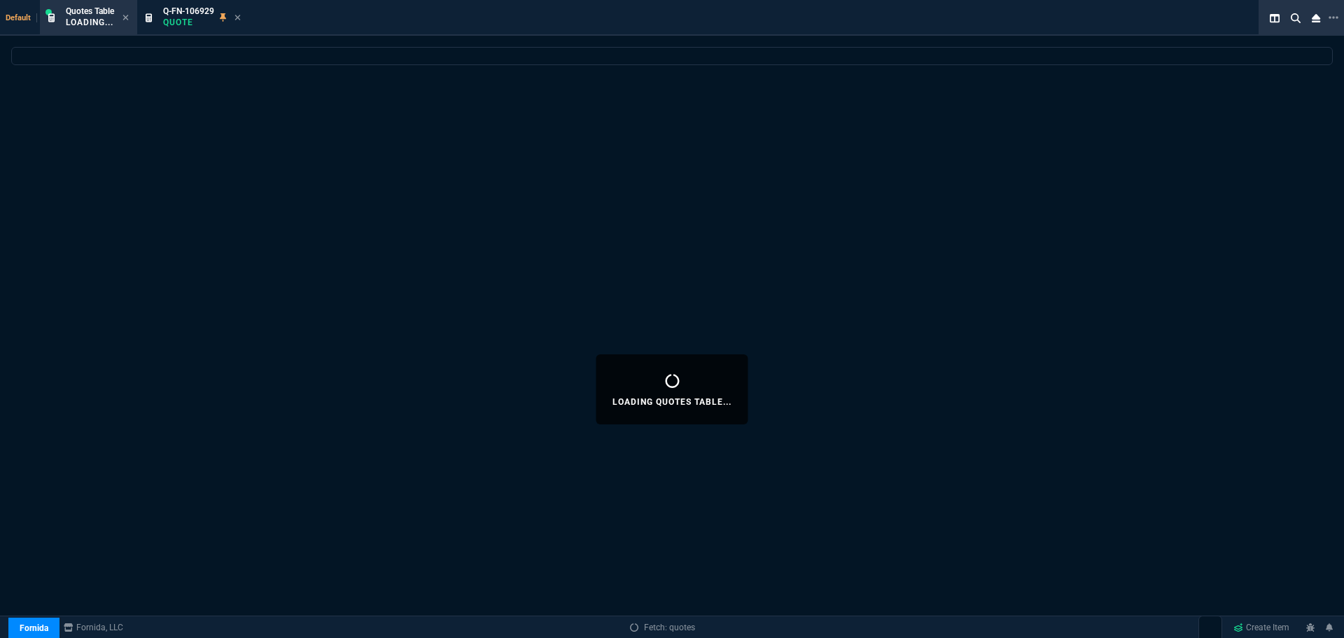
select select
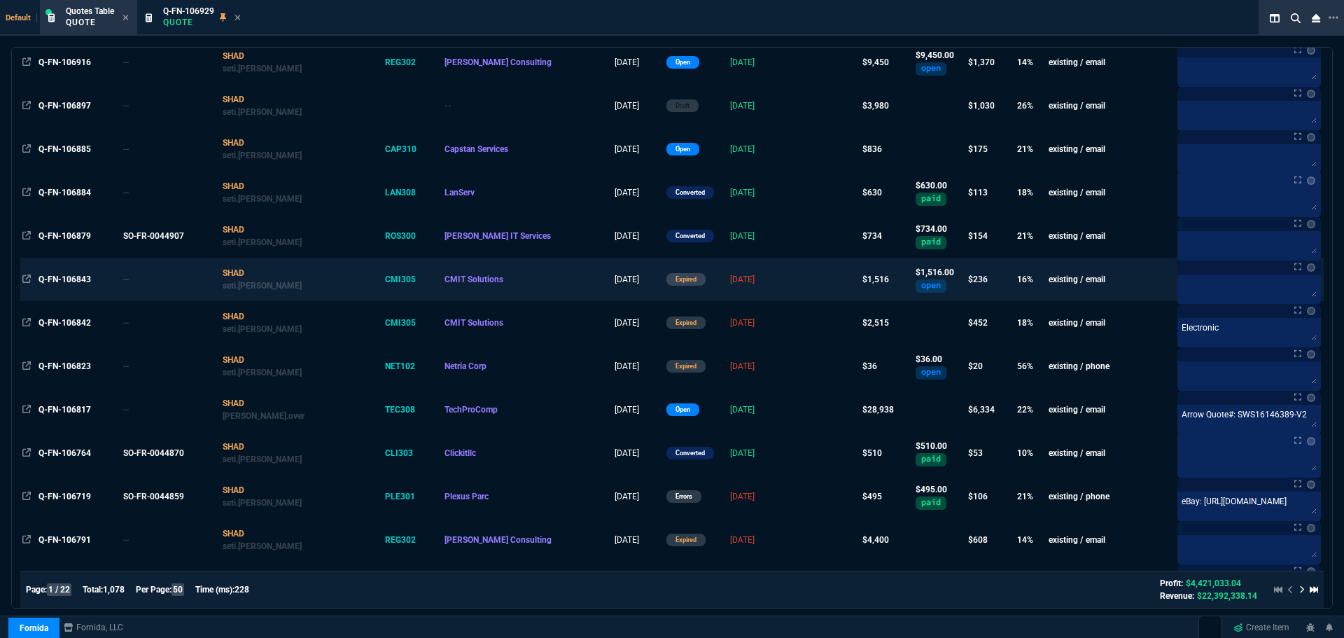
scroll to position [1120, 0]
